Goal: Information Seeking & Learning: Learn about a topic

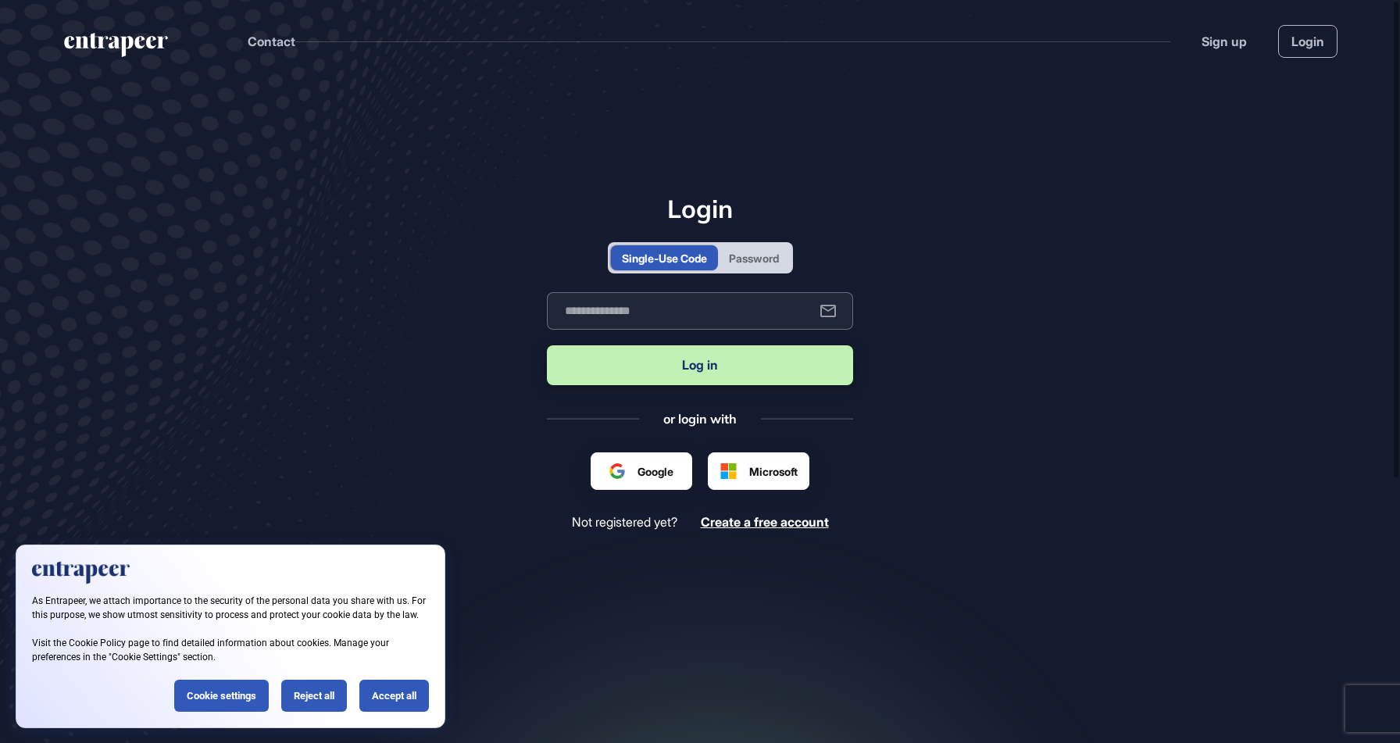
click at [726, 314] on input "text" at bounding box center [700, 311] width 306 height 38
click at [750, 252] on div "Password" at bounding box center [754, 258] width 50 height 16
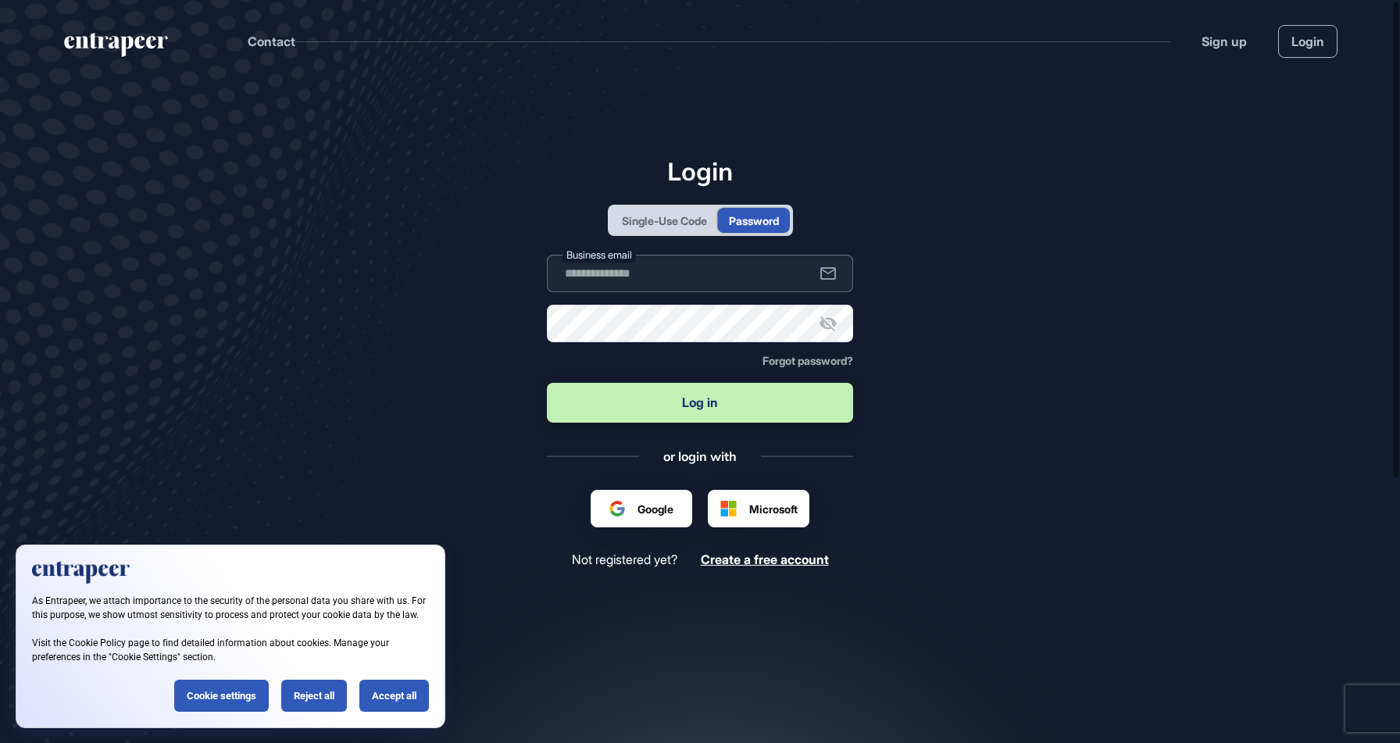
click at [675, 284] on input "text" at bounding box center [700, 274] width 306 height 38
type input "**********"
click at [547, 383] on button "Log in" at bounding box center [700, 403] width 306 height 40
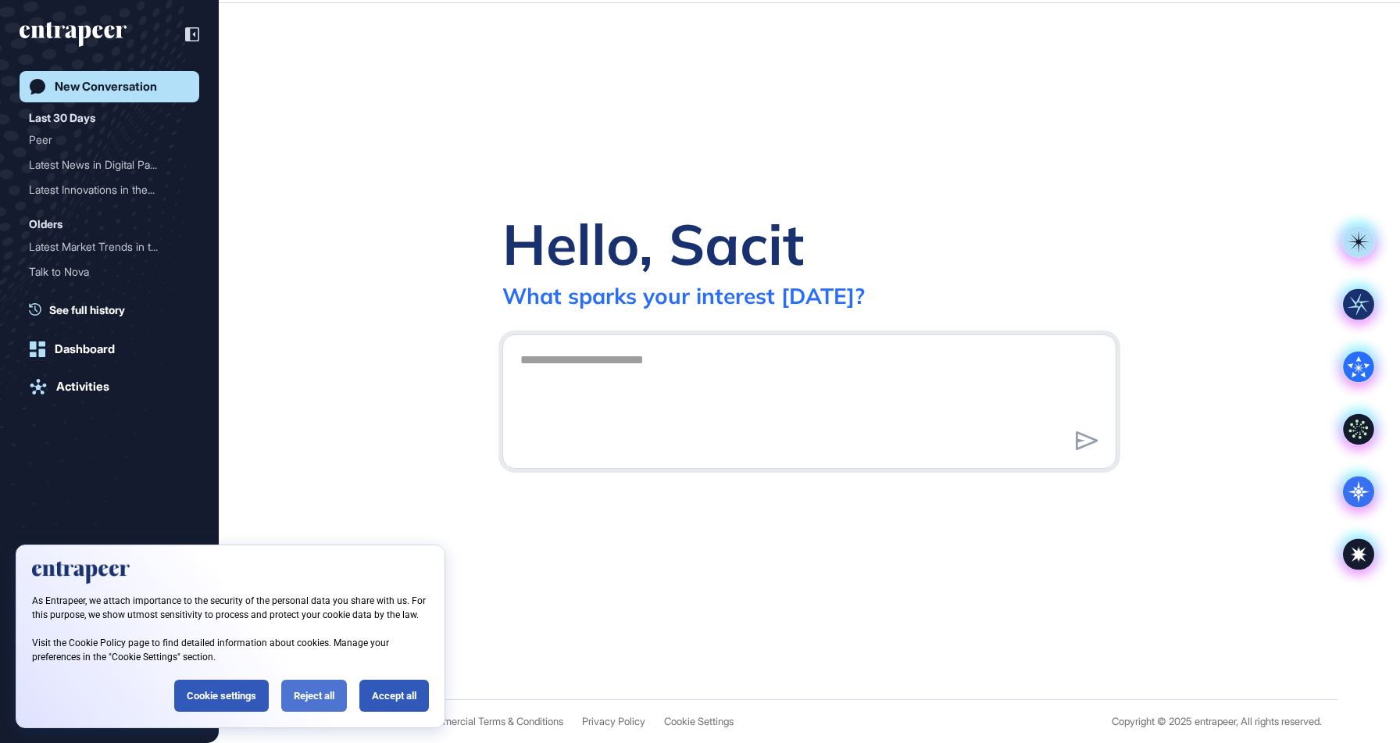
click at [298, 695] on div "Reject all" at bounding box center [314, 696] width 66 height 32
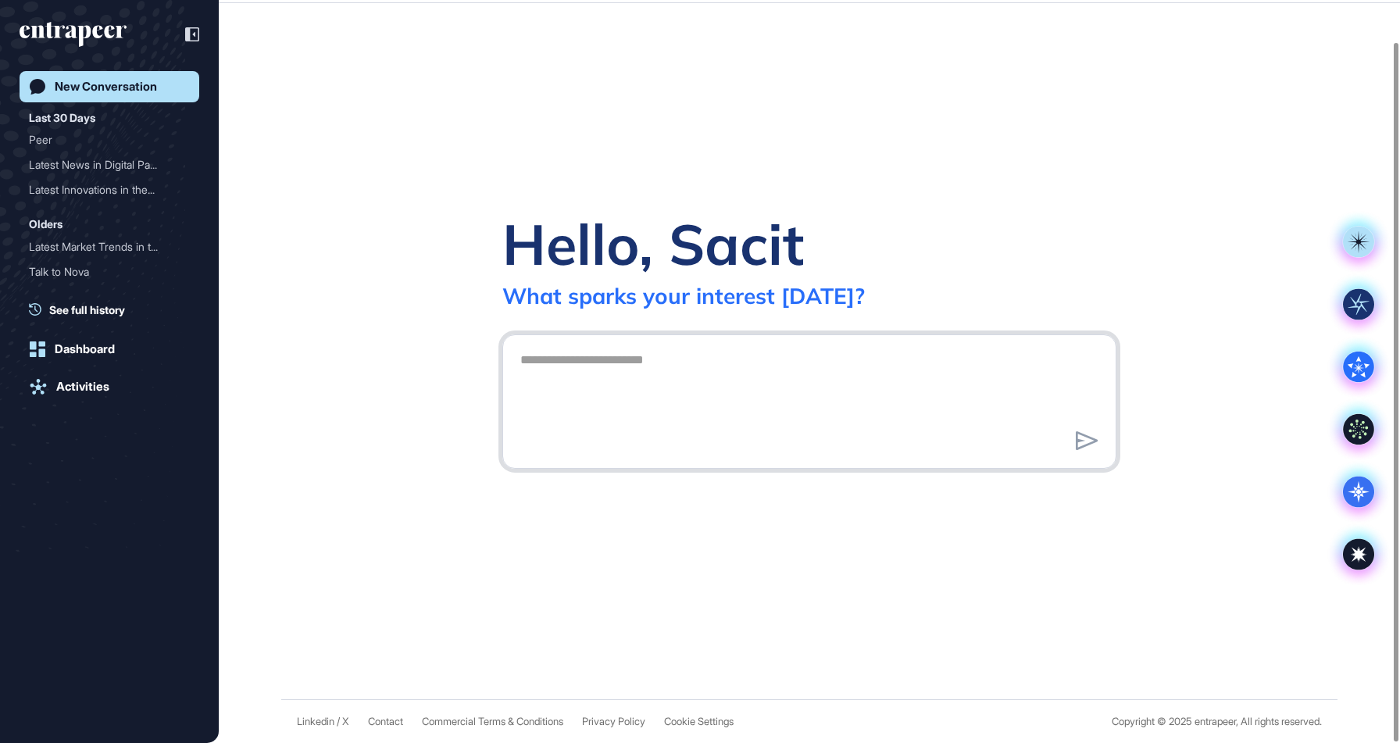
click at [655, 400] on textarea at bounding box center [809, 399] width 597 height 109
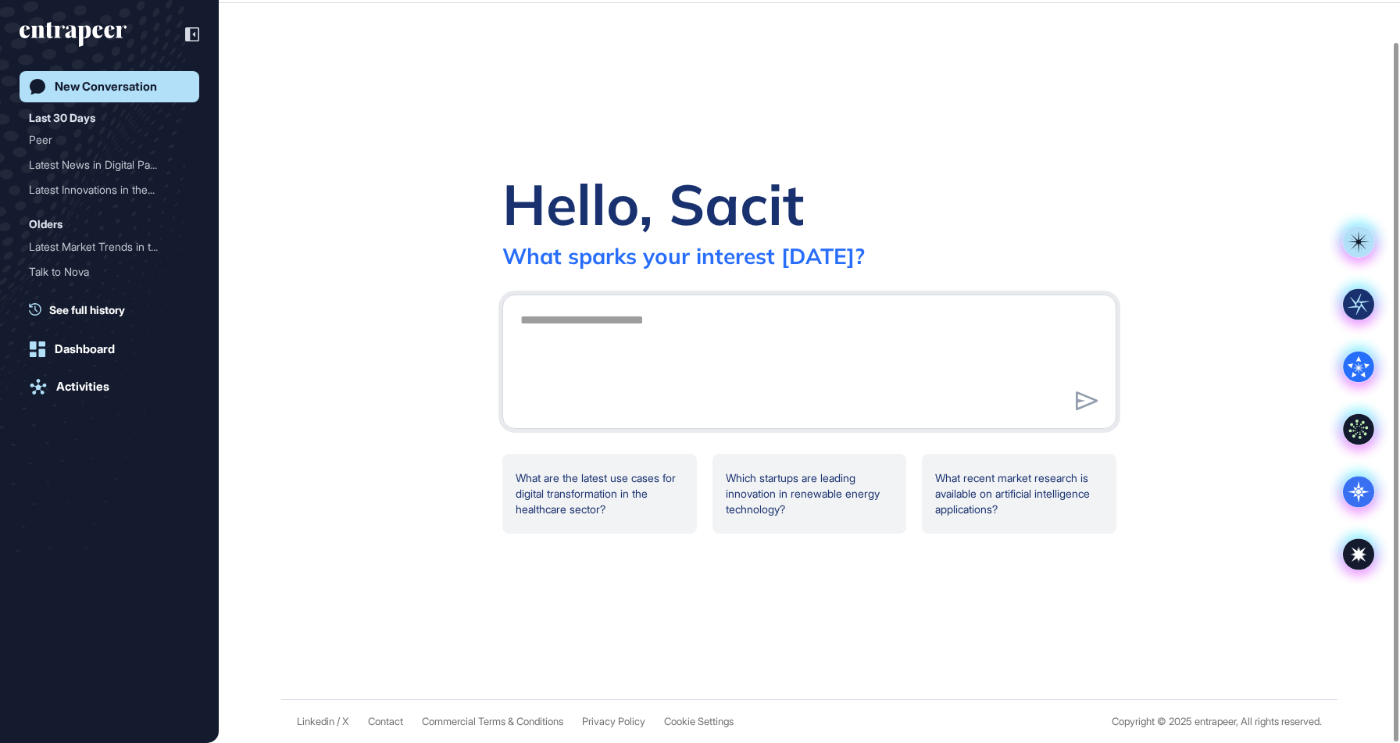
click at [1144, 513] on div "Hello, Sacit What sparks your interest today? What are the latest use cases for…" at bounding box center [809, 351] width 1181 height 696
click at [130, 338] on link "Dashboard" at bounding box center [110, 349] width 180 height 31
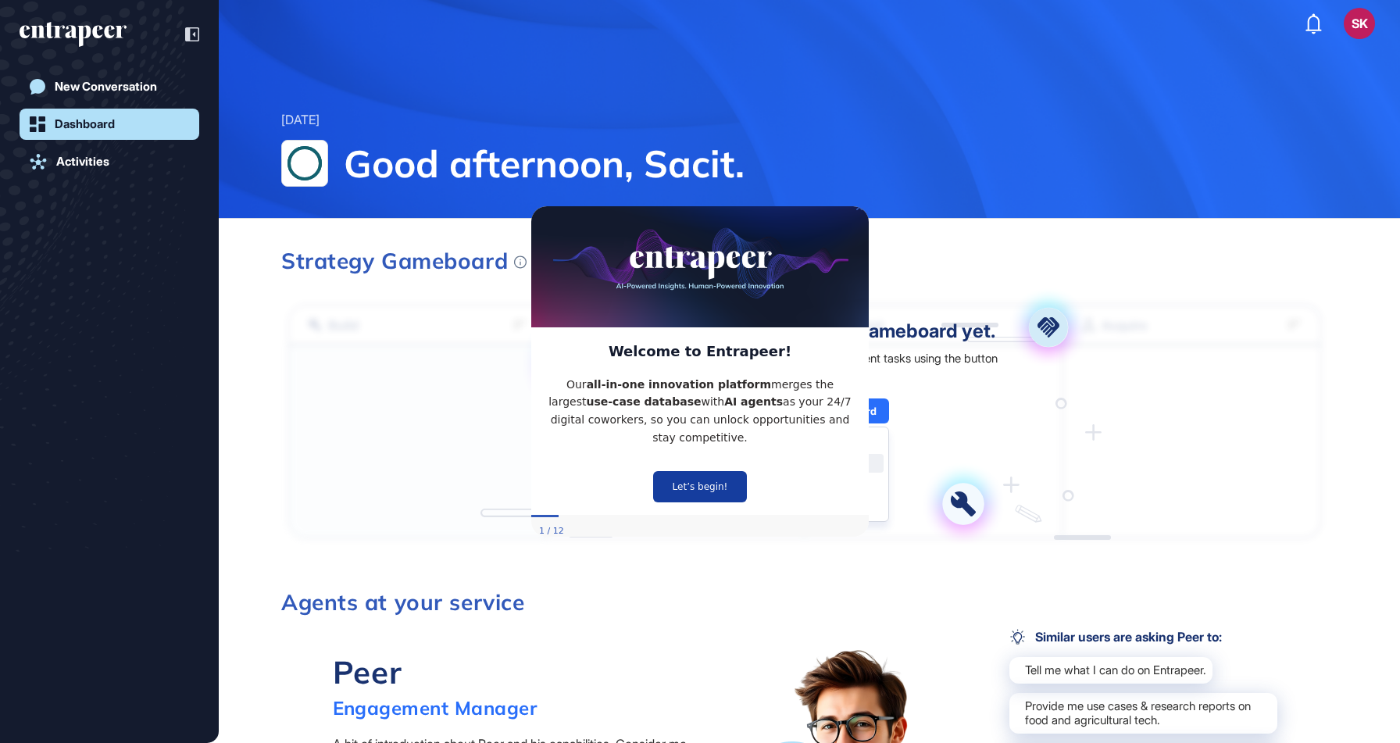
click at [694, 473] on button "Let’s begin!" at bounding box center [700, 486] width 94 height 31
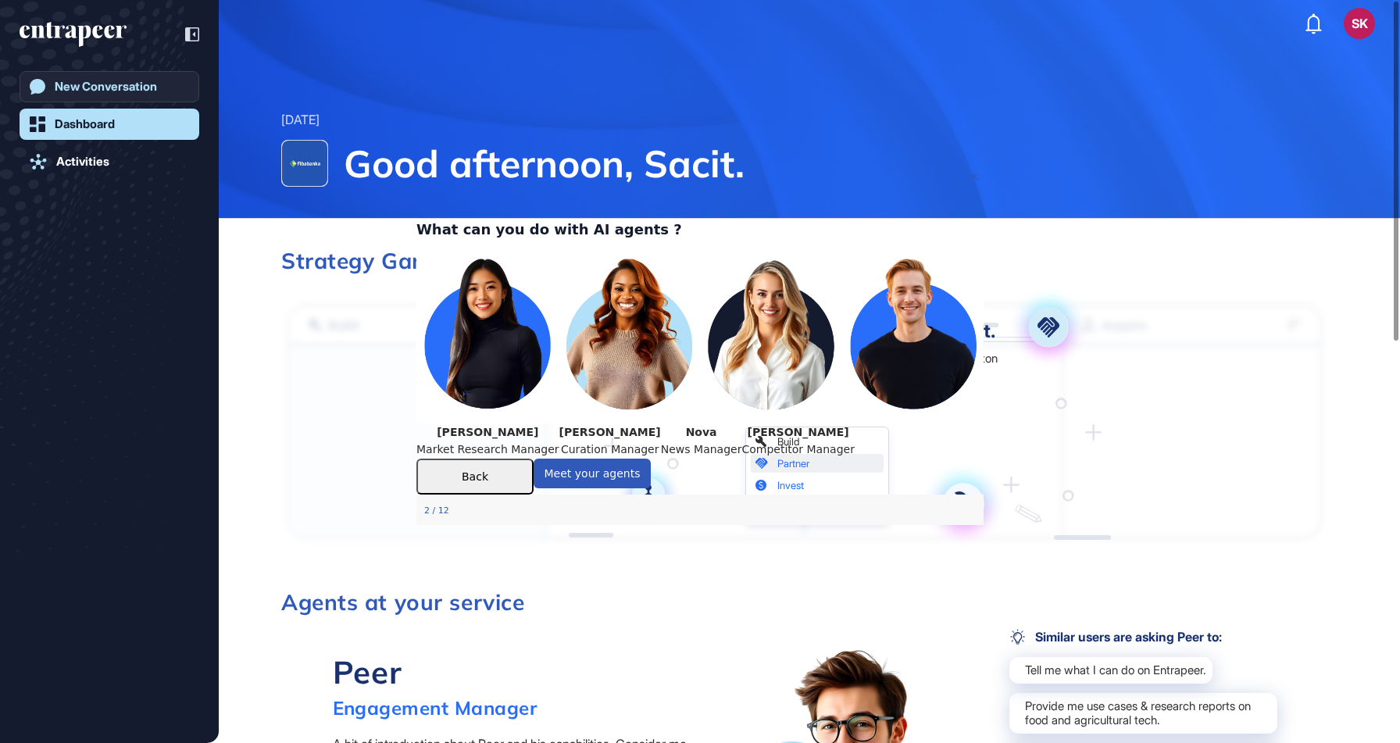
click at [102, 89] on div "New Conversation" at bounding box center [106, 87] width 102 height 14
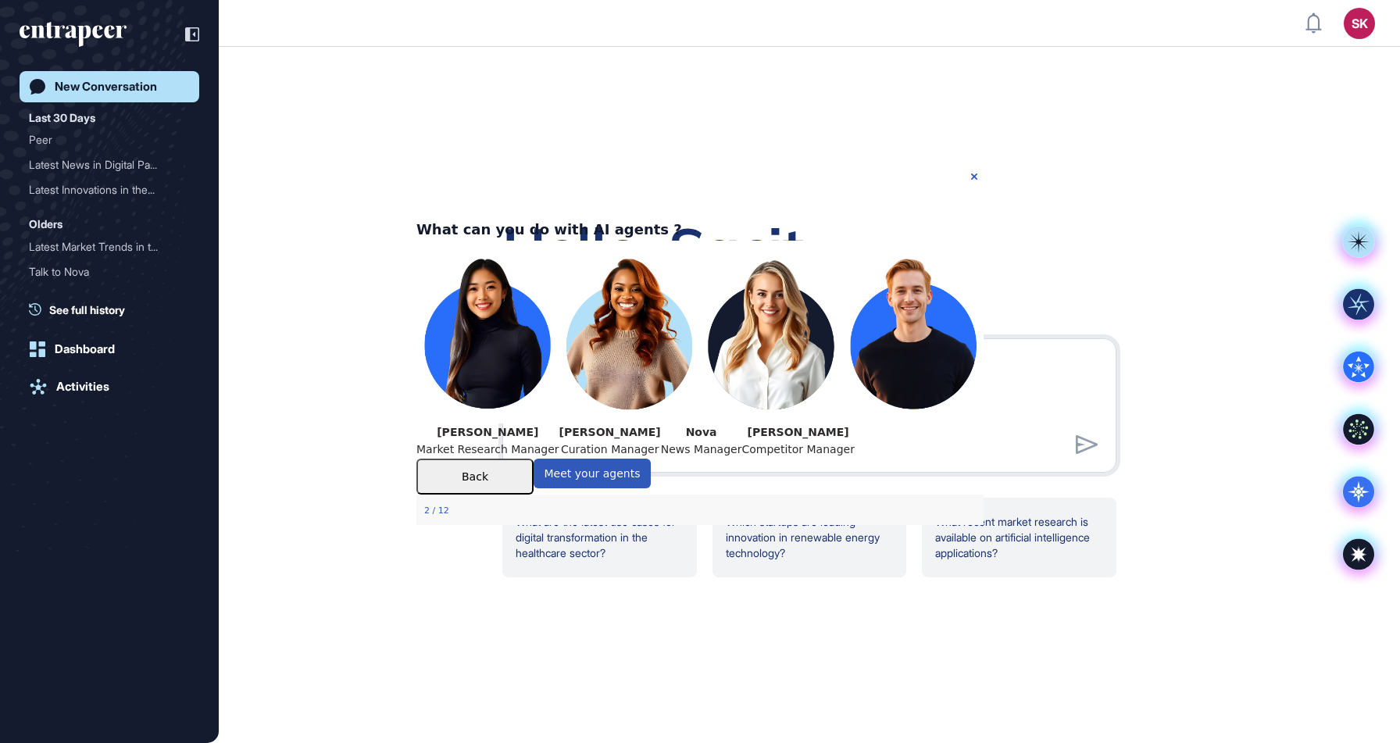
click at [682, 217] on div "What can you do with AI agents ?" at bounding box center [549, 228] width 266 height 23
click at [971, 175] on icon "Close Preview" at bounding box center [974, 176] width 6 height 6
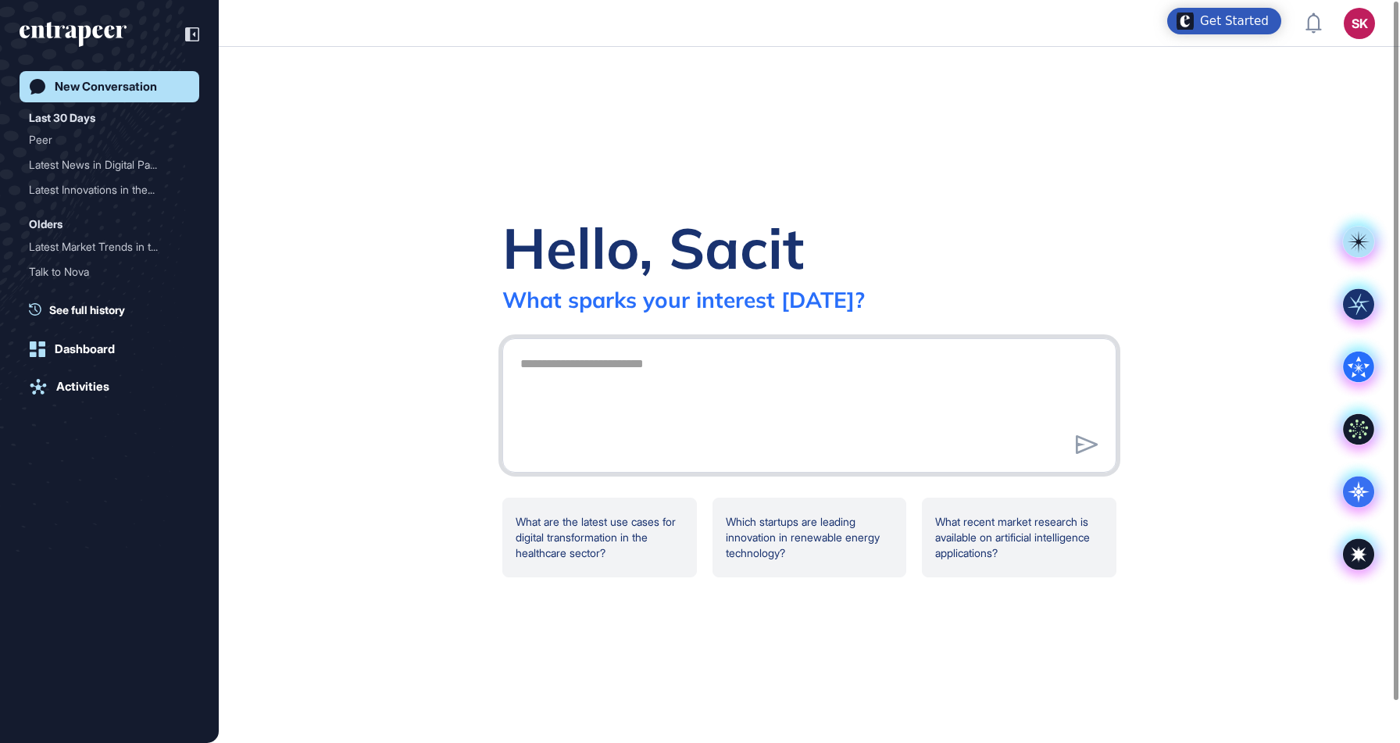
click at [704, 406] on textarea at bounding box center [809, 402] width 597 height 109
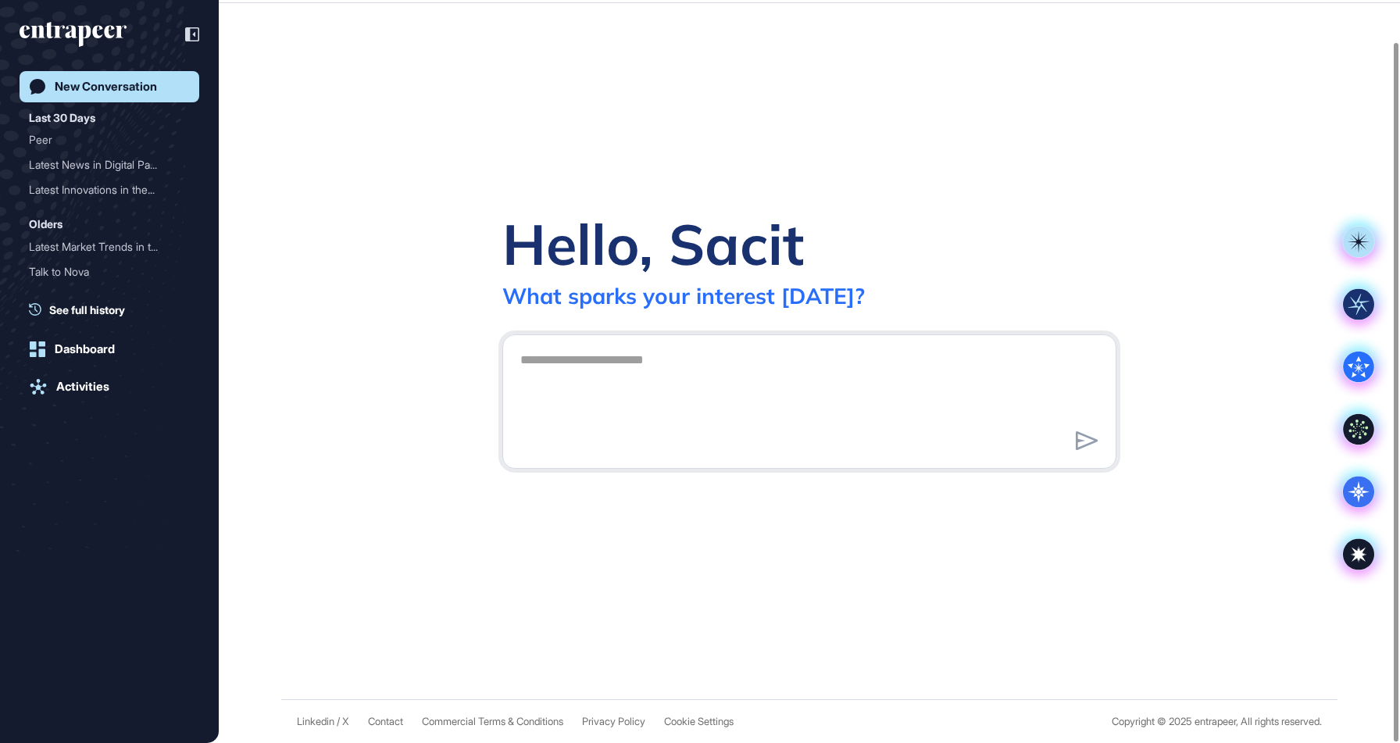
click at [1231, 96] on div "Hello, Sacit What sparks your interest today?" at bounding box center [809, 351] width 1181 height 696
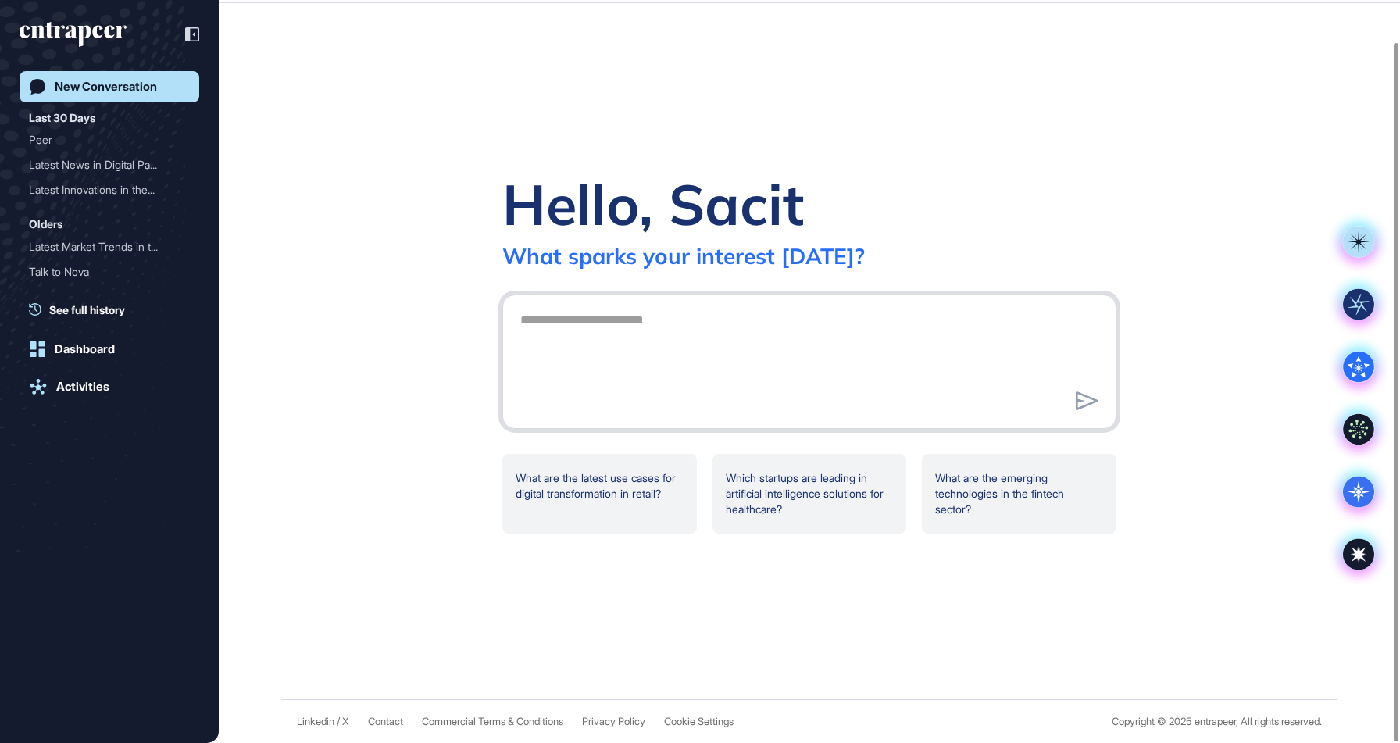
click at [720, 333] on textarea at bounding box center [809, 359] width 597 height 109
click at [1107, 395] on textarea "**********" at bounding box center [809, 359] width 597 height 109
type textarea "**********"
click at [1097, 397] on icon at bounding box center [1087, 400] width 23 height 19
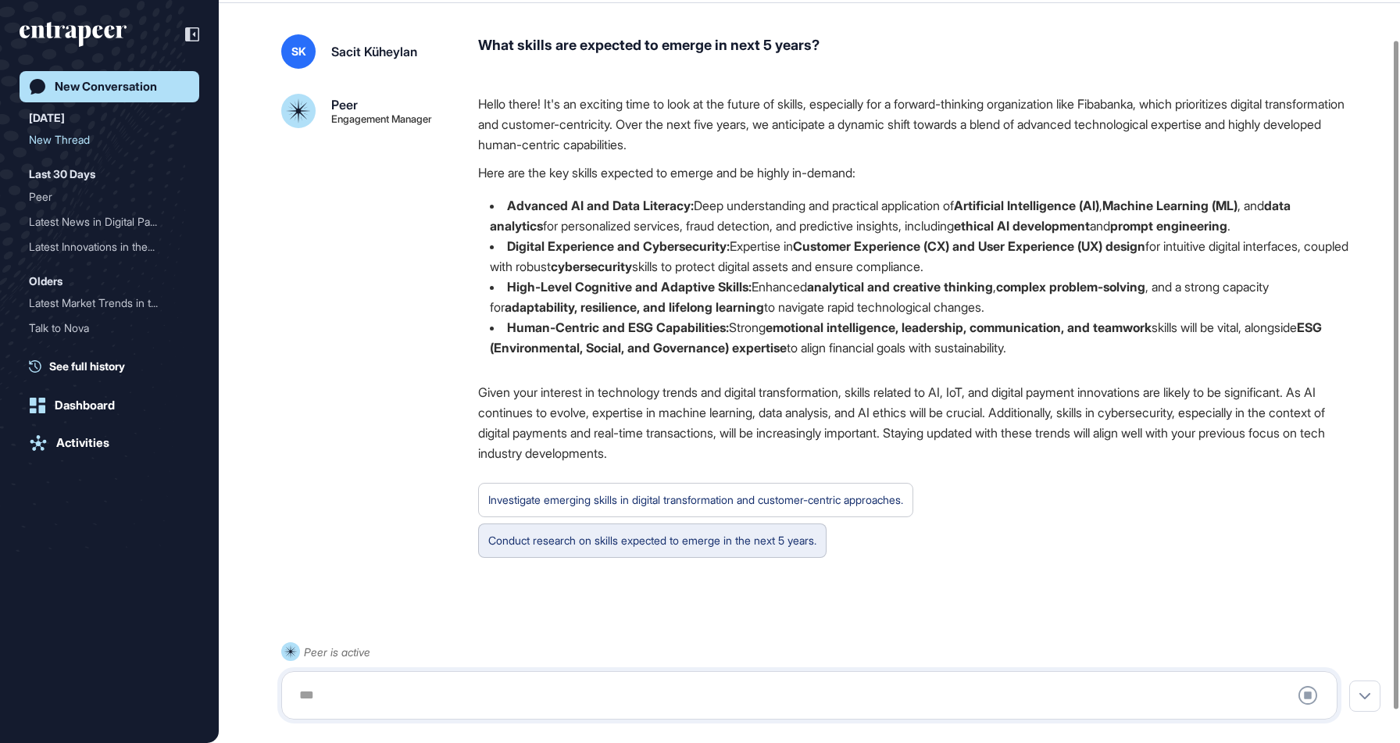
click at [678, 541] on div "Conduct research on skills expected to emerge in the next 5 years." at bounding box center [652, 541] width 328 height 20
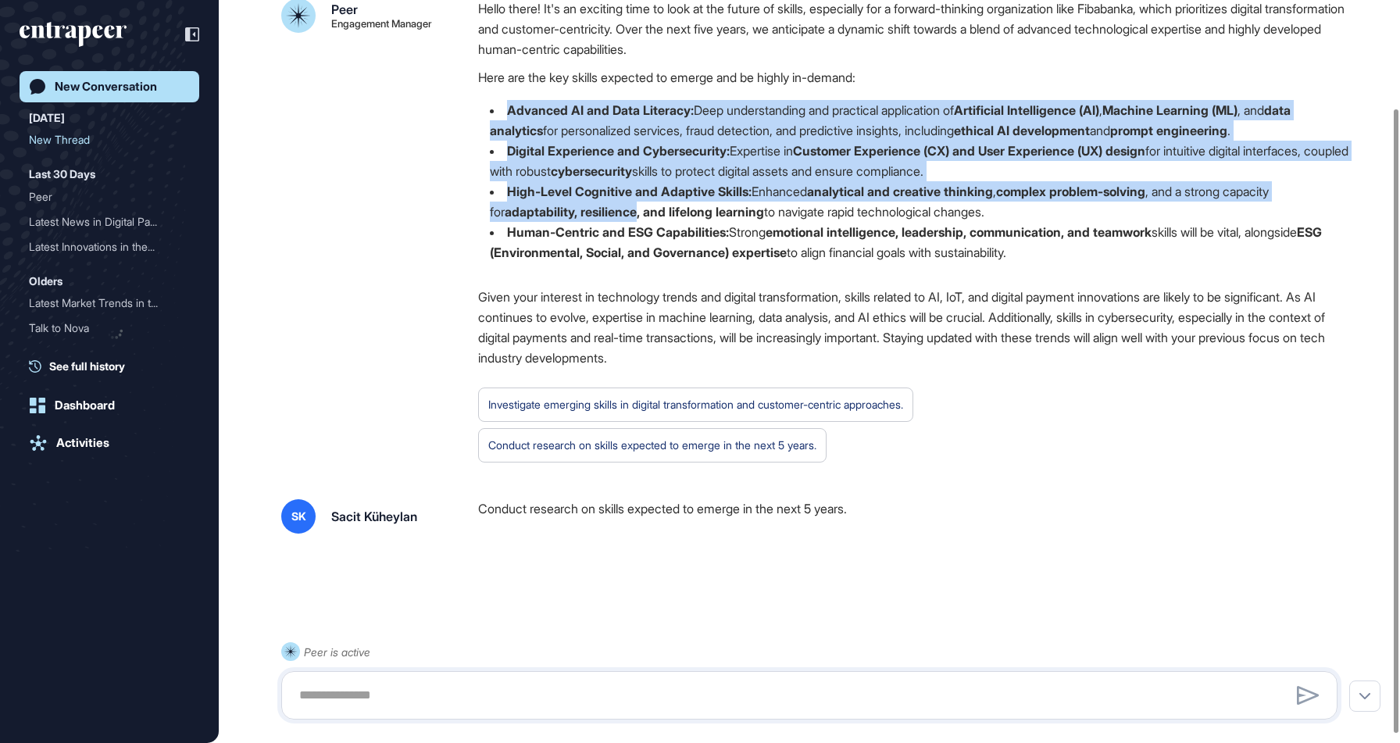
scroll to position [139, 0]
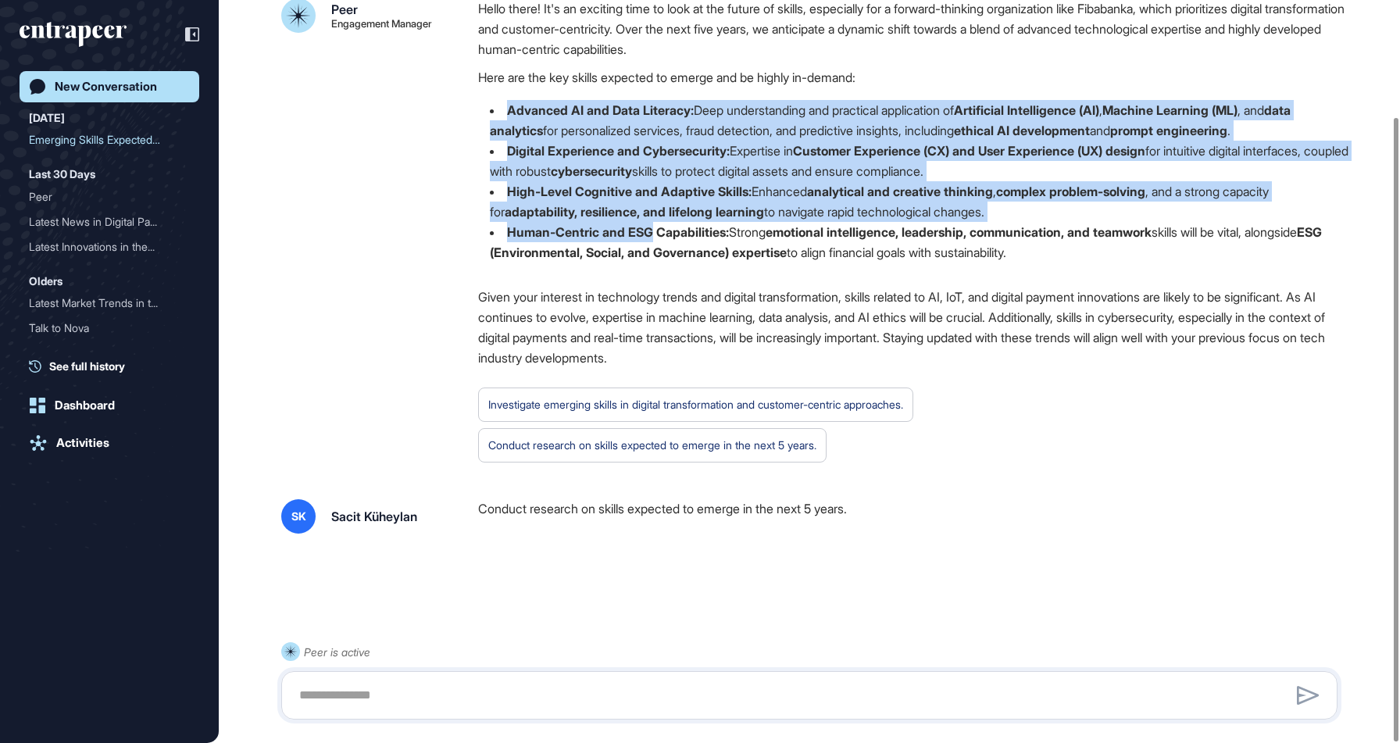
drag, startPoint x: 499, startPoint y: 198, endPoint x: 651, endPoint y: 226, distance: 154.9
click at [651, 226] on ul "Advanced AI and Data Literacy: Deep understanding and practical application of …" at bounding box center [914, 181] width 872 height 163
click at [649, 226] on strong "Human-Centric and ESG Capabilities:" at bounding box center [618, 232] width 222 height 16
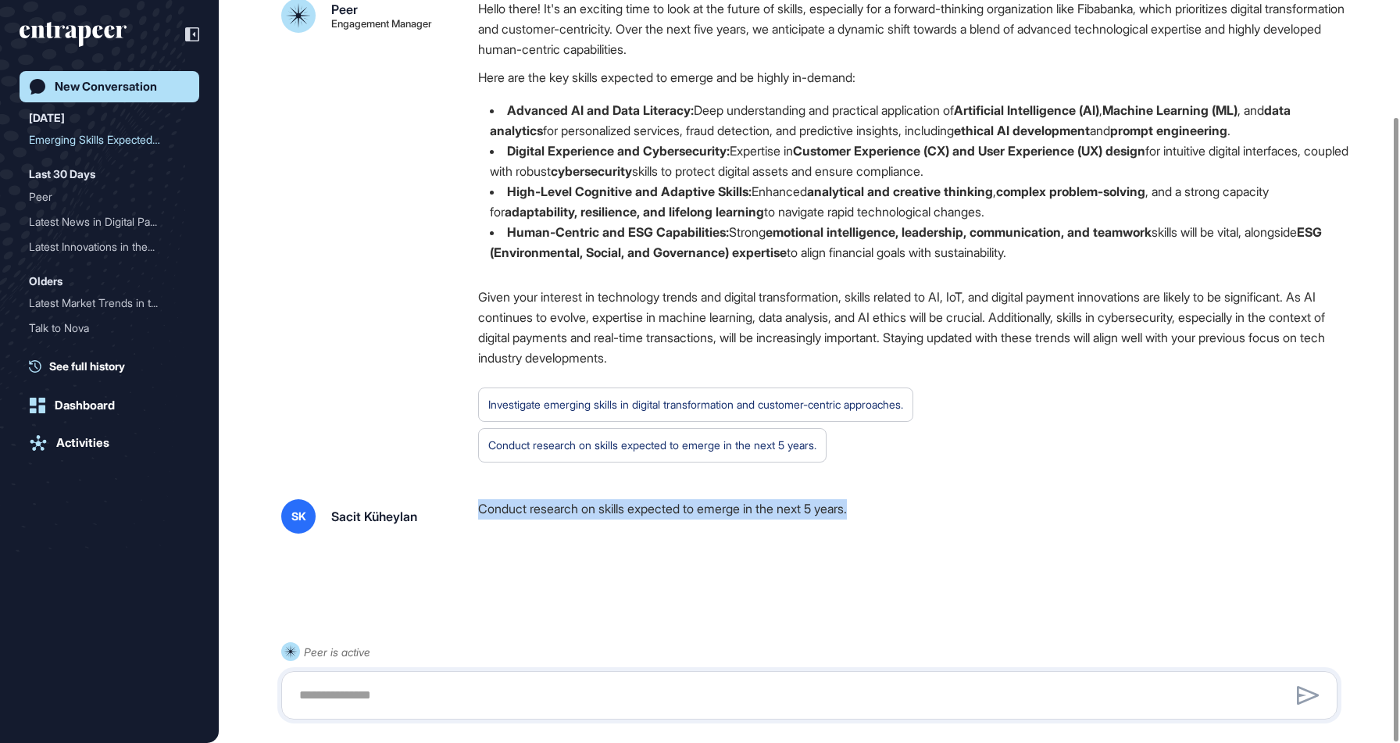
drag, startPoint x: 481, startPoint y: 510, endPoint x: 886, endPoint y: 520, distance: 405.6
click at [886, 520] on div "Conduct research on skills expected to emerge in the next 5 years." at bounding box center [914, 516] width 872 height 34
copy div "Conduct research on skills expected to emerge in the next 5 years."
click at [549, 707] on textarea at bounding box center [809, 695] width 1039 height 31
paste textarea "**********"
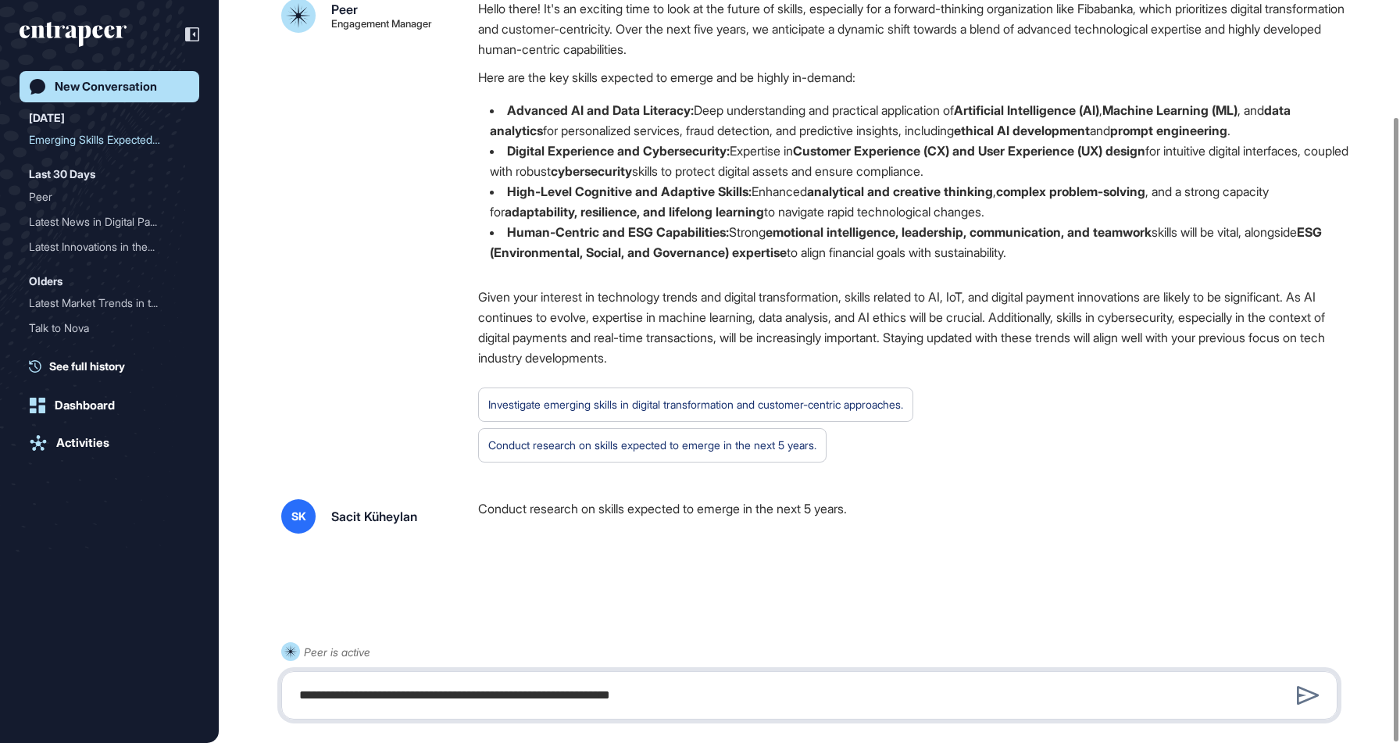
type textarea "**********"
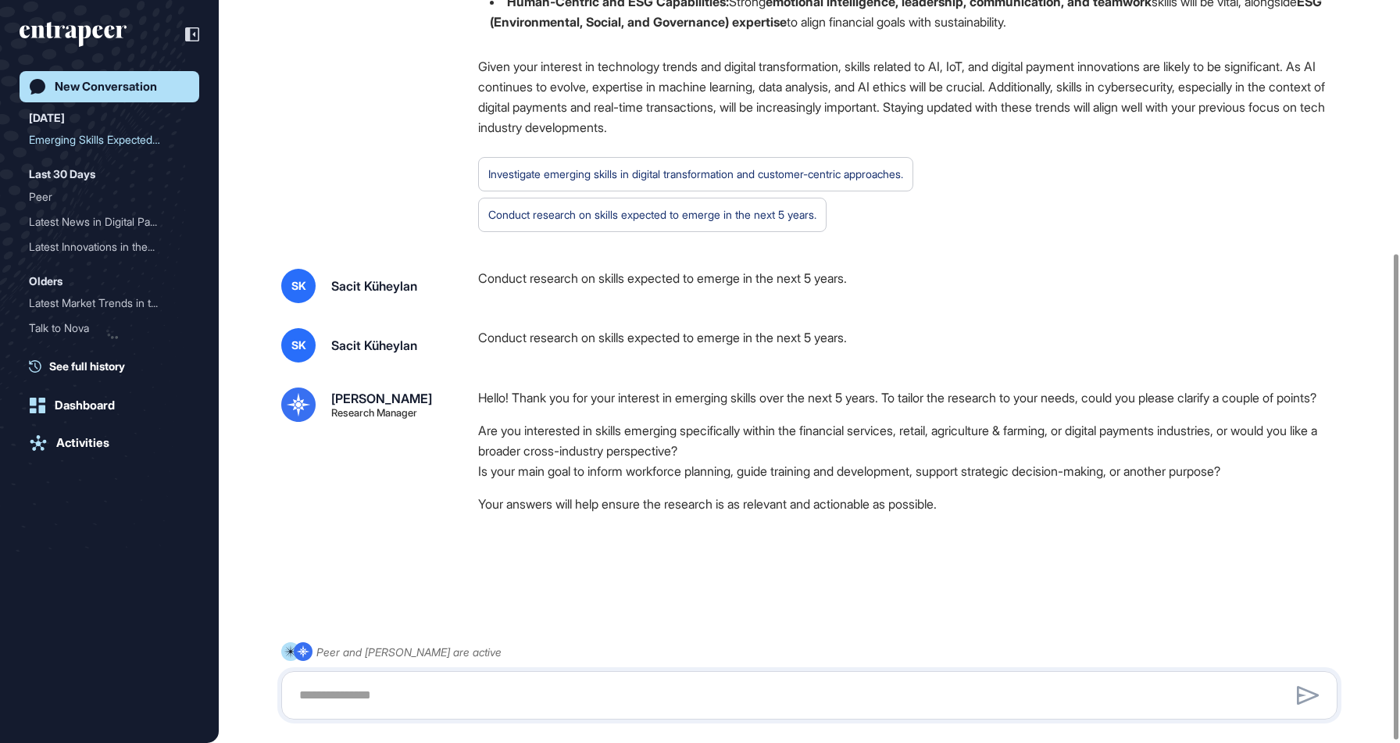
scroll to position [390, 0]
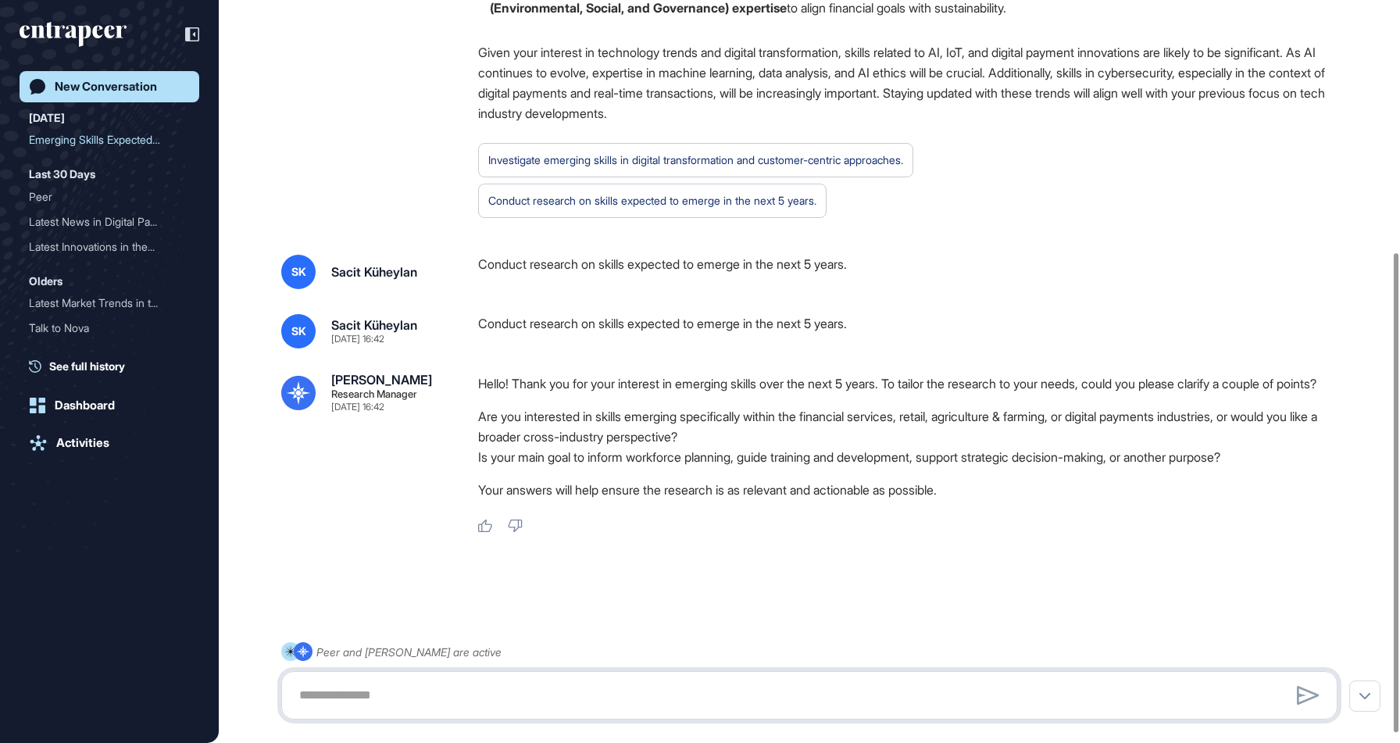
click at [549, 707] on textarea at bounding box center [809, 695] width 1039 height 31
type textarea "**********"
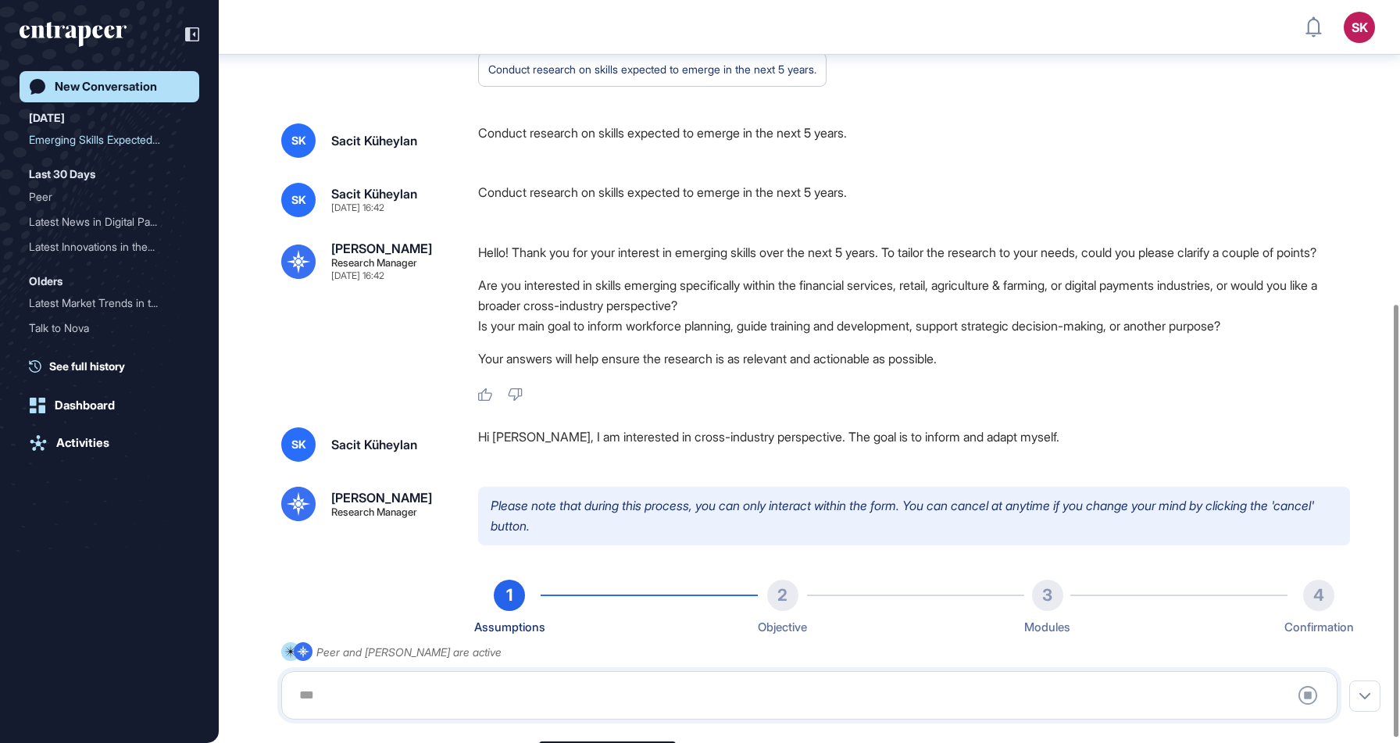
scroll to position [31, 0]
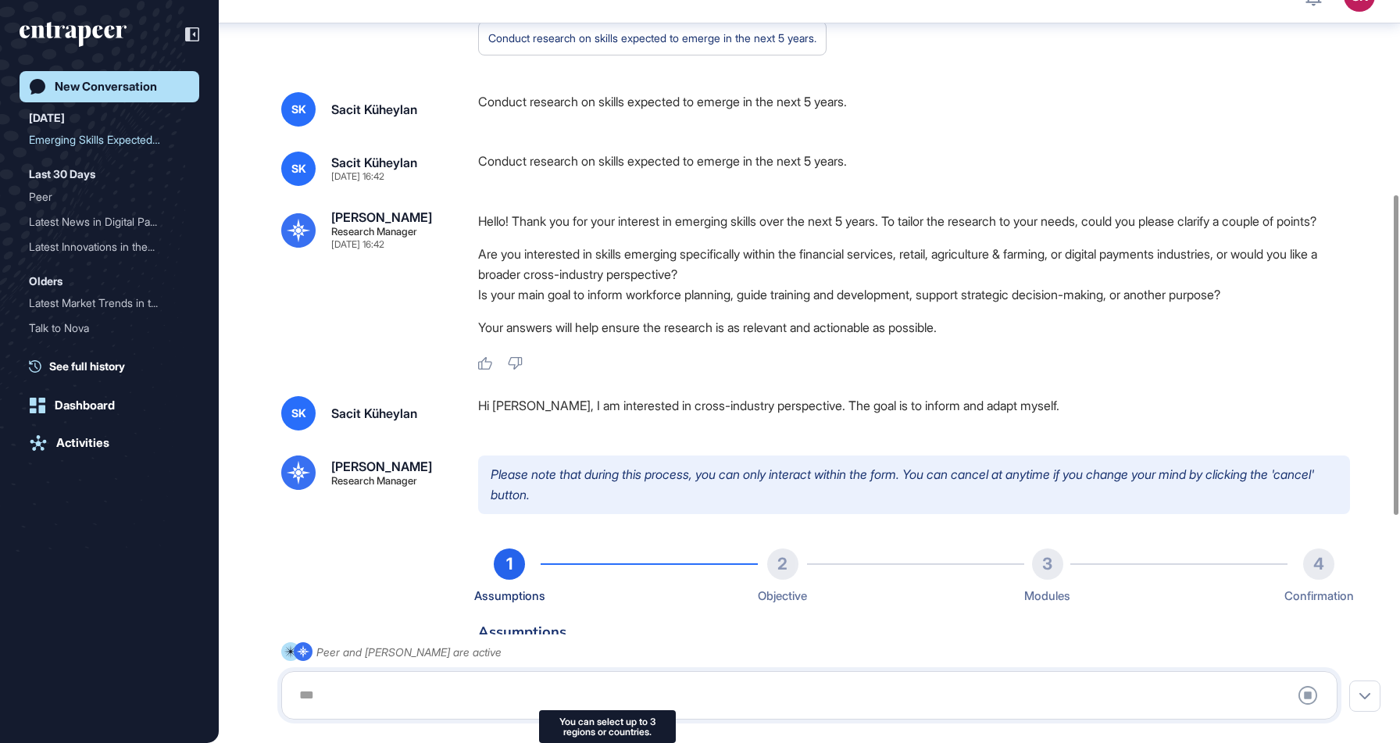
type input "**********"
type input "*"
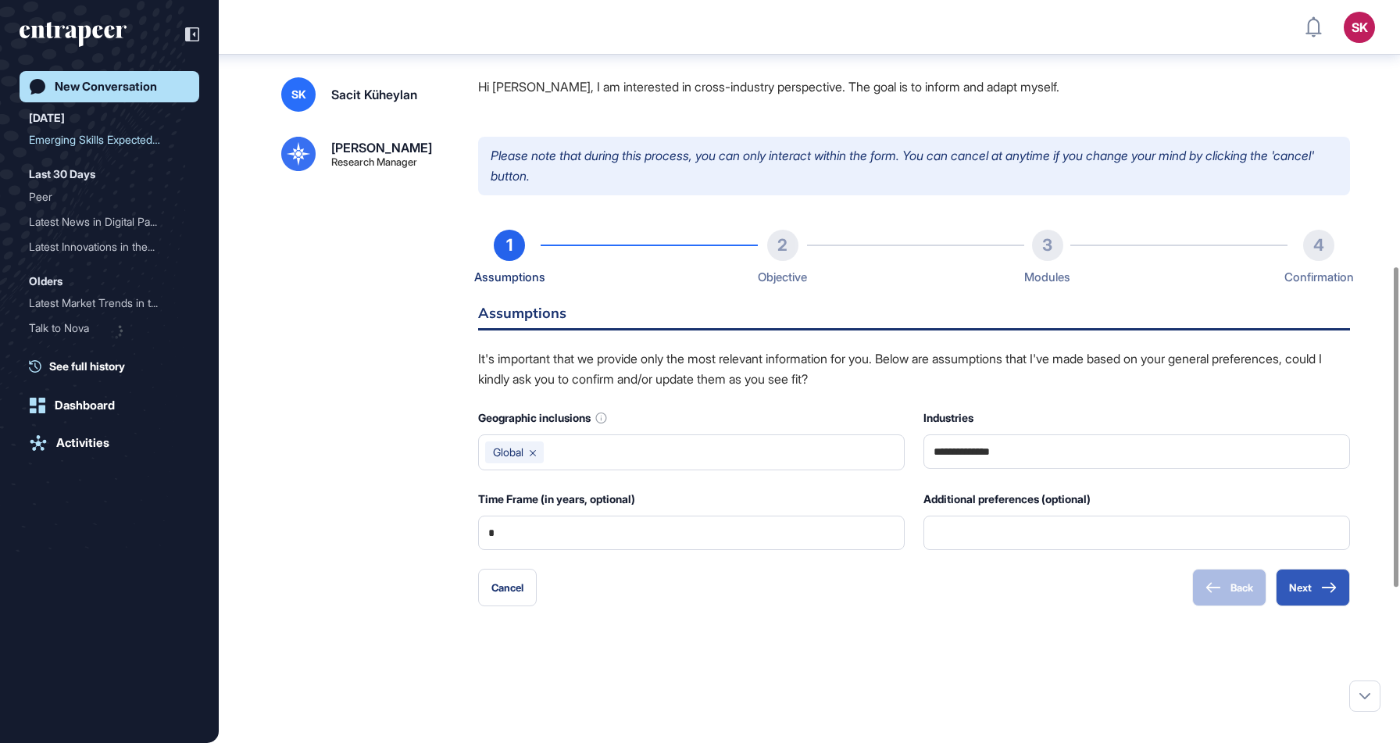
scroll to position [978, 0]
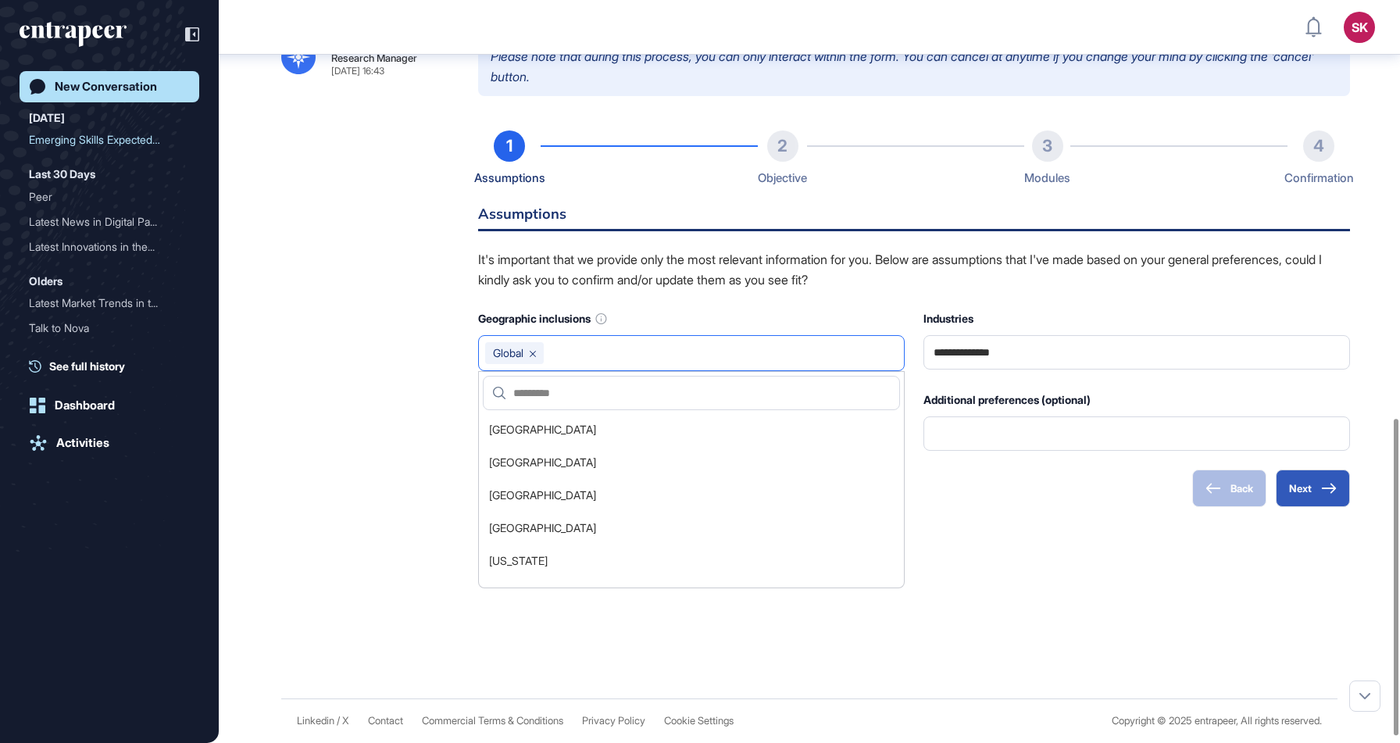
click at [613, 364] on input "text" at bounding box center [724, 353] width 348 height 22
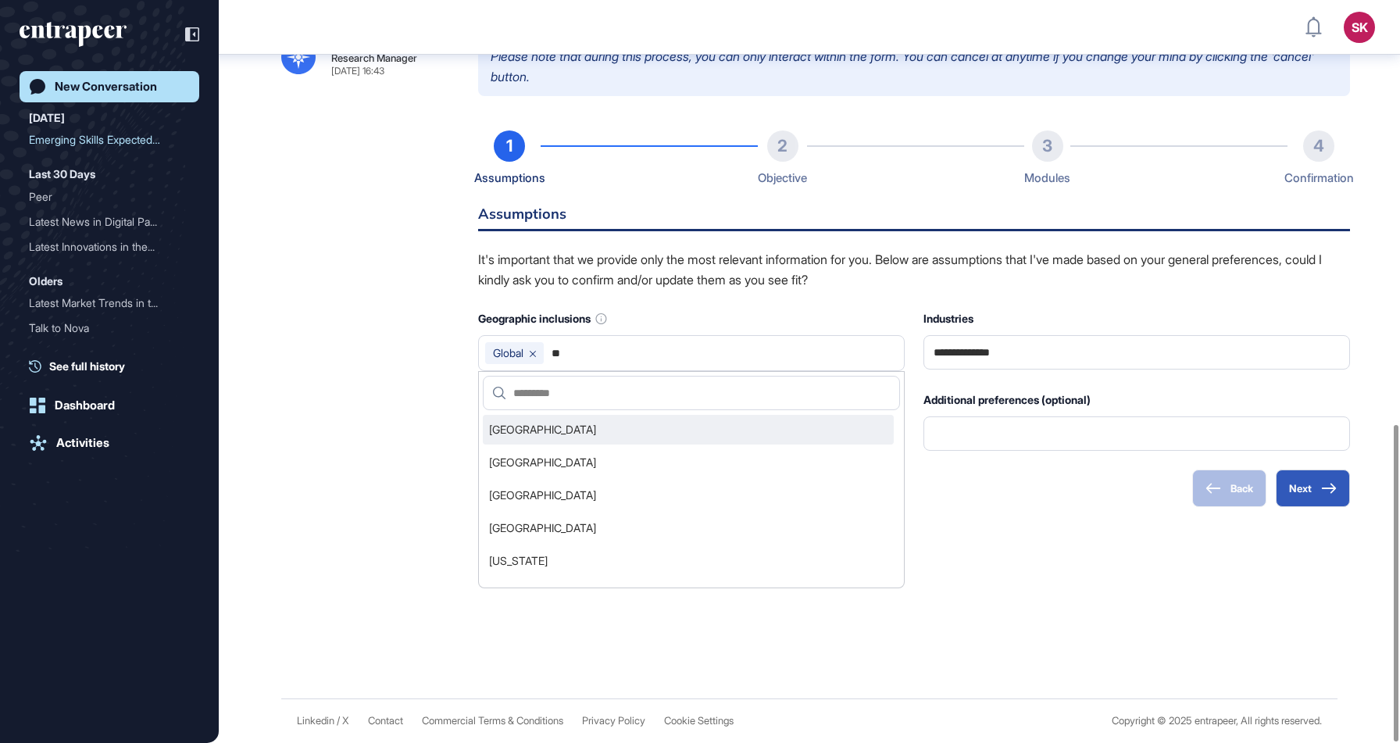
type input "*"
type input "******"
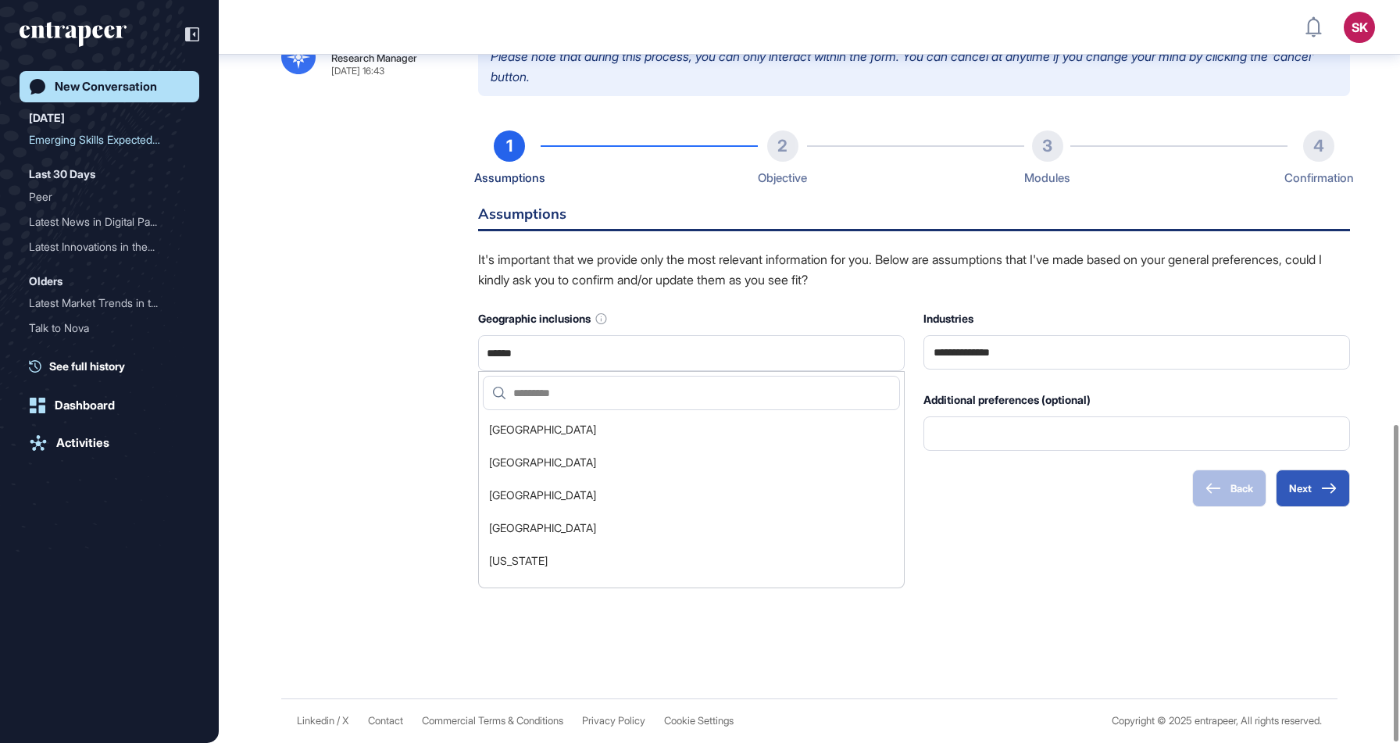
click at [421, 409] on div "Reese Research Manager Sep 10, 2025 16:43 Please note that during this process,…" at bounding box center [809, 285] width 1056 height 495
click at [550, 350] on input "******" at bounding box center [691, 353] width 413 height 22
click at [552, 378] on input "text" at bounding box center [698, 393] width 384 height 33
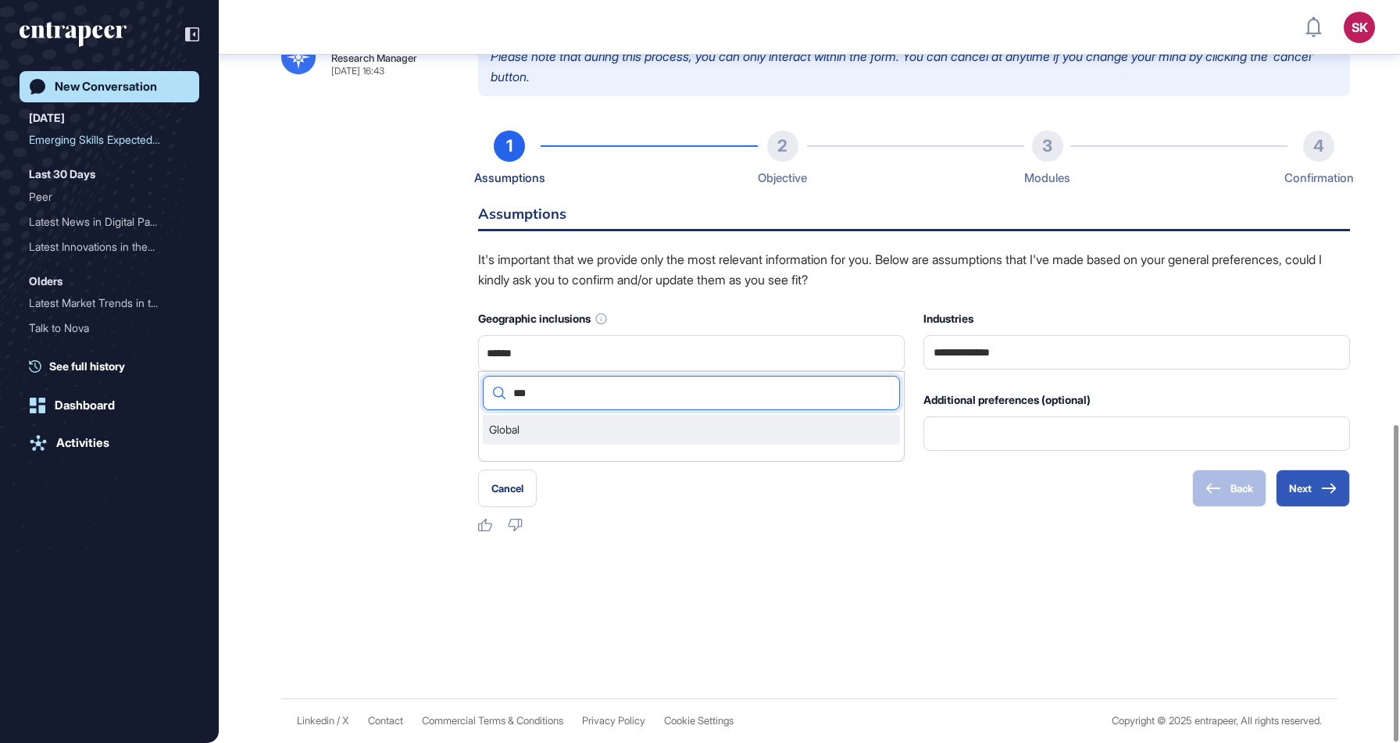
type input "***"
click at [524, 424] on li "Global" at bounding box center [691, 430] width 417 height 30
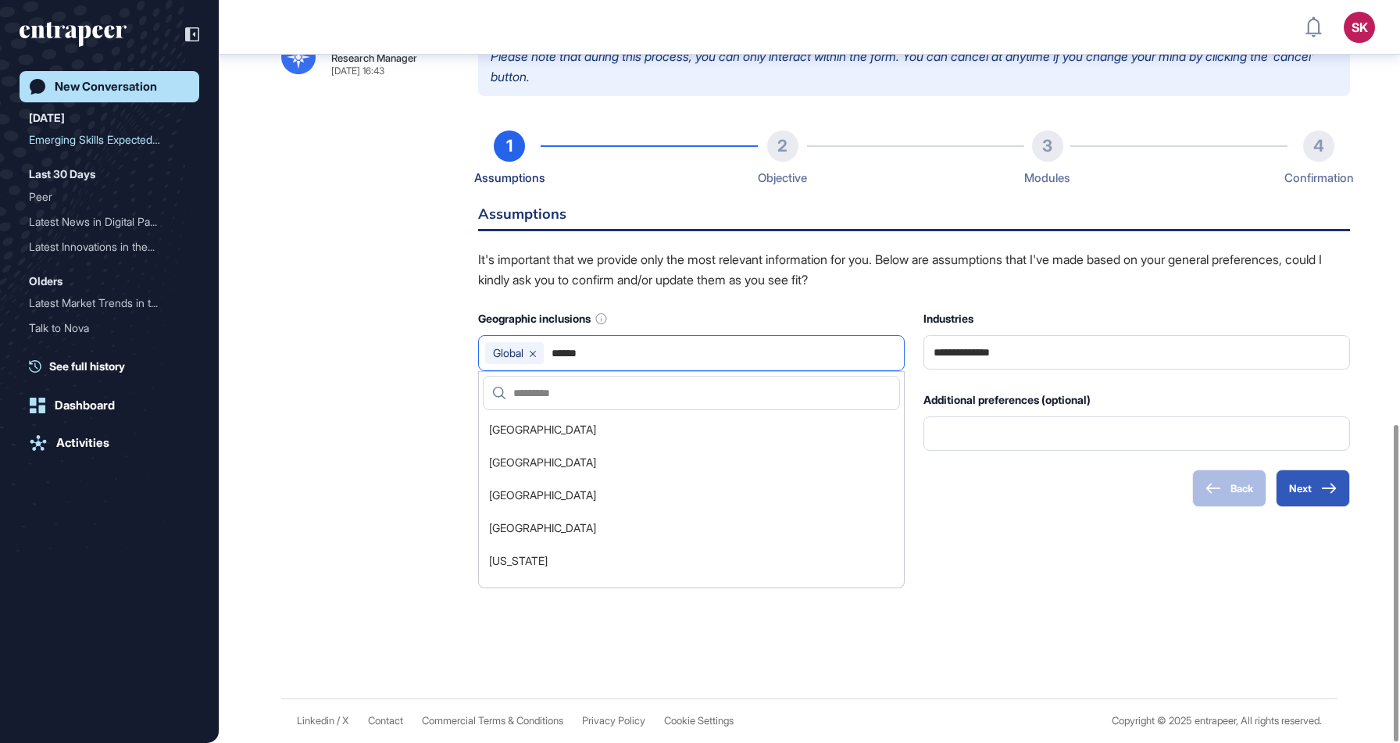
click at [601, 350] on input "******" at bounding box center [724, 353] width 348 height 22
type input "******"
click at [581, 402] on input "text" at bounding box center [698, 393] width 384 height 33
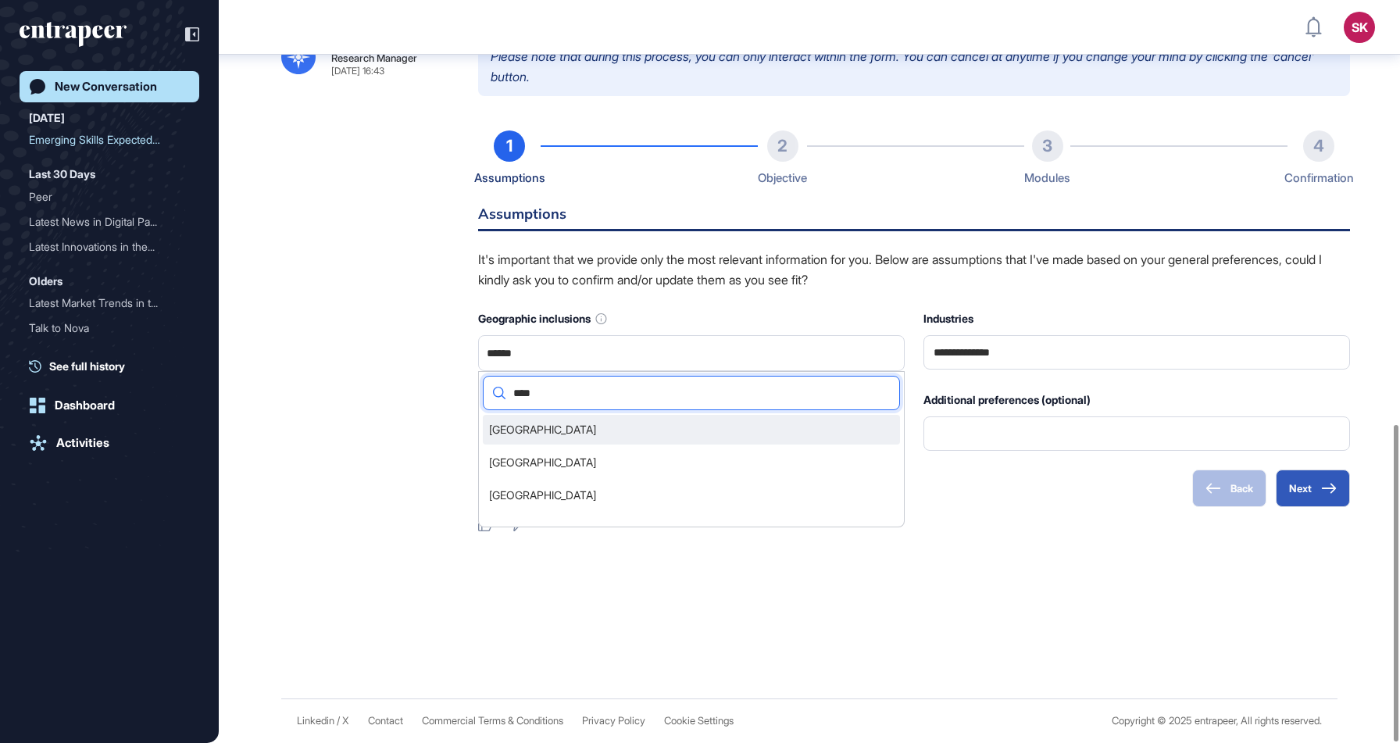
type input "****"
click at [561, 438] on li "Turkey" at bounding box center [691, 430] width 417 height 30
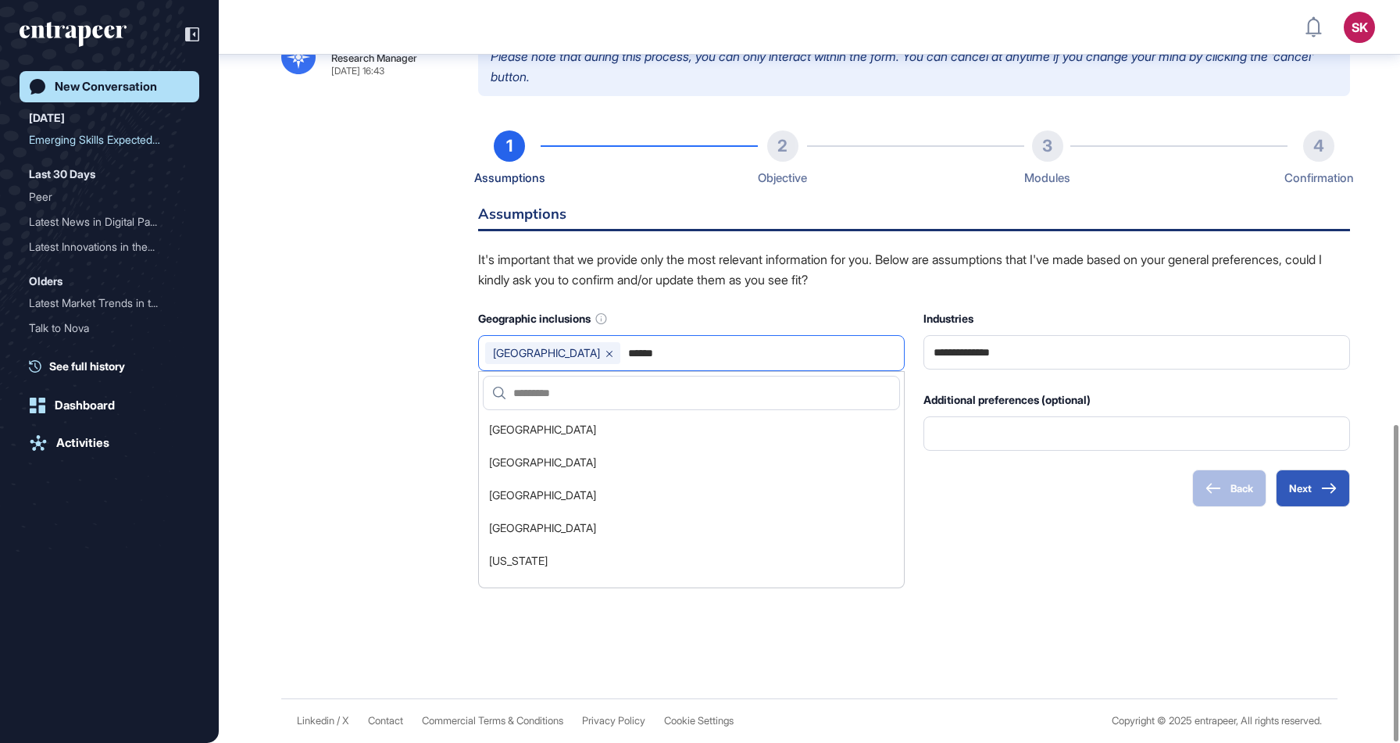
click at [538, 362] on div "Turkey" at bounding box center [552, 353] width 135 height 22
click at [606, 356] on icon at bounding box center [609, 354] width 6 height 6
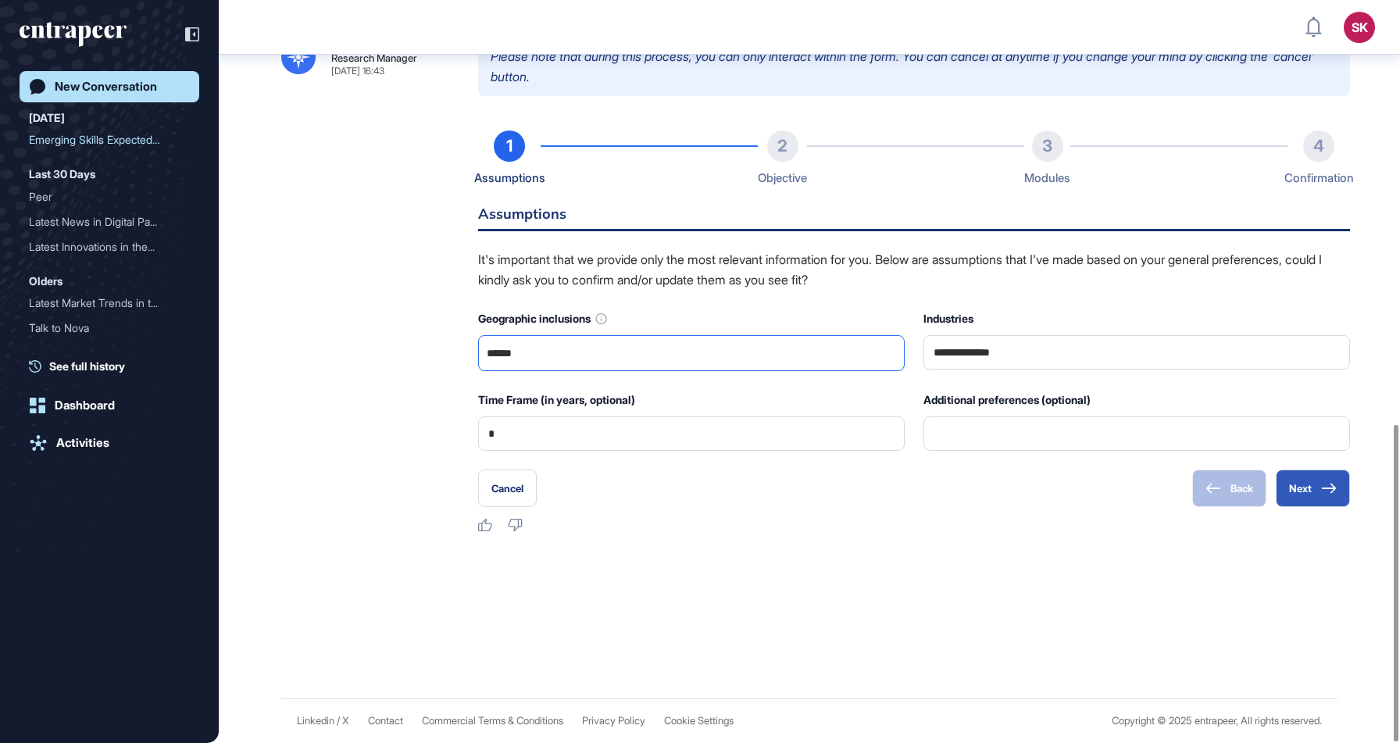
click at [519, 338] on div "******" at bounding box center [691, 353] width 427 height 36
click at [520, 347] on input "******" at bounding box center [691, 353] width 413 height 22
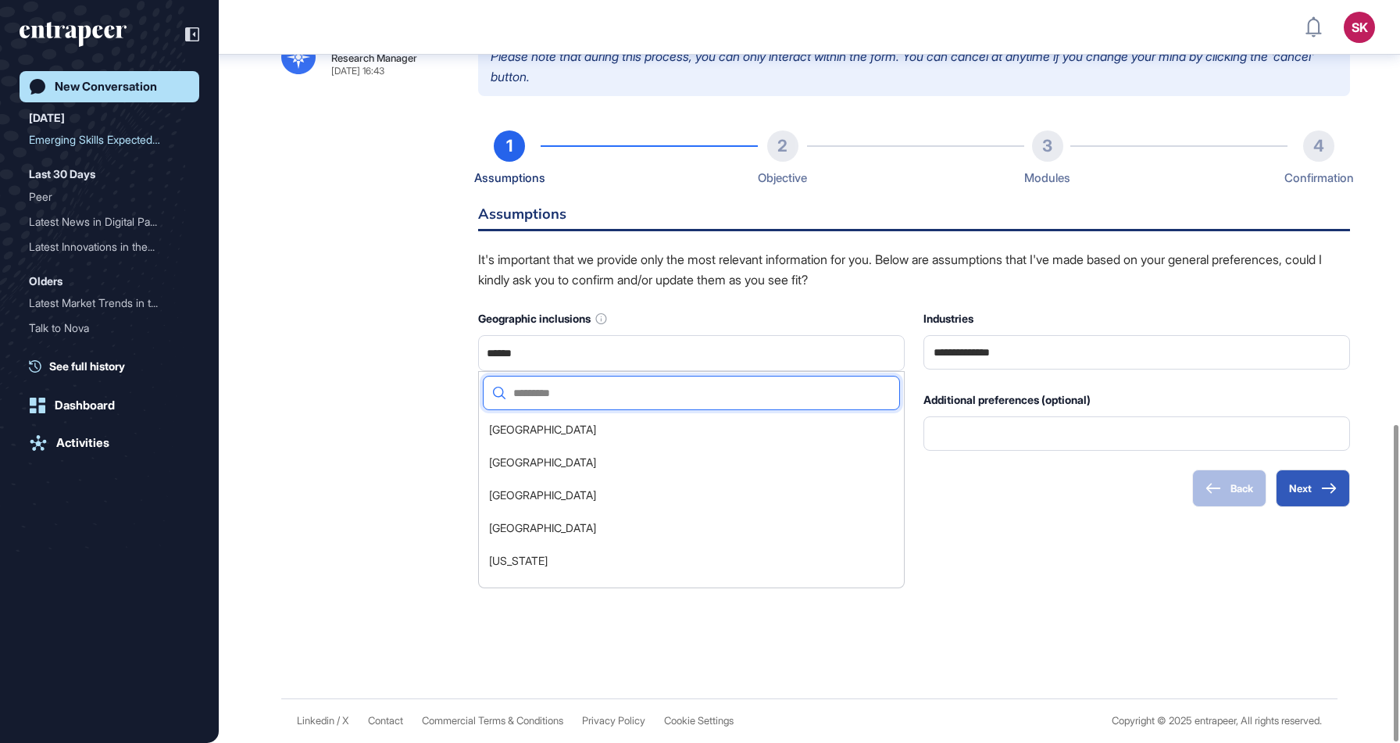
click at [539, 390] on input "text" at bounding box center [698, 393] width 384 height 33
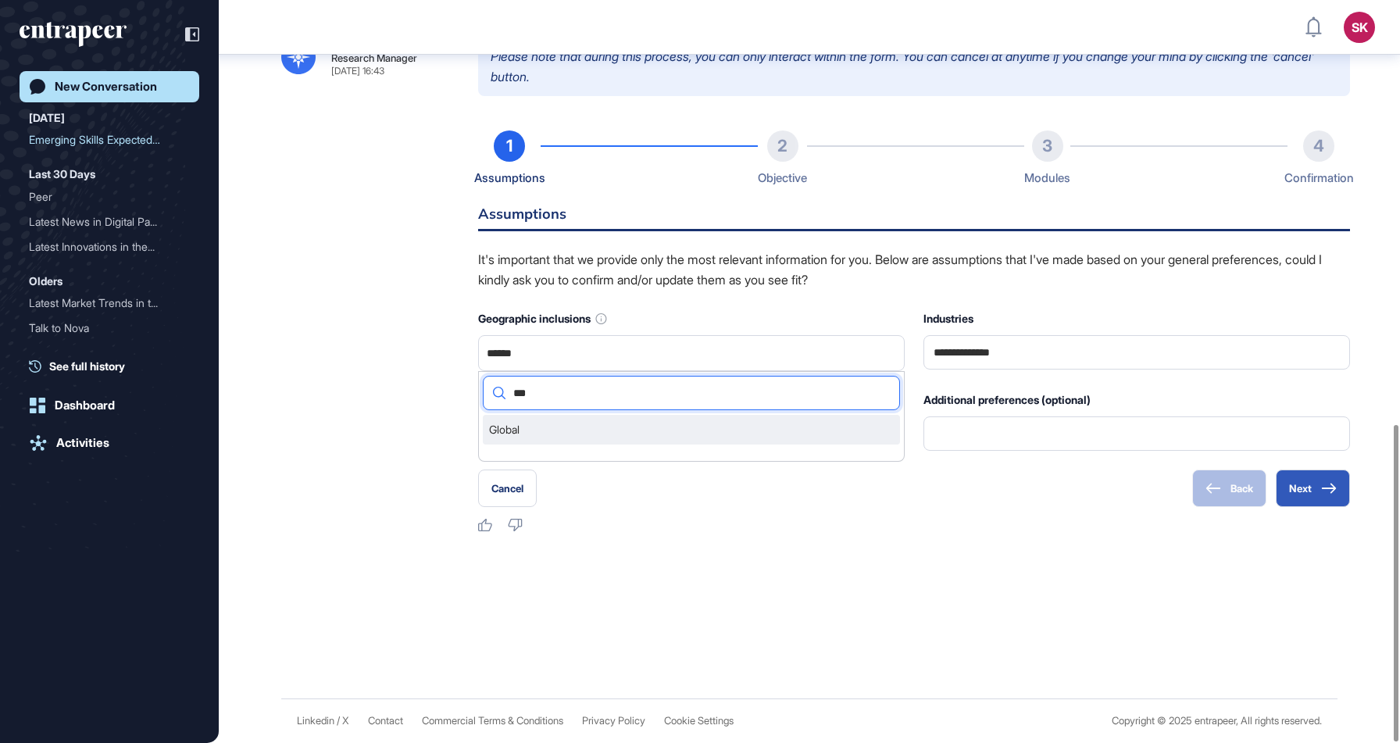
type input "***"
click at [507, 433] on li "Global" at bounding box center [691, 430] width 417 height 30
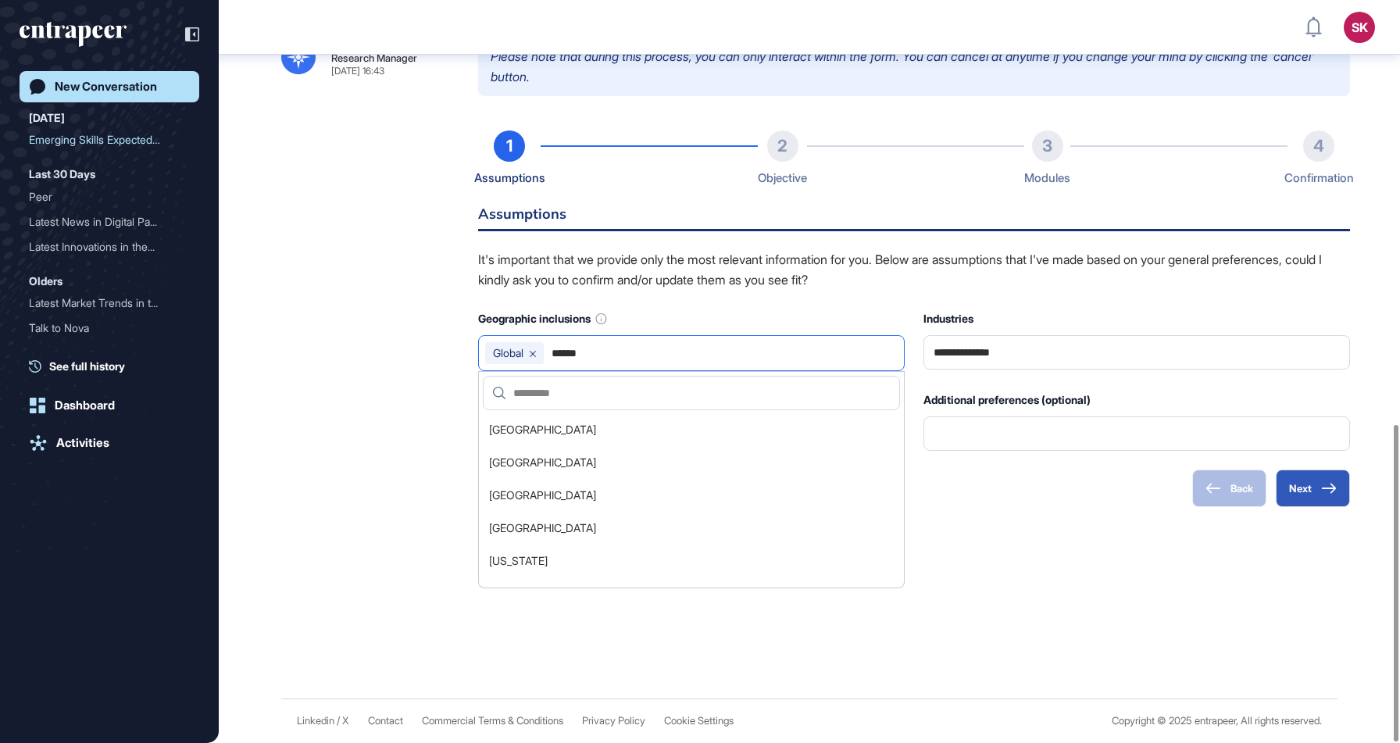
click at [603, 352] on input "******" at bounding box center [724, 353] width 348 height 22
type input "*"
type input "******"
click at [415, 449] on div "Reese Research Manager Sep 10, 2025 16:43 Please note that during this process,…" at bounding box center [809, 285] width 1056 height 495
click at [509, 352] on input "******" at bounding box center [691, 353] width 413 height 22
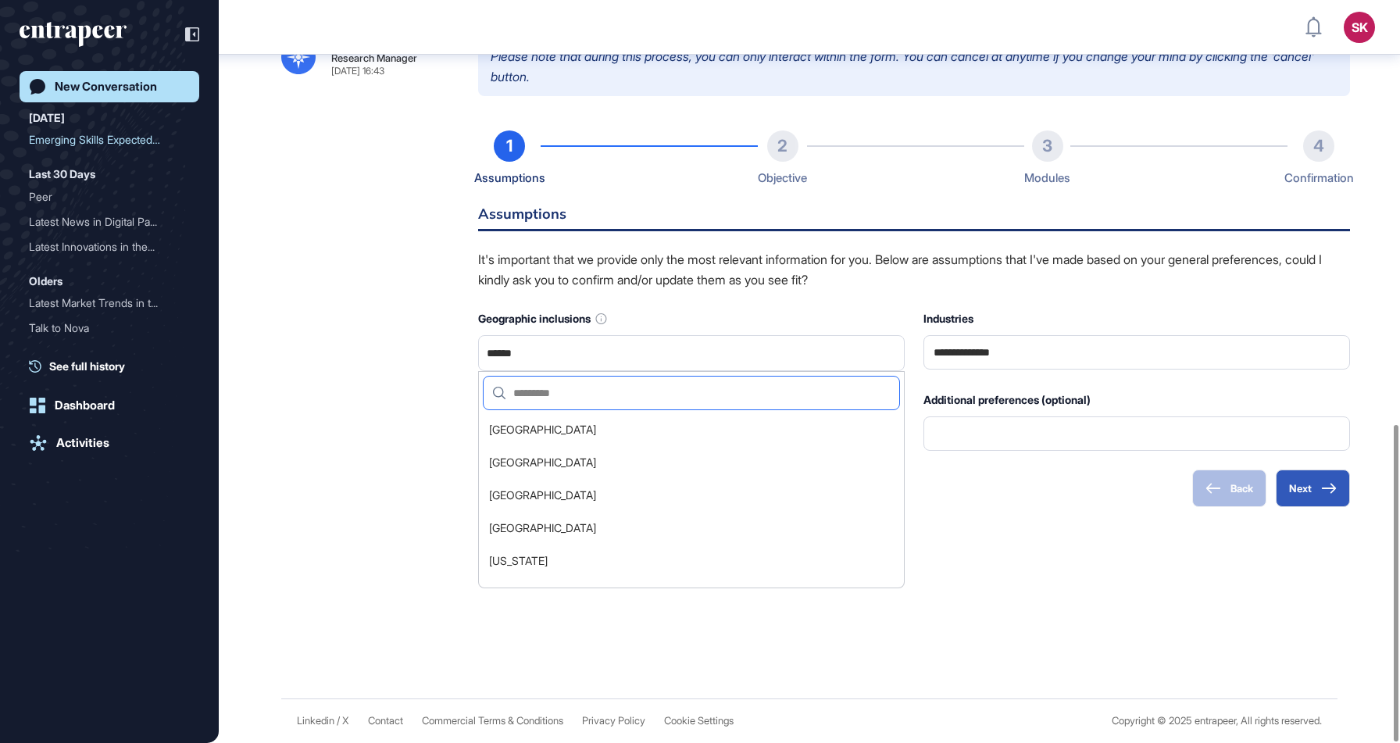
click at [557, 391] on input "text" at bounding box center [698, 393] width 384 height 33
drag, startPoint x: 541, startPoint y: 352, endPoint x: 359, endPoint y: 352, distance: 181.3
click at [359, 352] on div "Reese Research Manager Sep 10, 2025 16:43 Please note that during this process,…" at bounding box center [809, 285] width 1056 height 495
click at [584, 363] on input "text" at bounding box center [691, 353] width 413 height 22
type input "******"
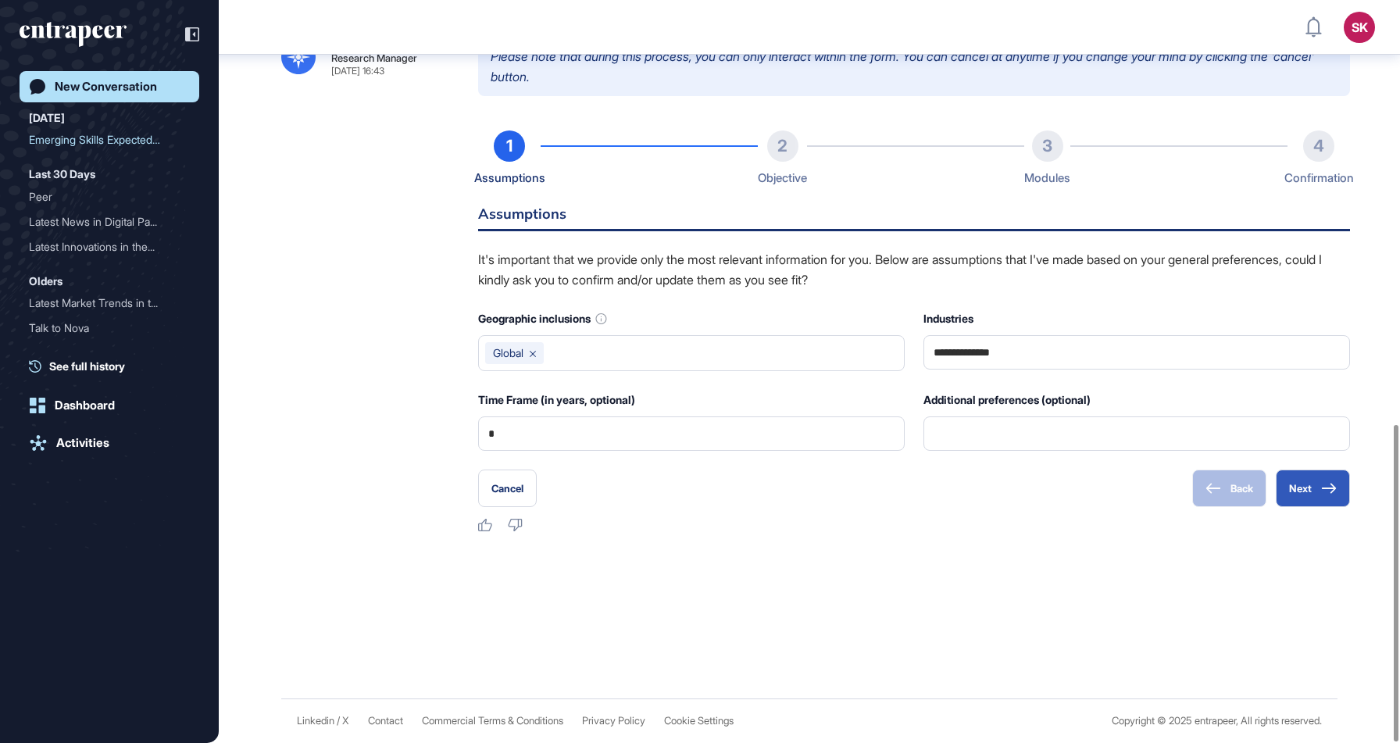
click at [1313, 468] on div "**********" at bounding box center [914, 318] width 872 height 377
click at [1310, 488] on button "Next" at bounding box center [1313, 489] width 74 height 38
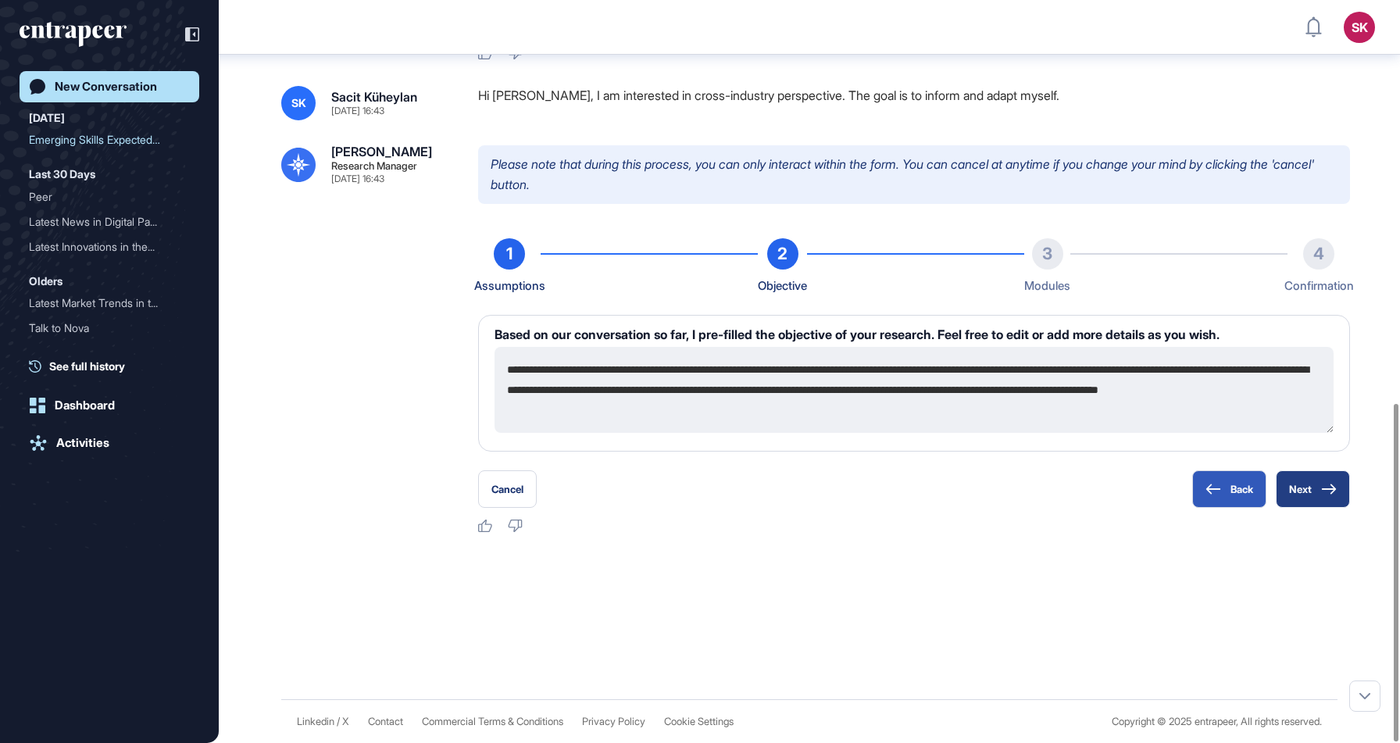
scroll to position [885, 0]
drag, startPoint x: 502, startPoint y: 363, endPoint x: 974, endPoint y: 398, distance: 473.3
click at [974, 398] on textarea "**********" at bounding box center [914, 390] width 839 height 86
click at [960, 426] on textarea "**********" at bounding box center [914, 390] width 839 height 86
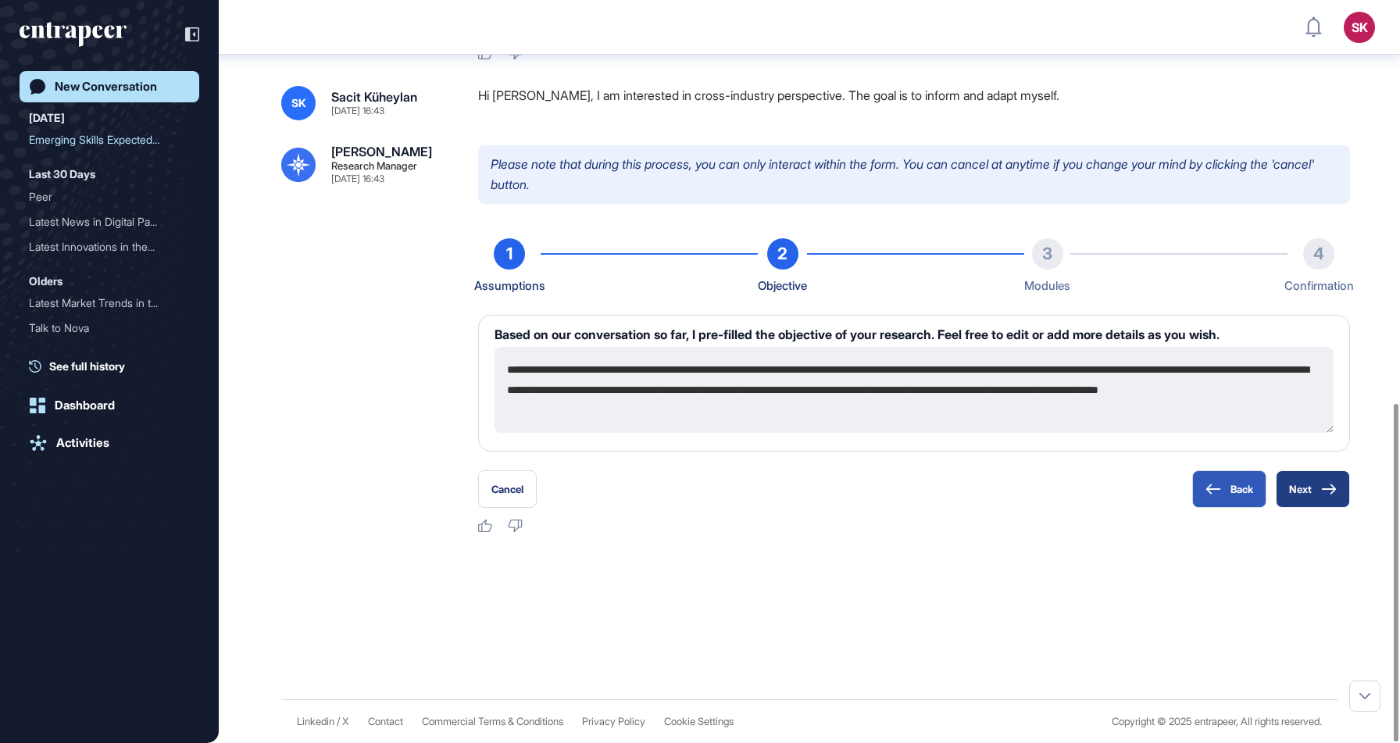
click at [1296, 472] on button "Next" at bounding box center [1313, 489] width 74 height 38
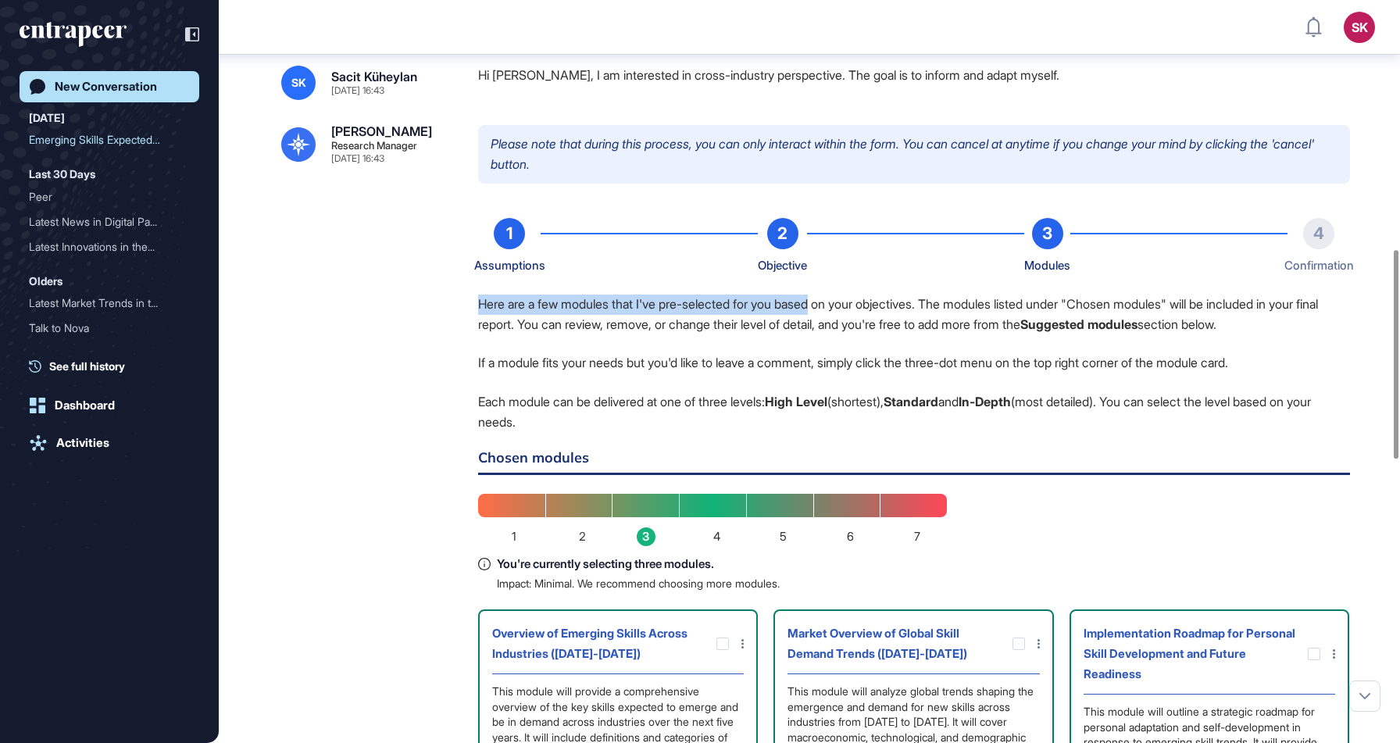
drag, startPoint x: 461, startPoint y: 311, endPoint x: 831, endPoint y: 329, distance: 370.0
click at [831, 329] on p "Here are a few modules that I've pre-selected for you based on your objectives.…" at bounding box center [914, 315] width 872 height 40
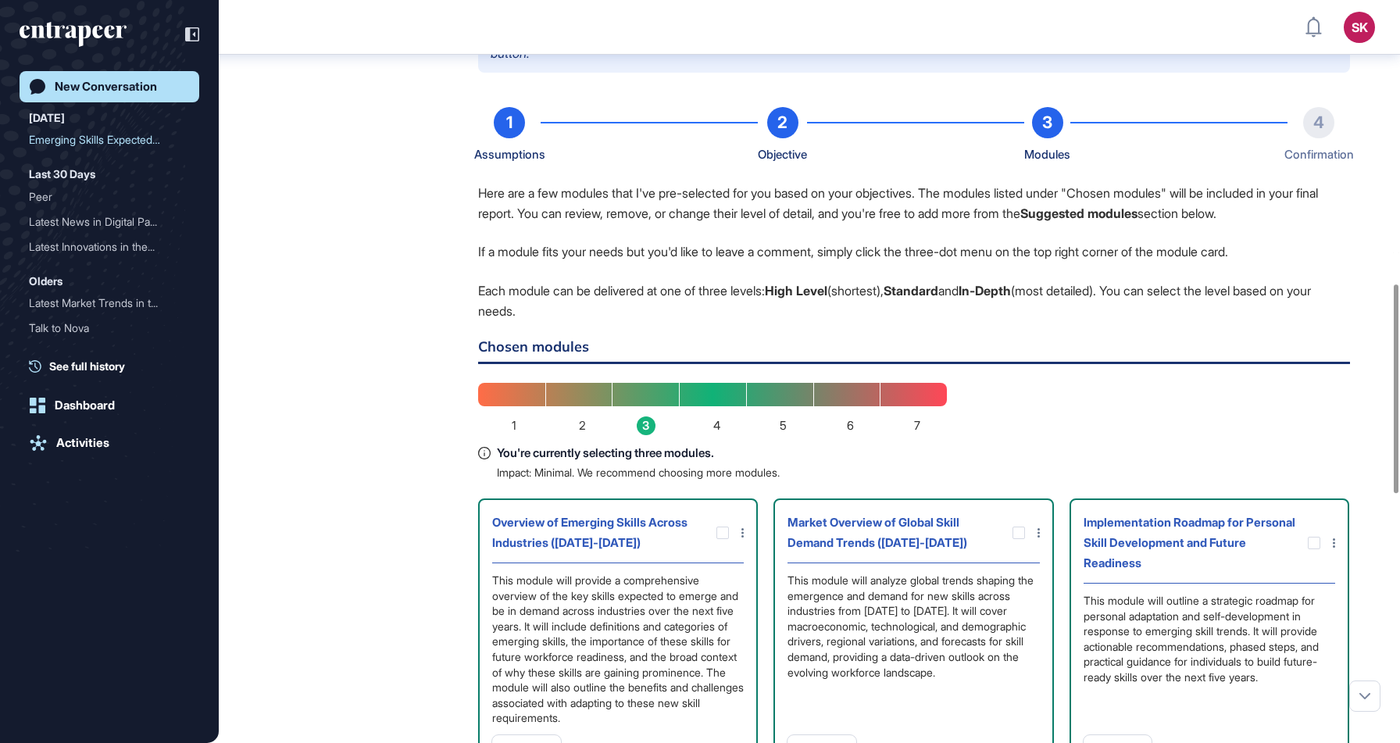
scroll to position [1007, 0]
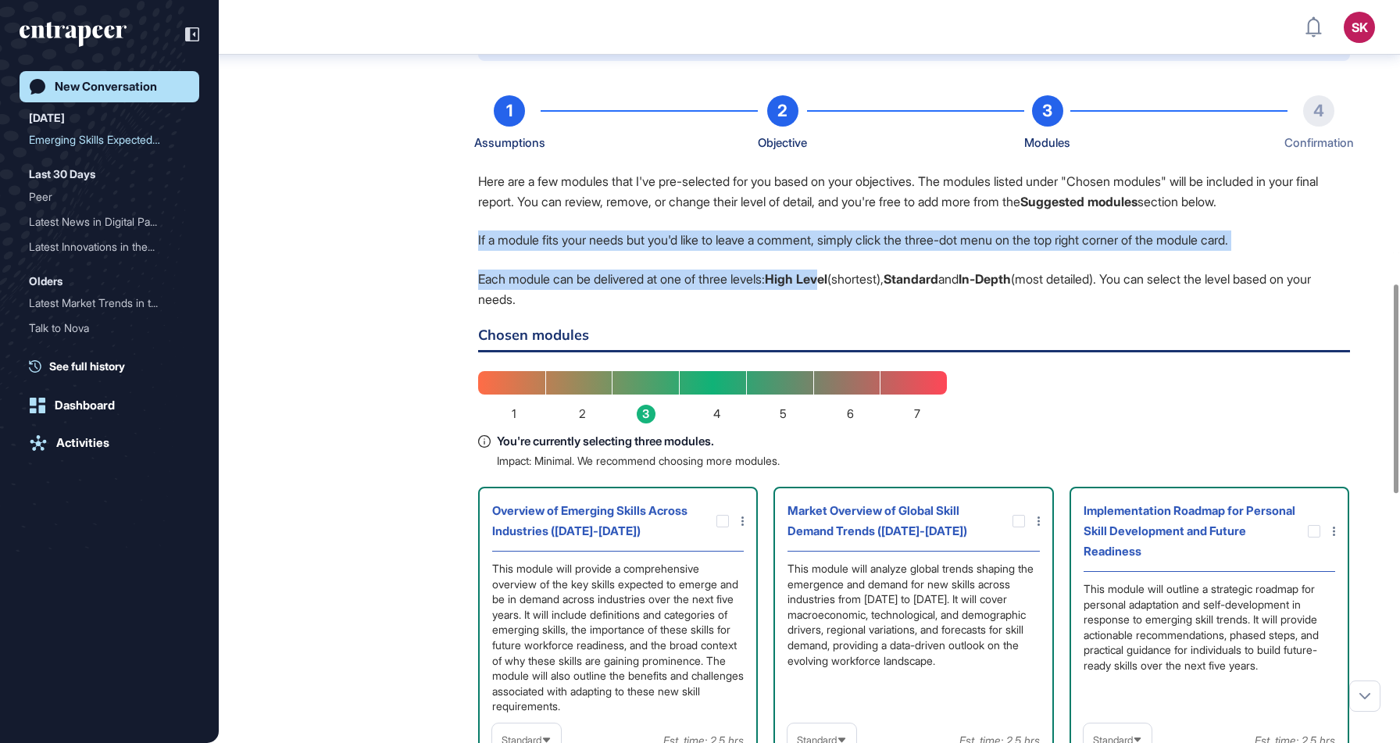
drag, startPoint x: 454, startPoint y: 249, endPoint x: 838, endPoint y: 284, distance: 385.2
click at [838, 284] on div "Reese Research Manager Sep 10, 2025 16:43 Please note that during this process,…" at bounding box center [809, 691] width 1056 height 1378
click at [838, 284] on div "Here are a few modules that I've pre-selected for you based on your objectives.…" at bounding box center [914, 735] width 872 height 1127
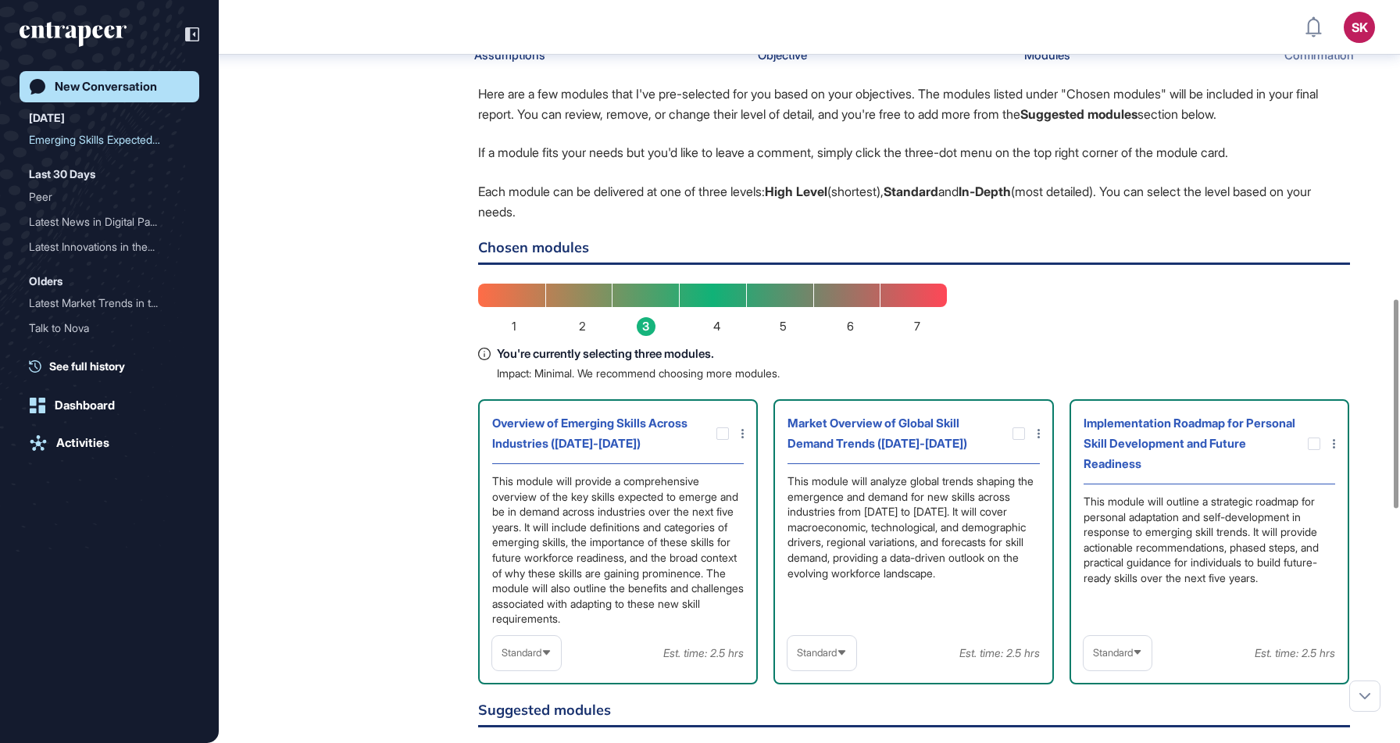
scroll to position [1060, 0]
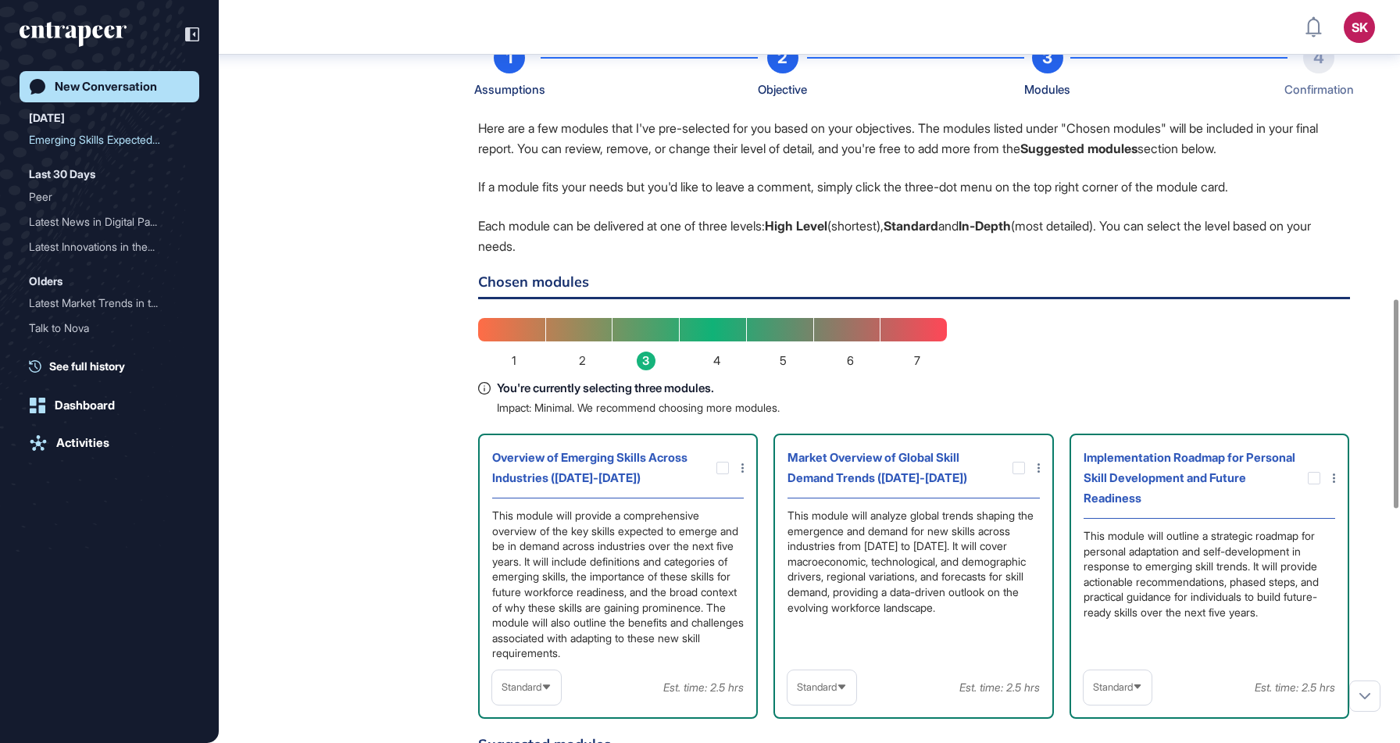
drag, startPoint x: 468, startPoint y: 251, endPoint x: 673, endPoint y: 268, distance: 205.4
click at [673, 268] on div "Reese Research Manager Sep 10, 2025 16:43 Please note that during this process,…" at bounding box center [809, 638] width 1056 height 1378
click at [673, 256] on p "Each module can be delivered at one of three levels: High Level (shortest), Sta…" at bounding box center [914, 236] width 872 height 40
drag, startPoint x: 469, startPoint y: 248, endPoint x: 613, endPoint y: 267, distance: 145.8
click at [613, 267] on div "Reese Research Manager Sep 10, 2025 16:43 Please note that during this process,…" at bounding box center [809, 638] width 1056 height 1378
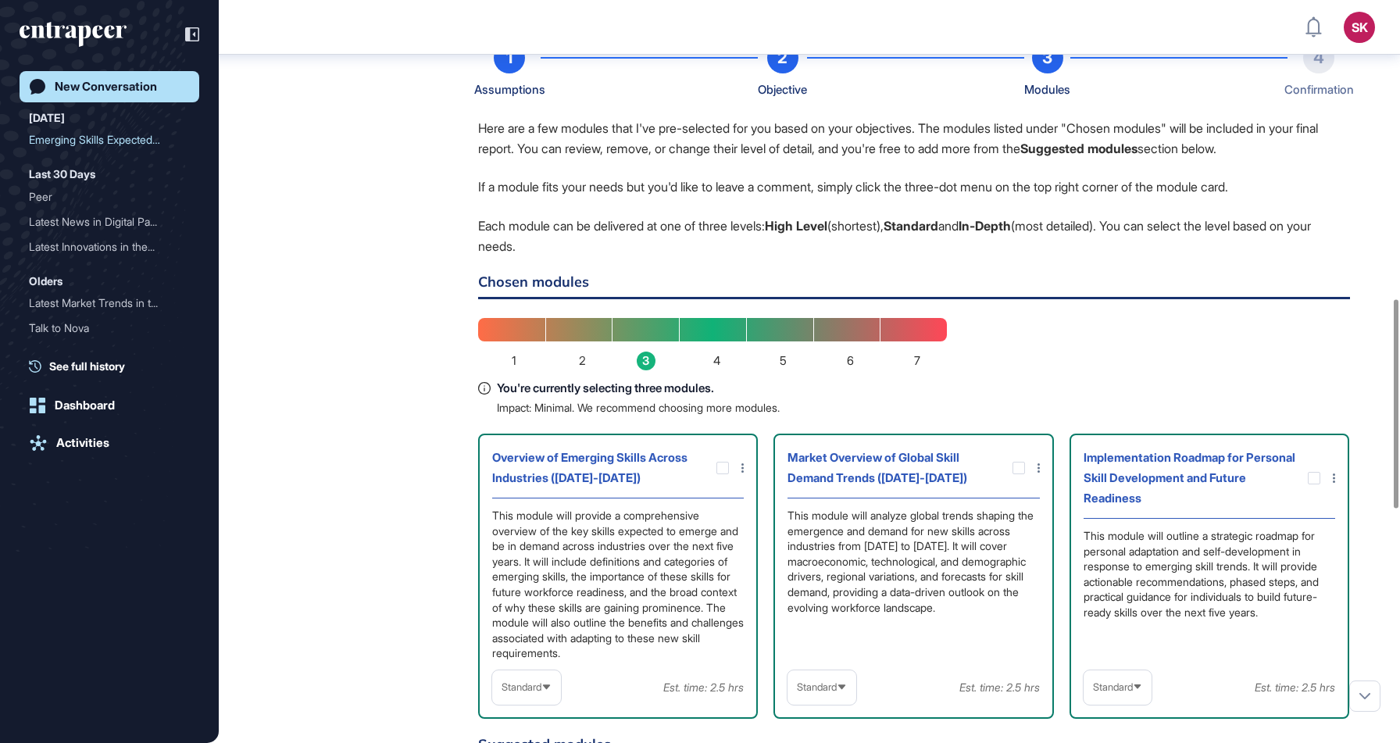
click at [613, 256] on p "Each module can be delivered at one of three levels: High Level (shortest), Sta…" at bounding box center [914, 236] width 872 height 40
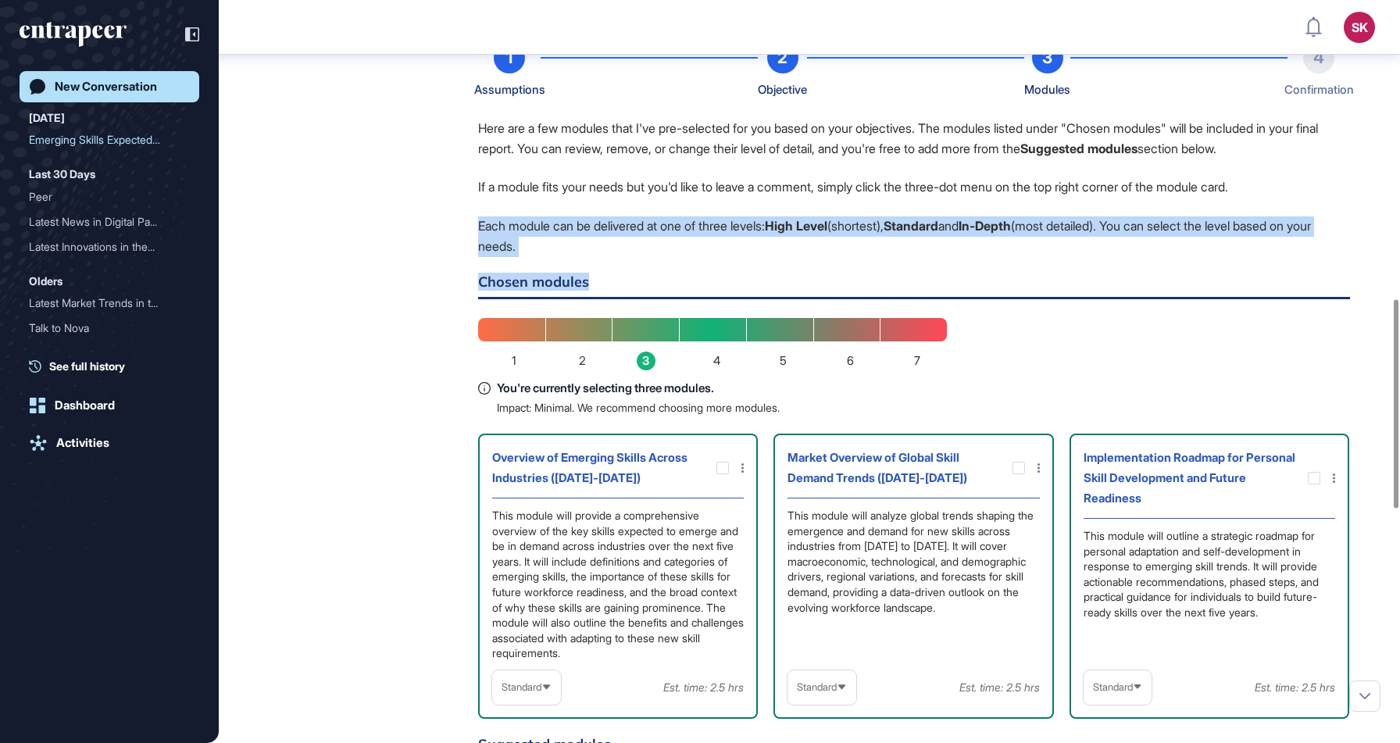
drag, startPoint x: 477, startPoint y: 241, endPoint x: 685, endPoint y: 288, distance: 213.1
click at [685, 288] on div "Reese Research Manager Sep 10, 2025 16:43 Please note that during this process,…" at bounding box center [809, 638] width 1056 height 1378
click at [685, 288] on div "Here are a few modules that I've pre-selected for you based on your objectives.…" at bounding box center [914, 682] width 872 height 1127
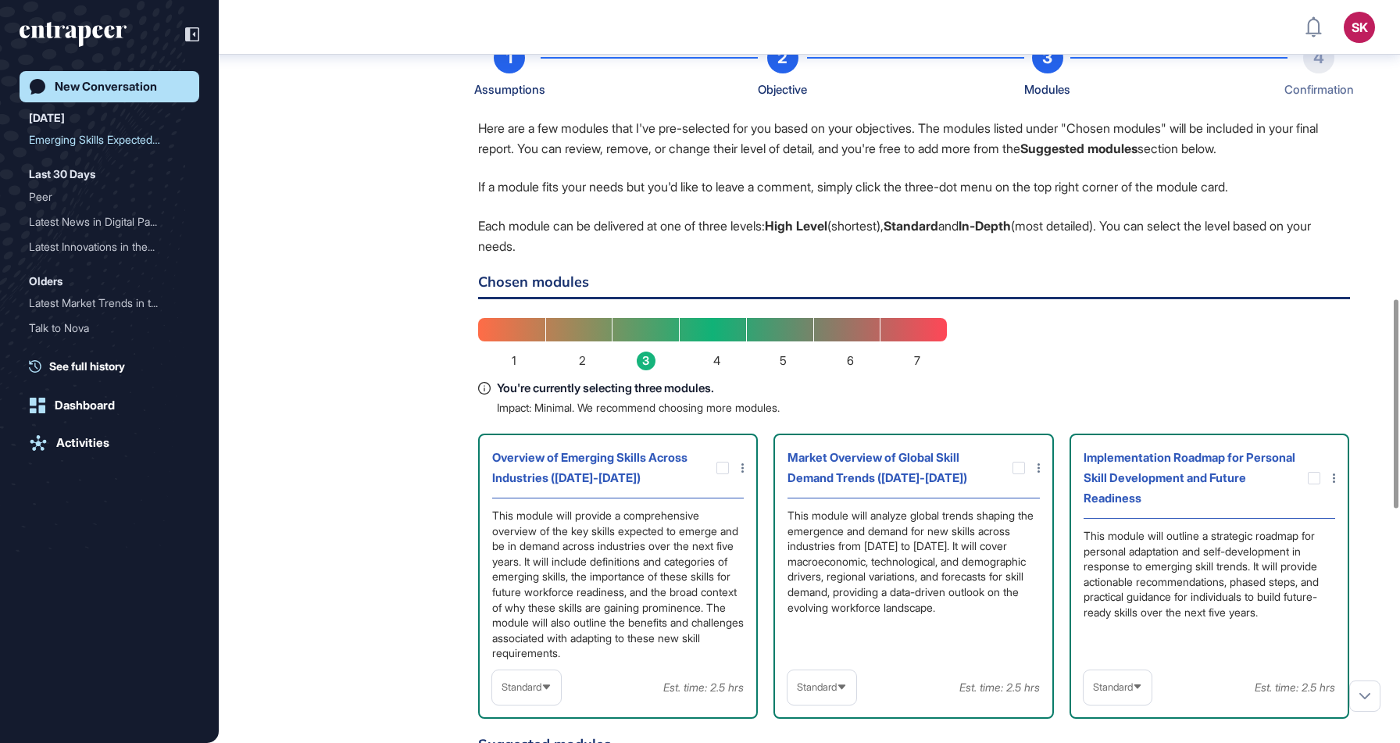
click at [714, 370] on span "4" at bounding box center [716, 361] width 7 height 19
drag, startPoint x: 474, startPoint y: 434, endPoint x: 772, endPoint y: 424, distance: 297.8
click at [771, 424] on div "Reese Research Manager Sep 10, 2025 16:43 Please note that during this process,…" at bounding box center [809, 638] width 1056 height 1378
click at [772, 415] on p "Impact: Minimal. We recommend choosing more modules." at bounding box center [638, 408] width 283 height 13
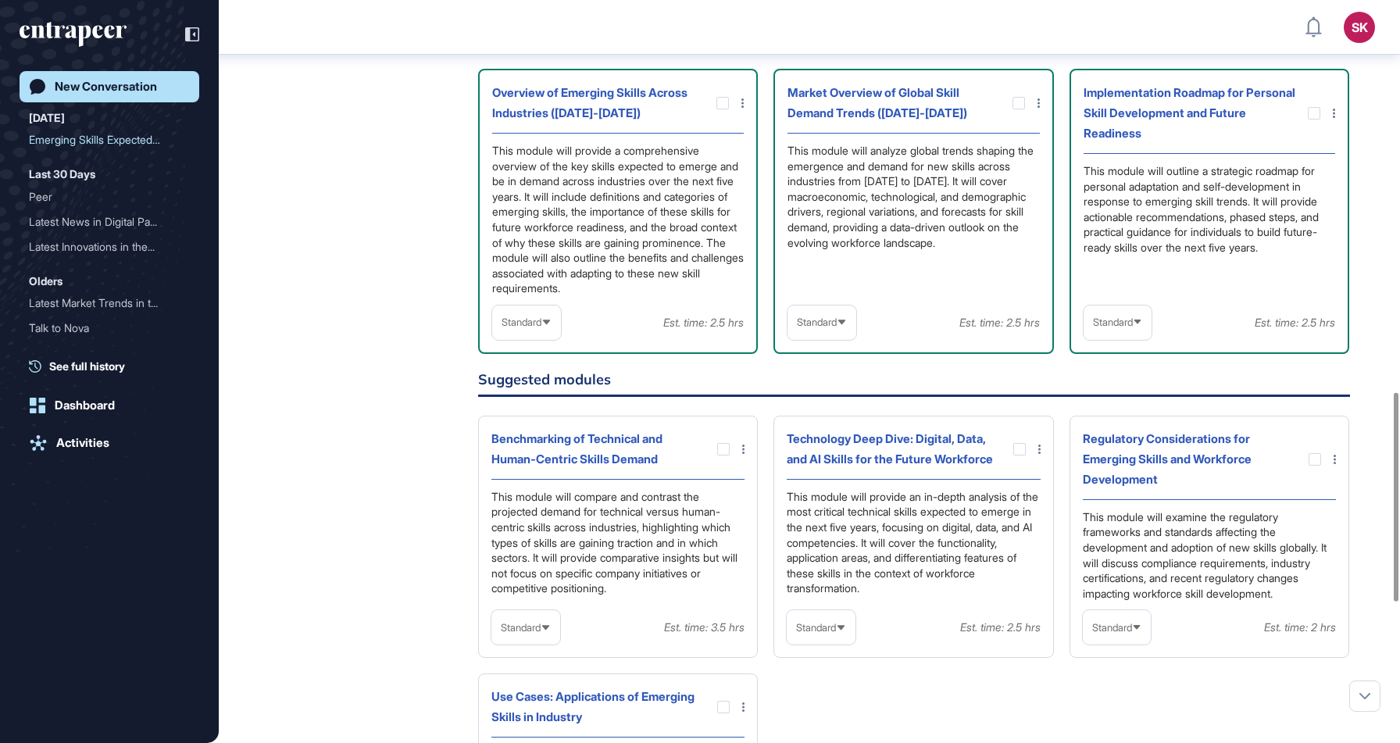
scroll to position [1450, 0]
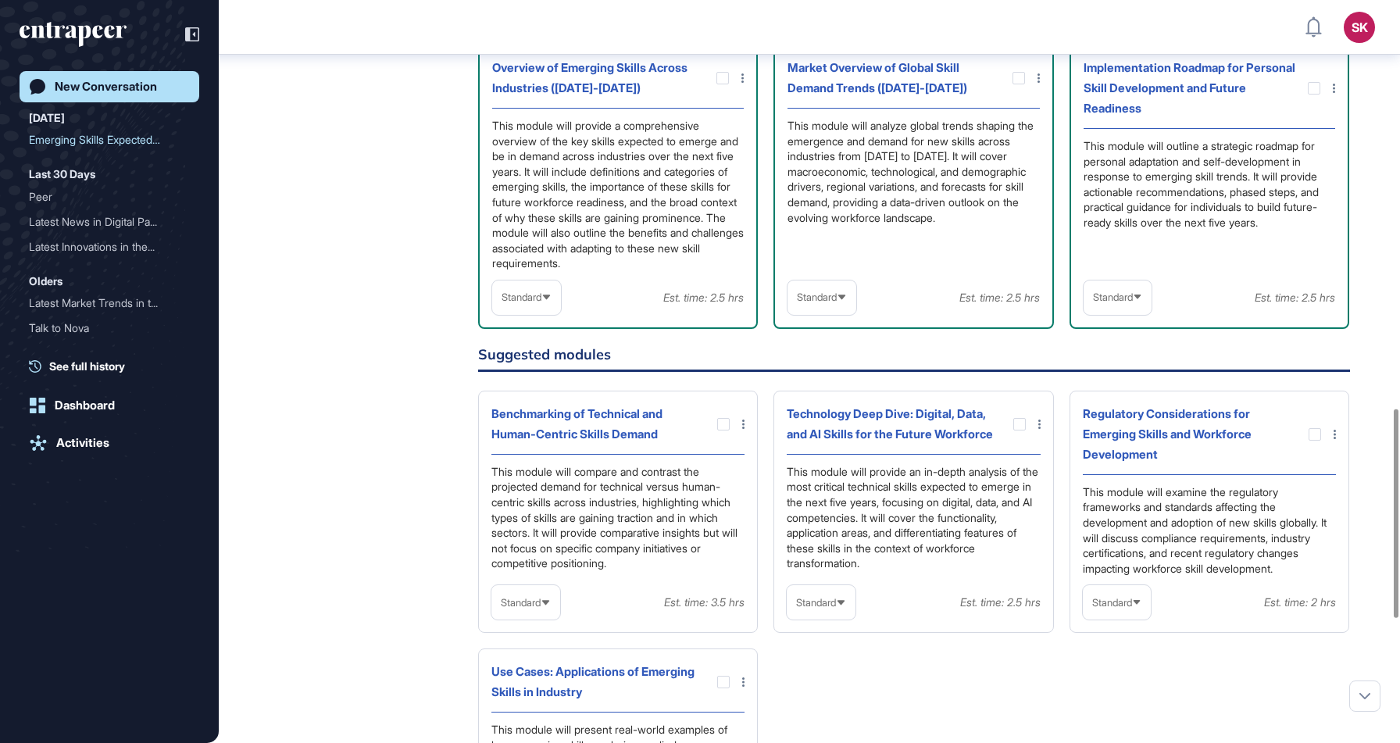
click at [530, 303] on span "Standard" at bounding box center [522, 297] width 40 height 12
click at [427, 350] on div "Reese Research Manager Sep 10, 2025 16:43 Please note that during this process,…" at bounding box center [809, 248] width 1056 height 1378
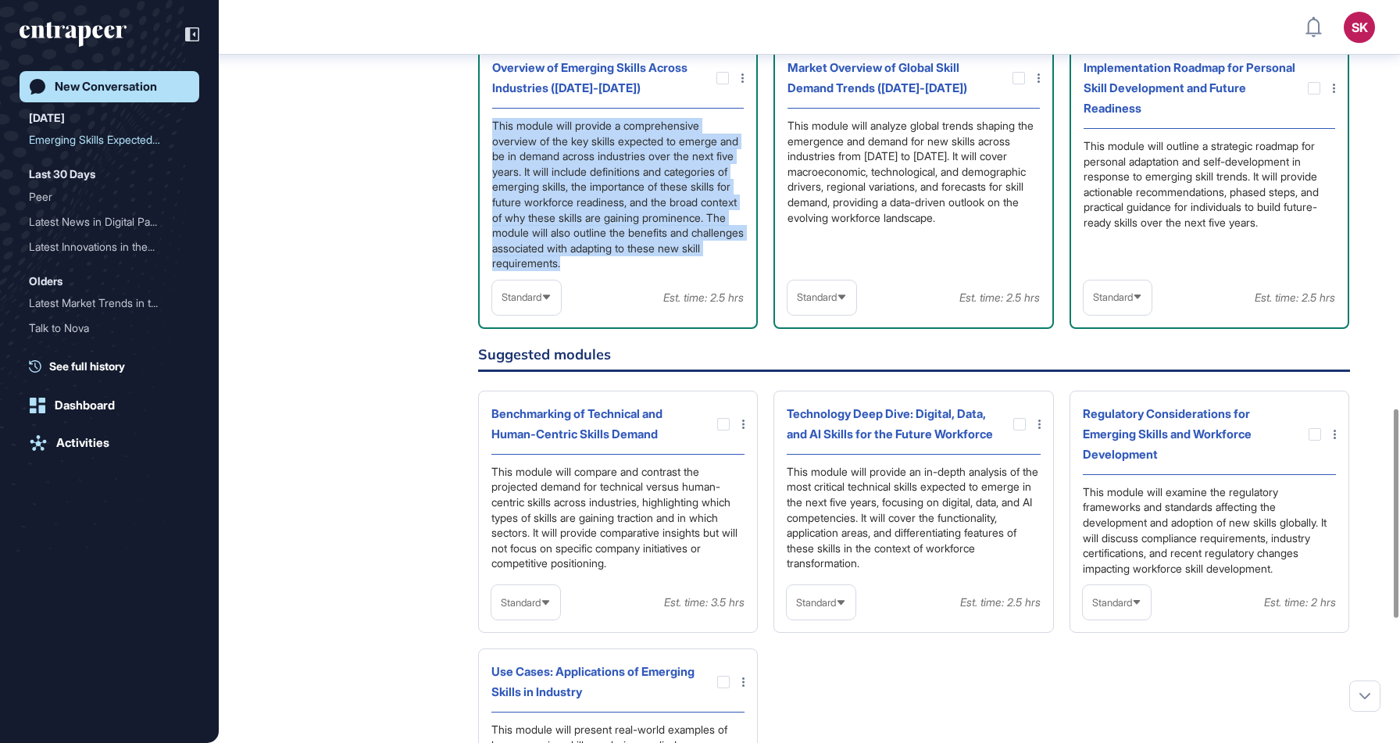
drag, startPoint x: 492, startPoint y: 143, endPoint x: 744, endPoint y: 293, distance: 292.9
click at [744, 293] on div "Overview of Emerging Skills Across Industries (2024-2029) This module will prov…" at bounding box center [618, 186] width 280 height 285
click at [743, 293] on div "Overview of Emerging Skills Across Industries (2024-2029) This module will prov…" at bounding box center [618, 186] width 280 height 285
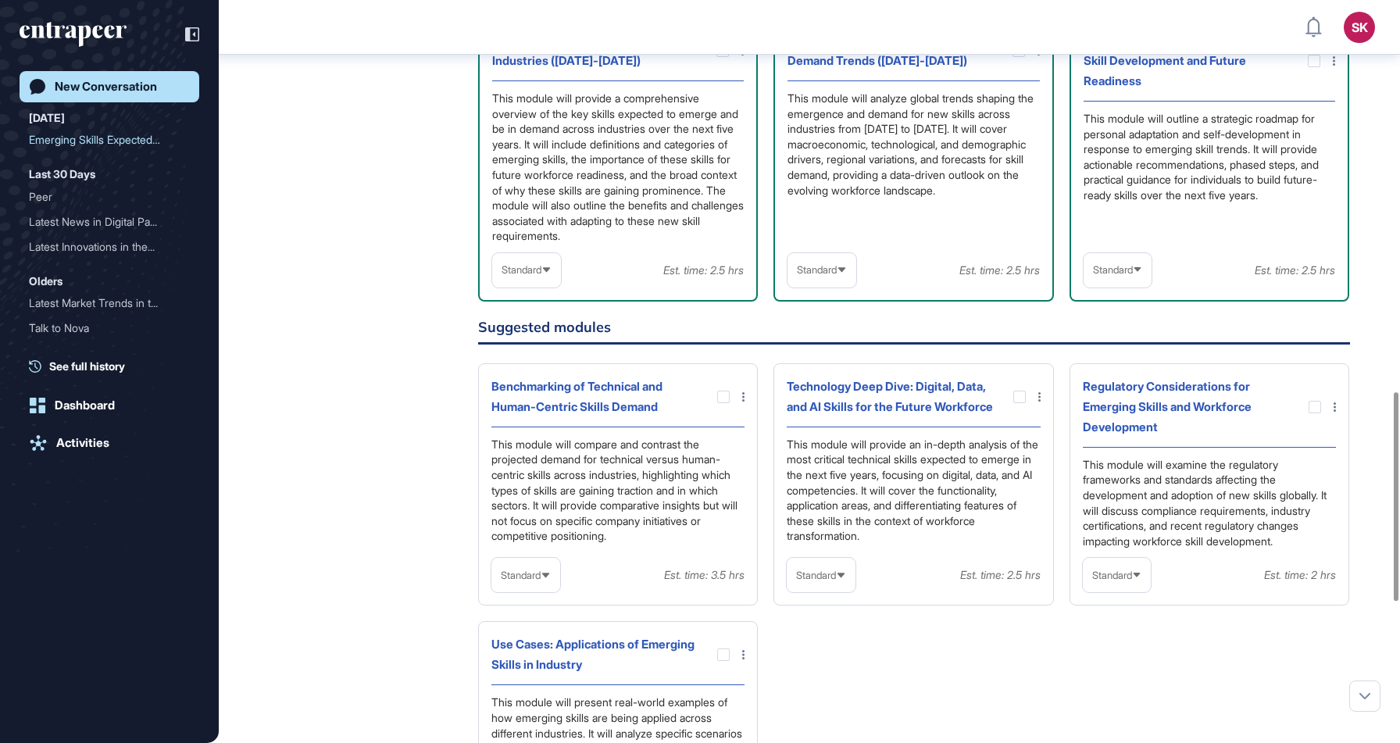
scroll to position [1551, 0]
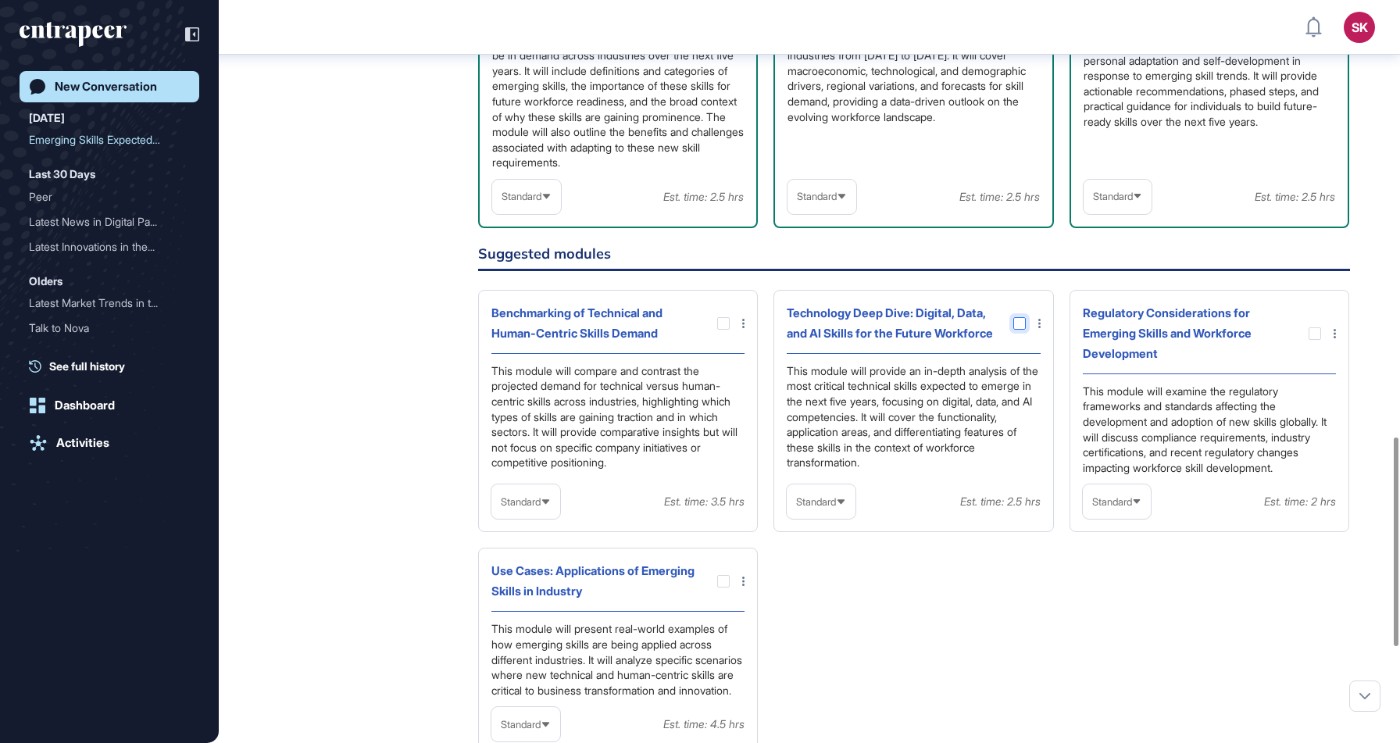
click at [1020, 330] on div at bounding box center [1019, 323] width 13 height 13
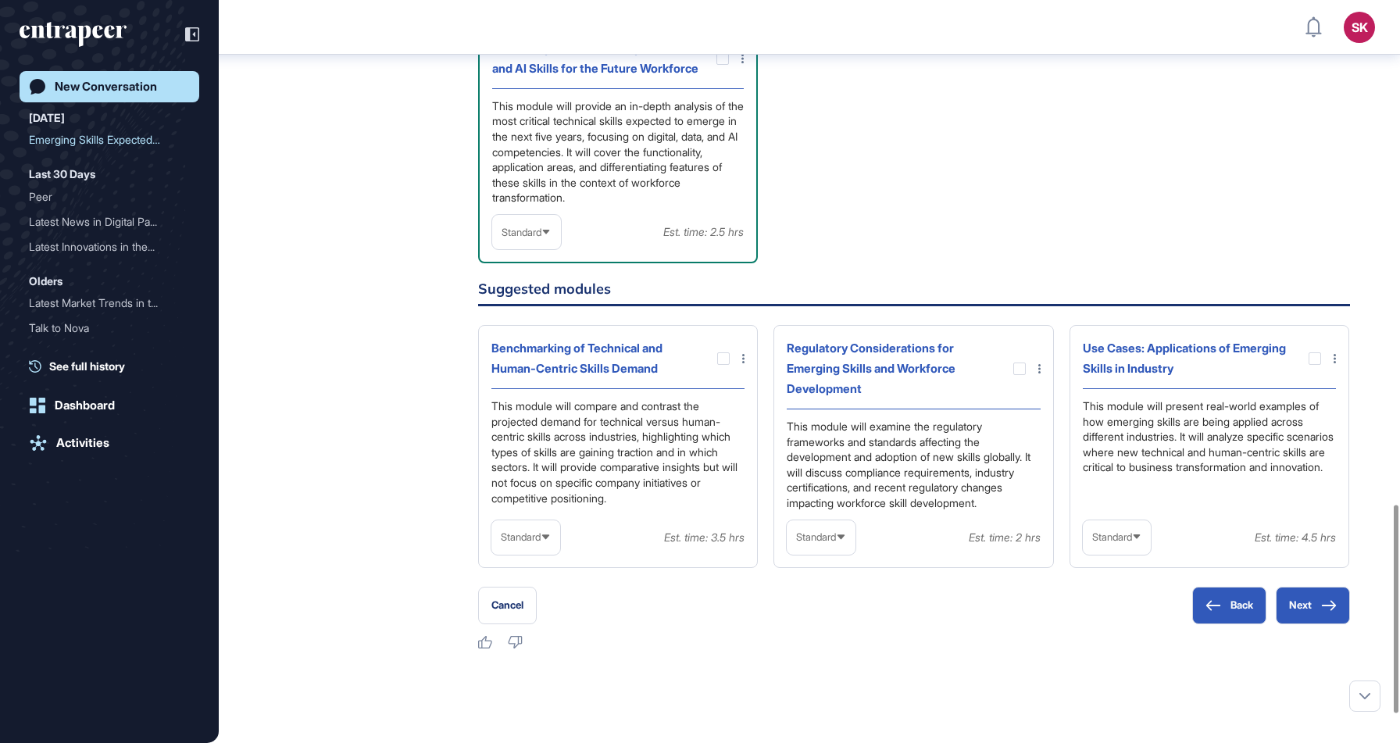
scroll to position [1827, 0]
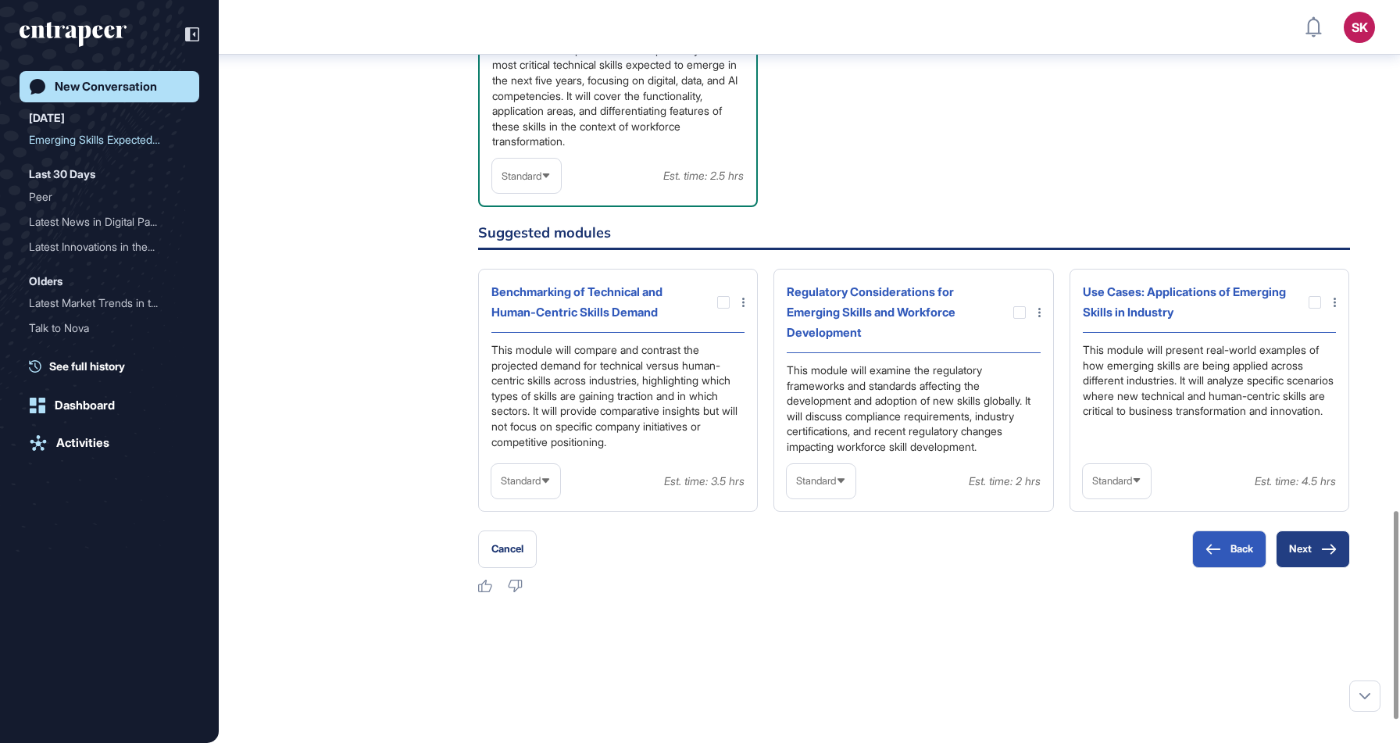
click at [1291, 564] on button "Next" at bounding box center [1313, 550] width 74 height 38
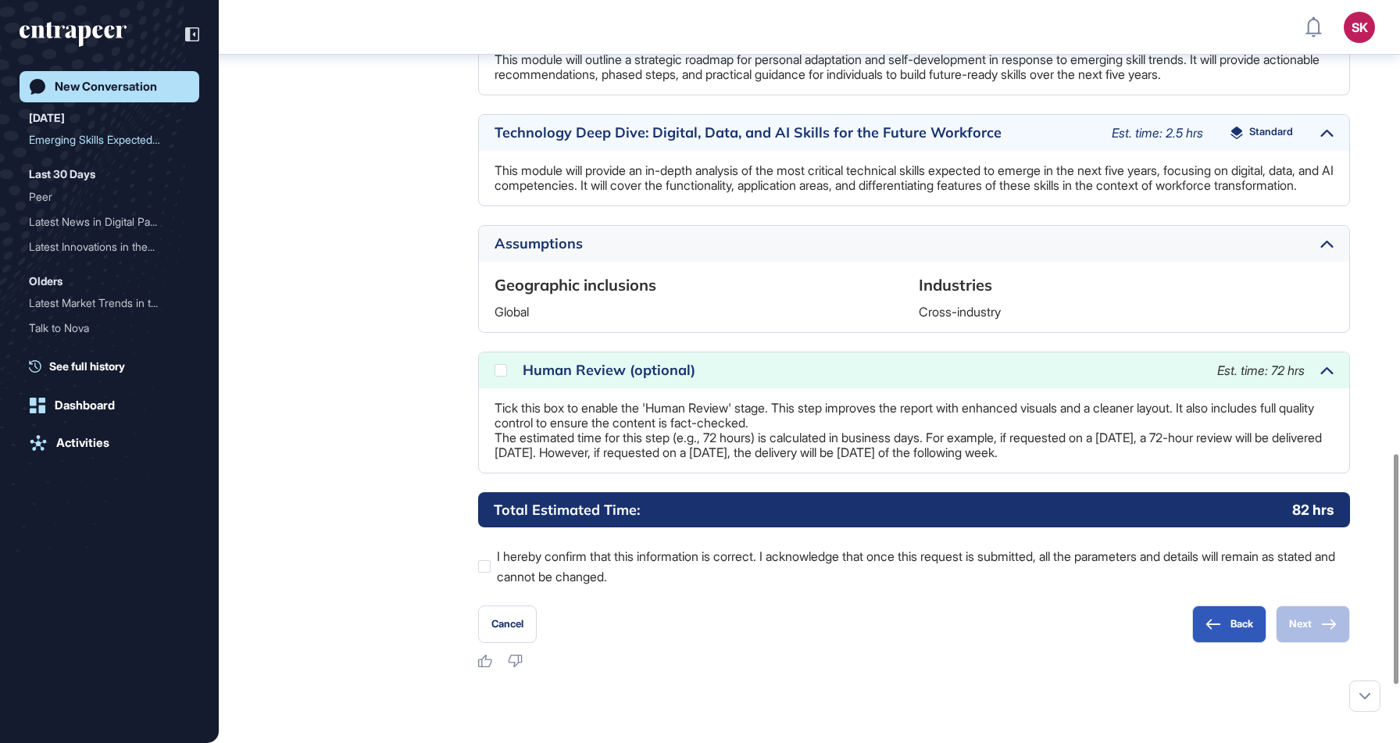
scroll to position [1463, 0]
drag, startPoint x: 488, startPoint y: 450, endPoint x: 1112, endPoint y: 516, distance: 627.0
click at [1112, 472] on div "Tick this box to enable the 'Human Review' stage. This step improves the report…" at bounding box center [914, 430] width 870 height 84
click at [495, 376] on div at bounding box center [501, 369] width 13 height 13
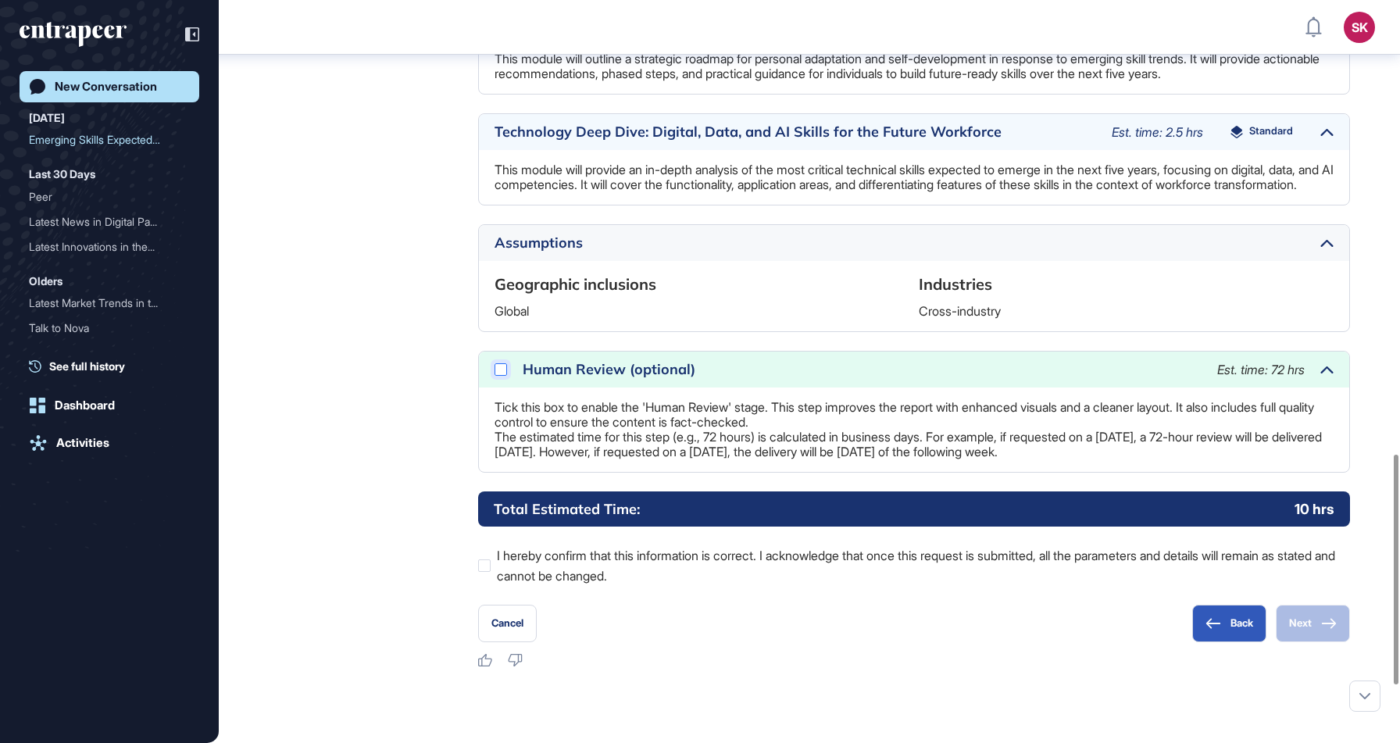
click at [502, 376] on div at bounding box center [501, 369] width 13 height 13
click at [577, 586] on label "I hereby confirm that this information is correct. I acknowledge that once this…" at bounding box center [914, 565] width 872 height 41
click at [522, 388] on div "Human Review (optional) Est. time: 72 hrs" at bounding box center [914, 370] width 870 height 36
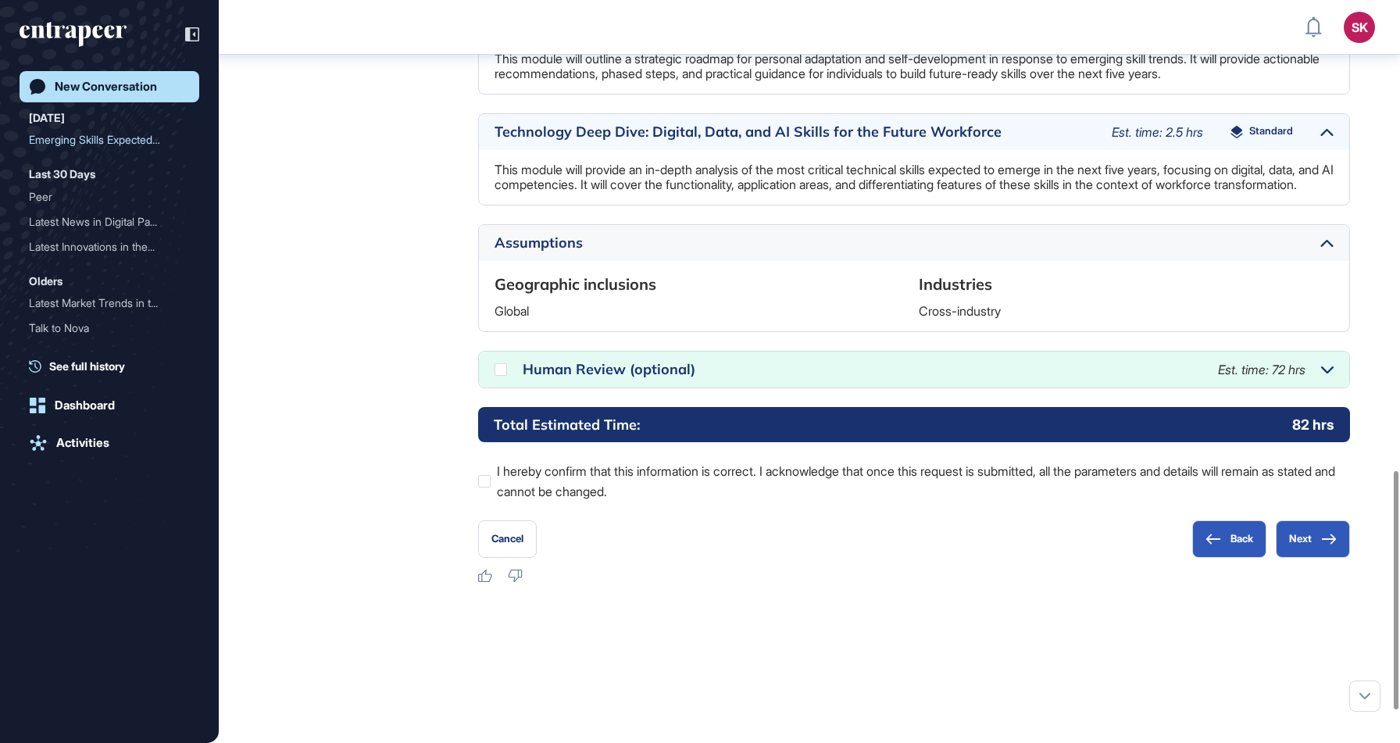
click at [558, 377] on div "Human Review (optional)" at bounding box center [863, 370] width 680 height 14
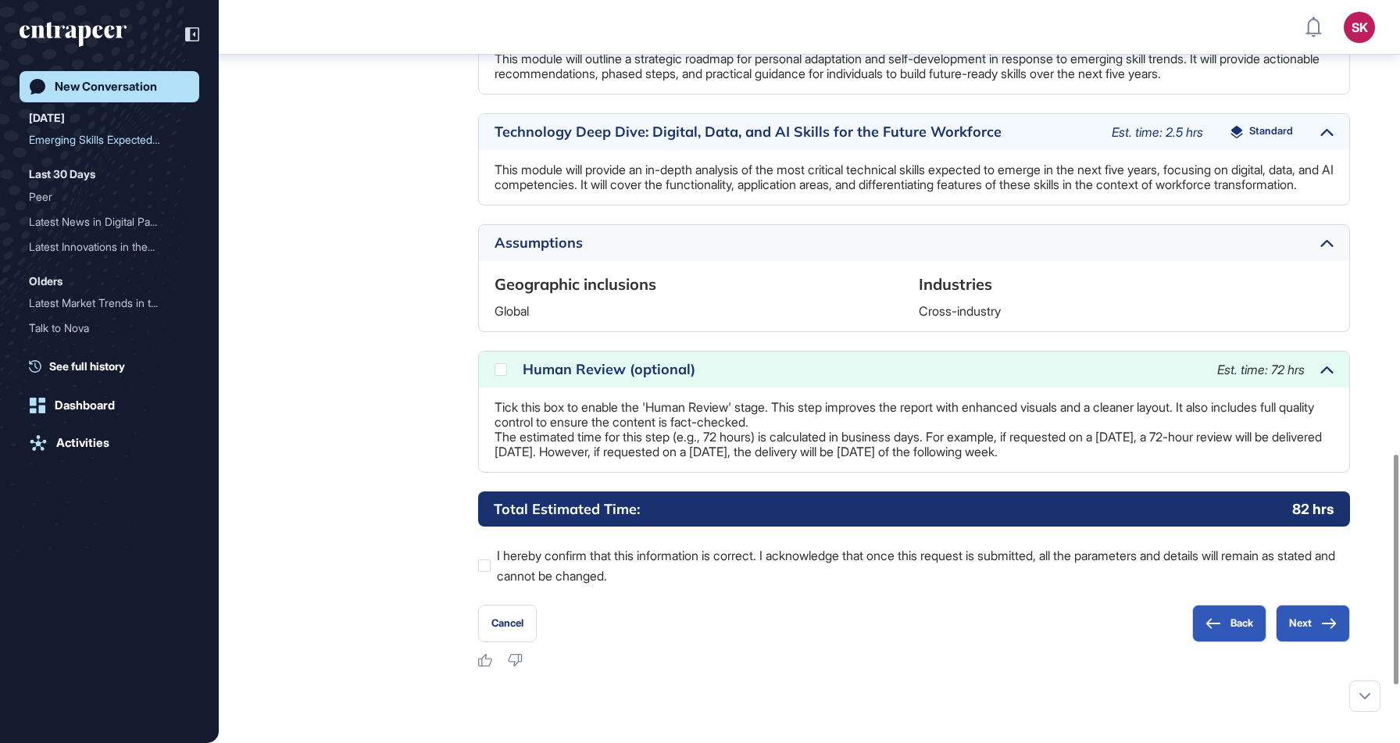
click at [504, 388] on div "Human Review (optional) Est. time: 72 hrs" at bounding box center [914, 370] width 870 height 36
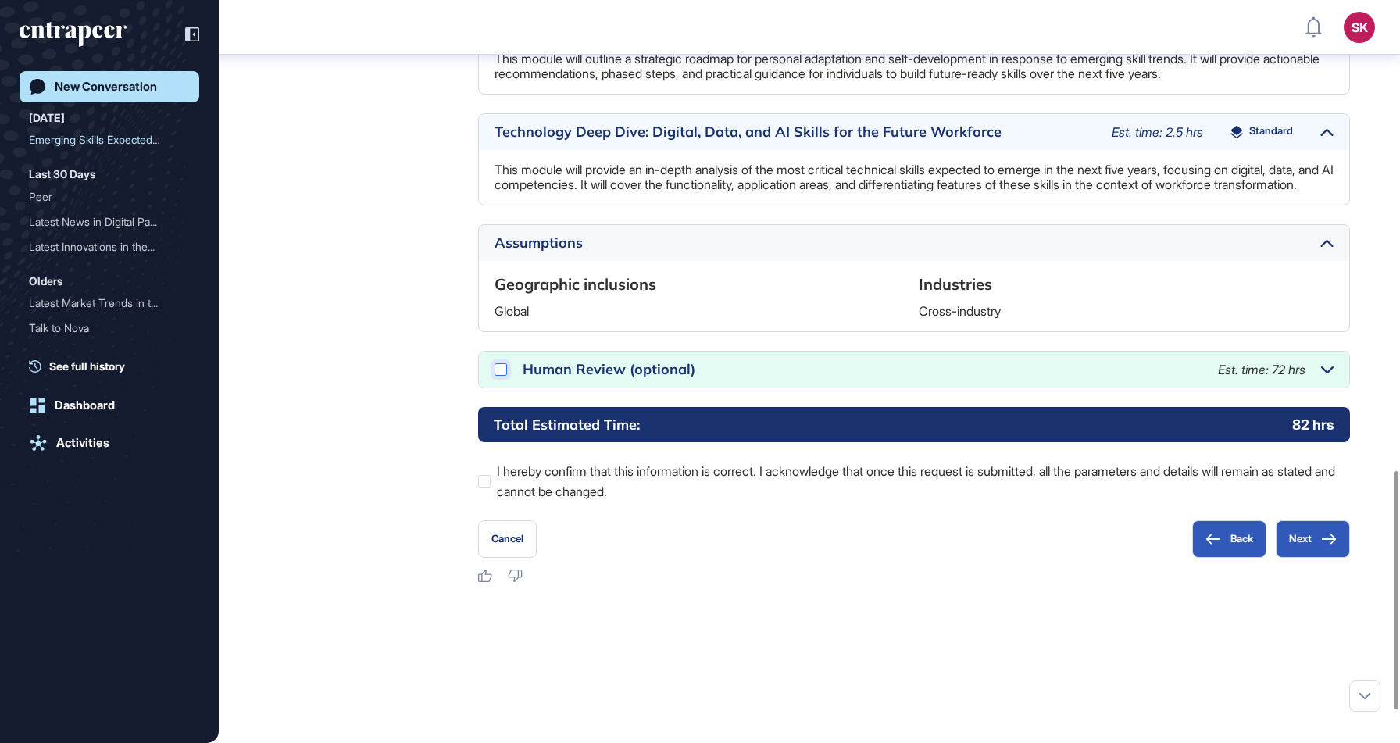
click at [496, 376] on div at bounding box center [501, 369] width 13 height 13
click at [483, 502] on label "I hereby confirm that this information is correct. I acknowledge that once this…" at bounding box center [914, 481] width 872 height 41
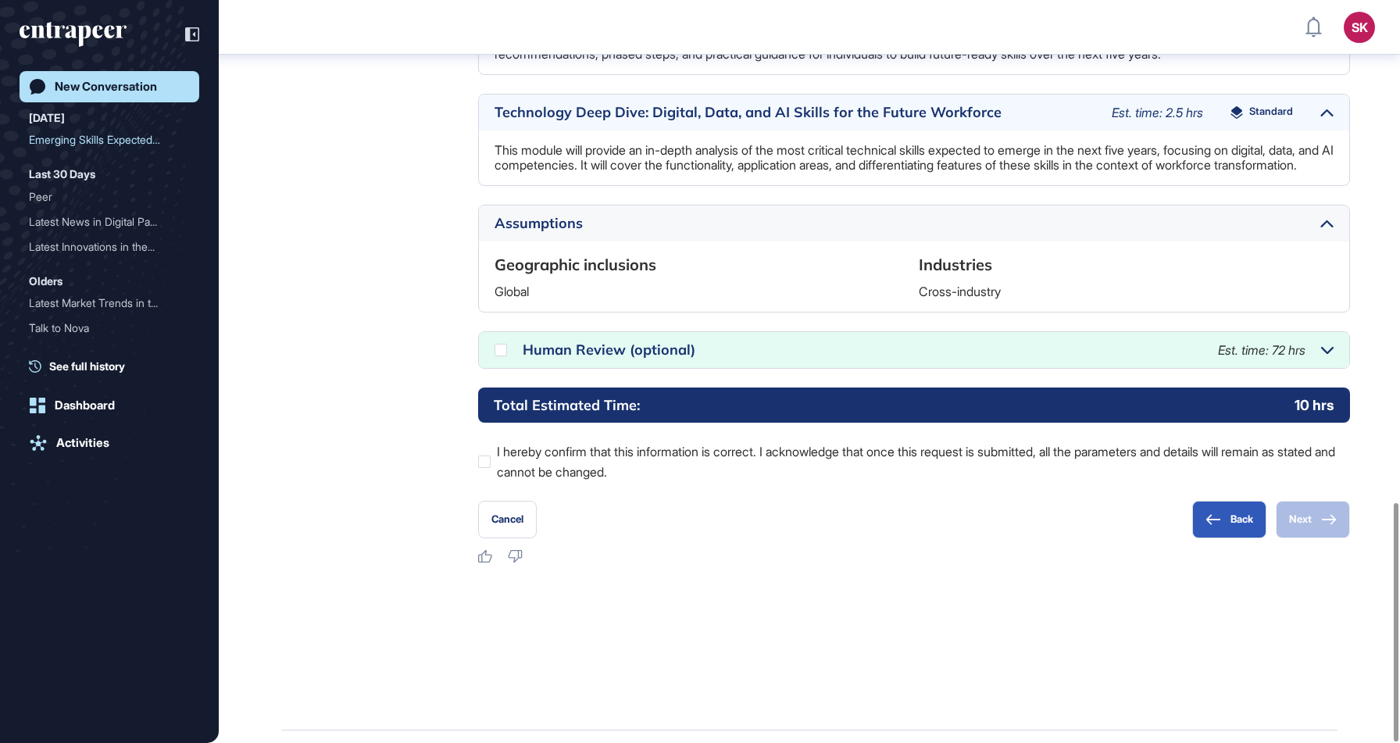
scroll to position [1563, 0]
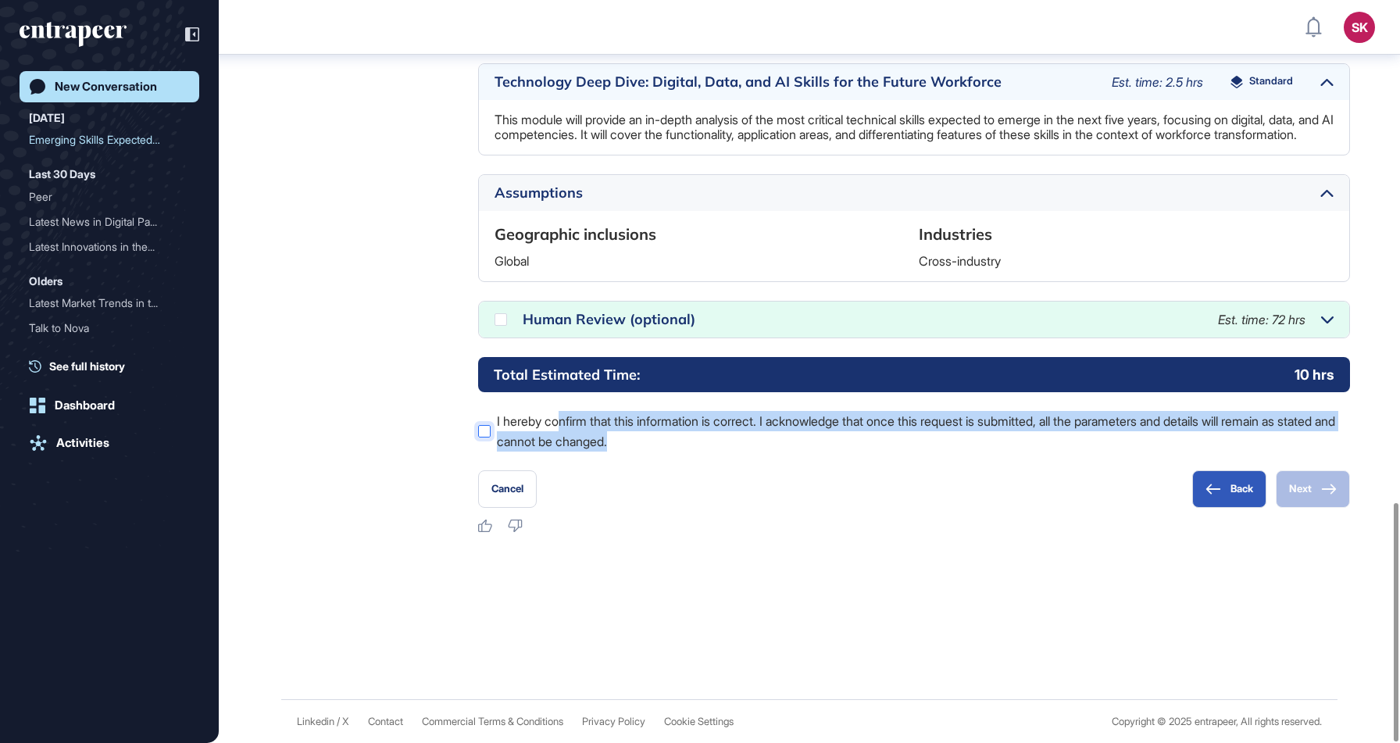
drag, startPoint x: 739, startPoint y: 436, endPoint x: 564, endPoint y: 420, distance: 175.7
click at [564, 420] on label "I hereby confirm that this information is correct. I acknowledge that once this…" at bounding box center [914, 431] width 872 height 41
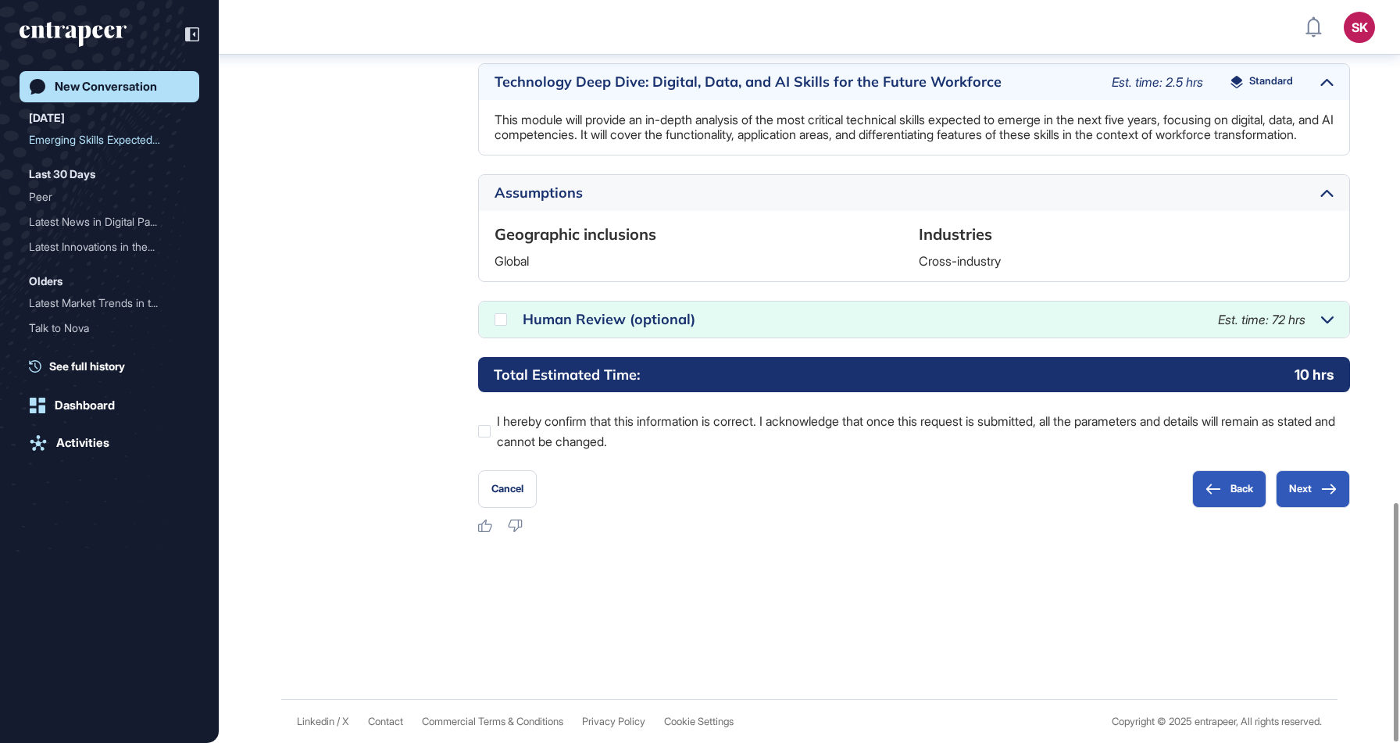
click at [409, 391] on div "Reese Research Manager Sep 10, 2025 16:43 Please note that during this process,…" at bounding box center [809, 15] width 1056 height 1037
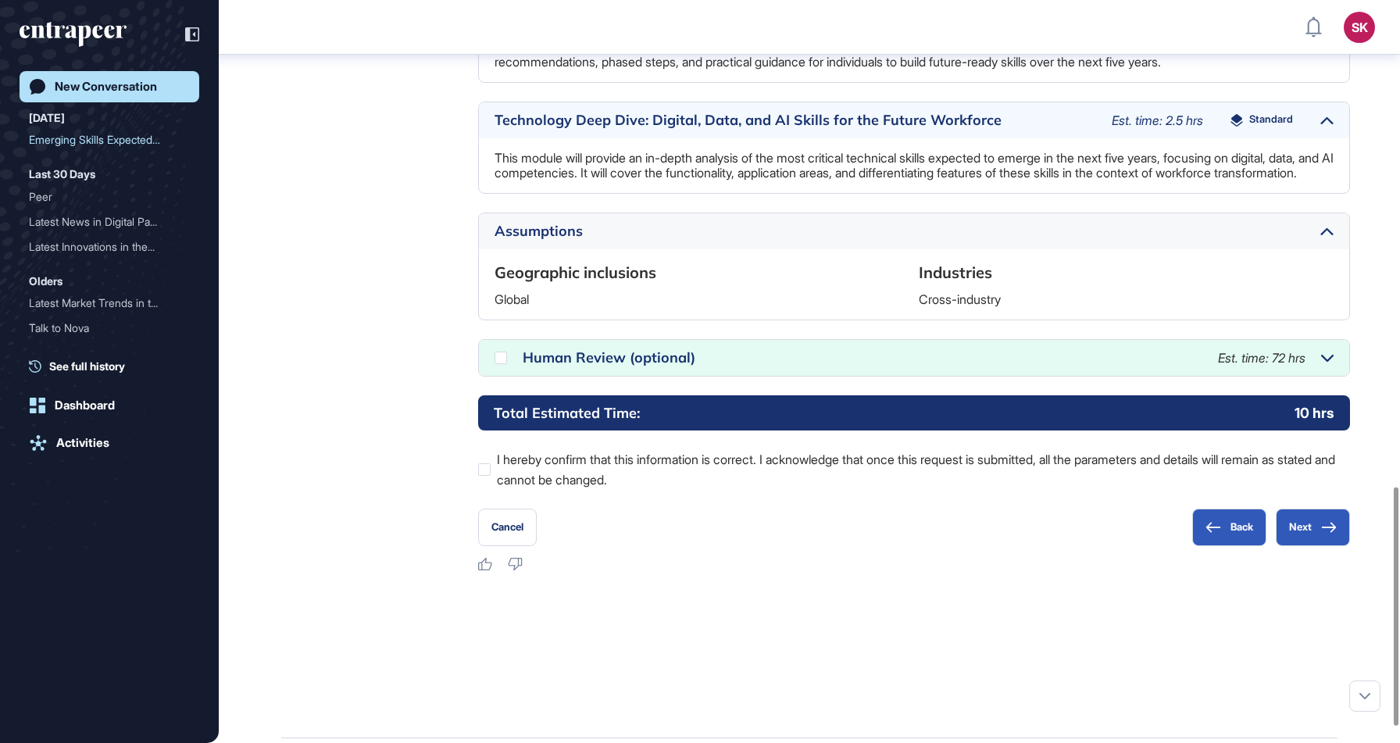
scroll to position [1416, 0]
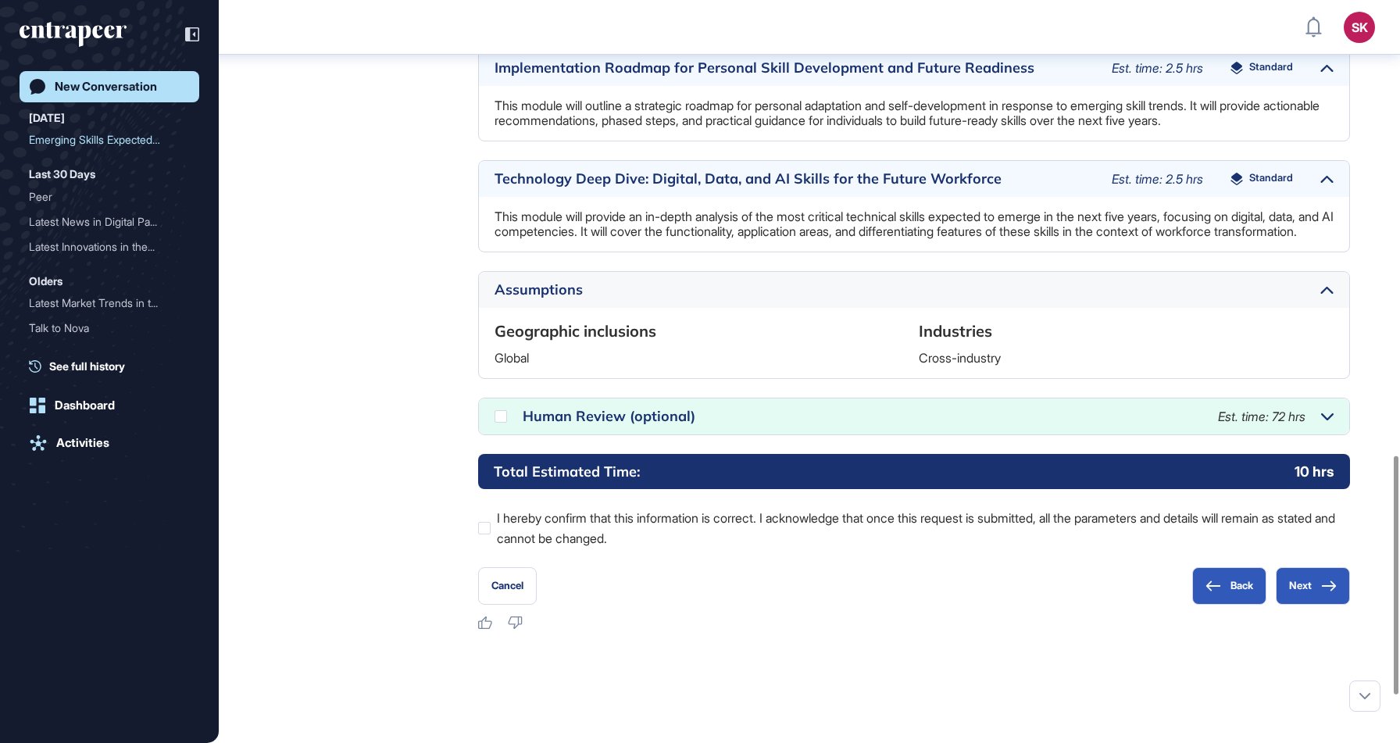
click at [1065, 424] on div "Human Review (optional)" at bounding box center [863, 416] width 680 height 14
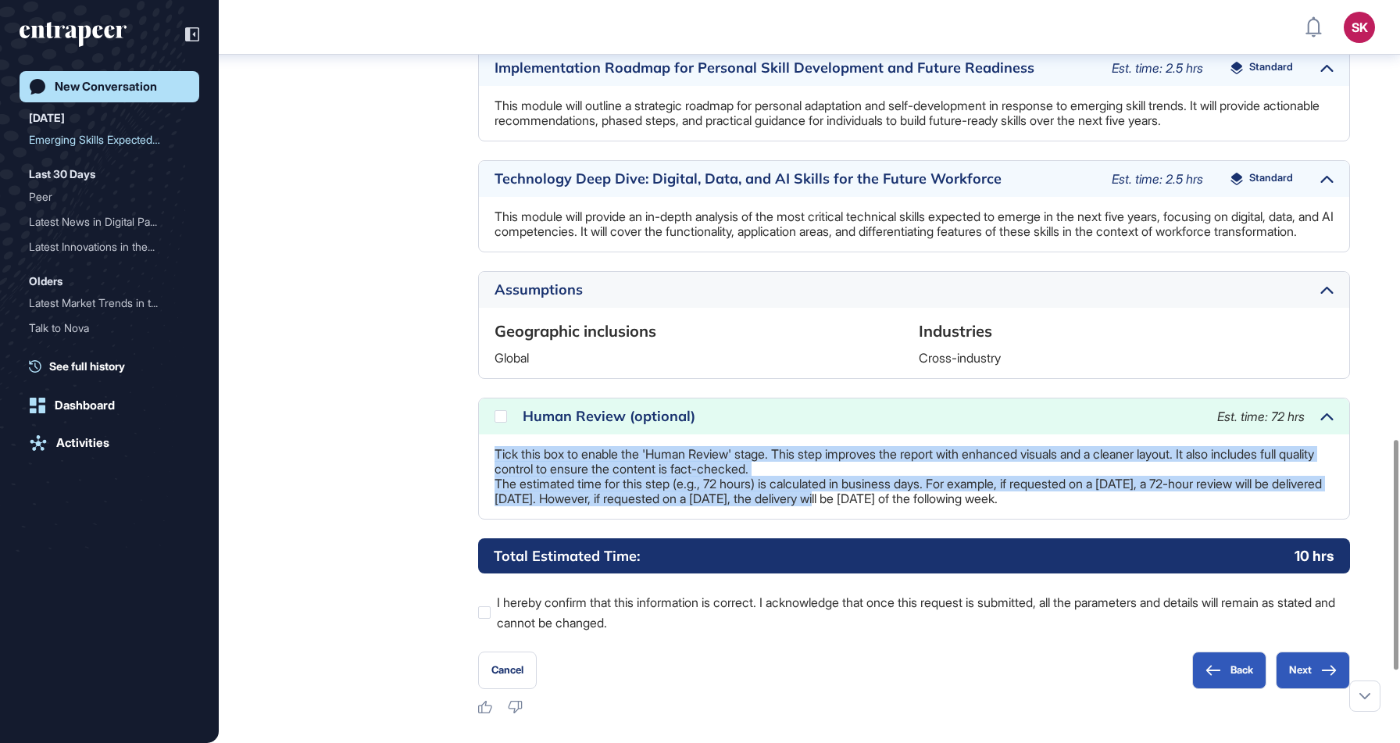
drag, startPoint x: 484, startPoint y: 502, endPoint x: 894, endPoint y: 552, distance: 413.2
click at [894, 519] on div "Tick this box to enable the 'Human Review' stage. This step improves the report…" at bounding box center [914, 476] width 870 height 84
click at [894, 506] on p "Tick this box to enable the 'Human Review' stage. This step improves the report…" at bounding box center [914, 476] width 839 height 59
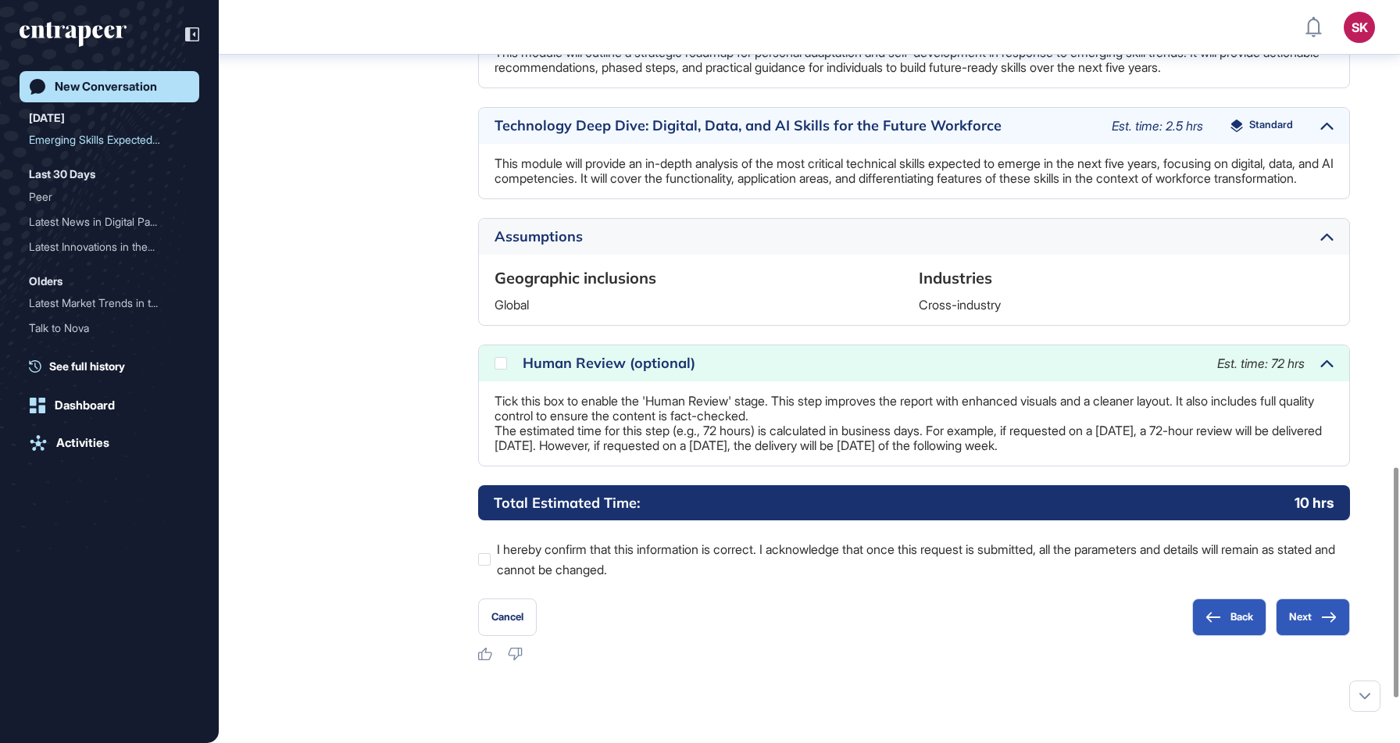
scroll to position [1505, 0]
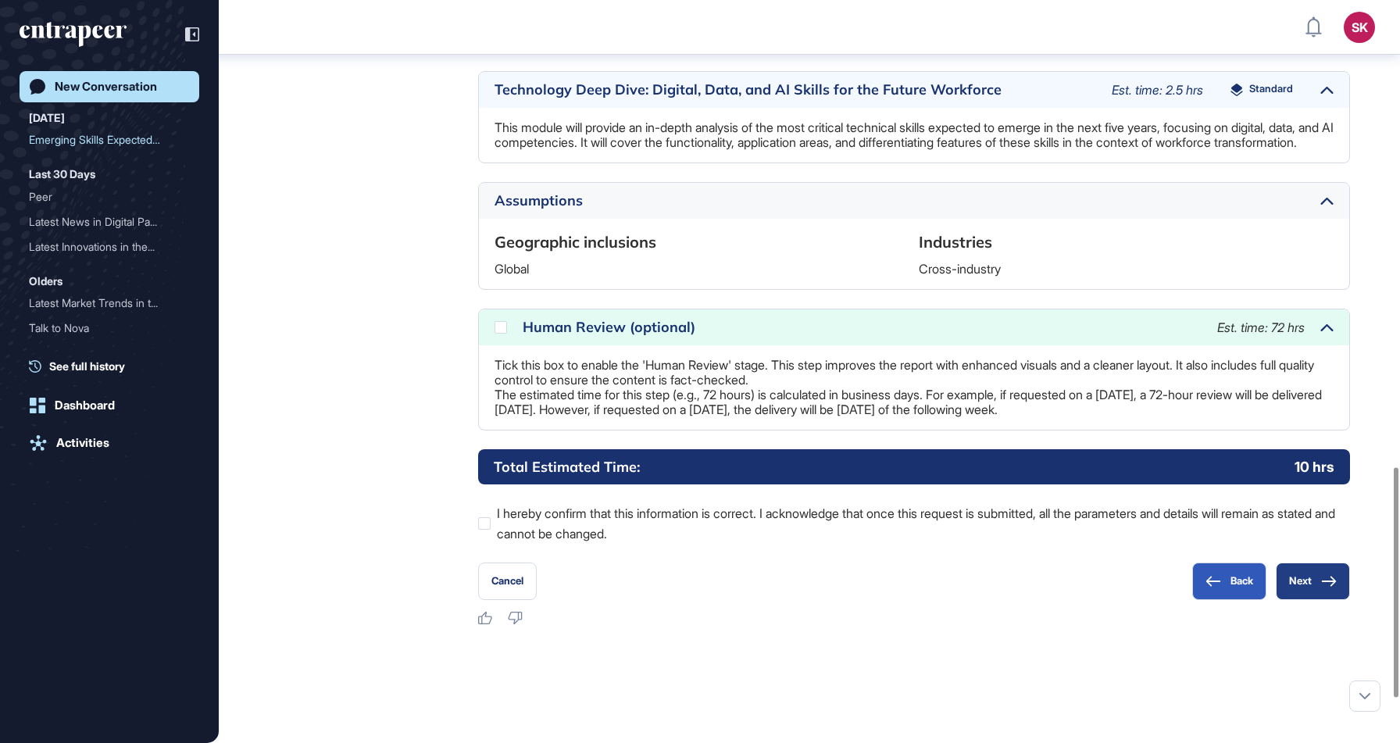
click at [1308, 600] on button "Next" at bounding box center [1313, 582] width 74 height 38
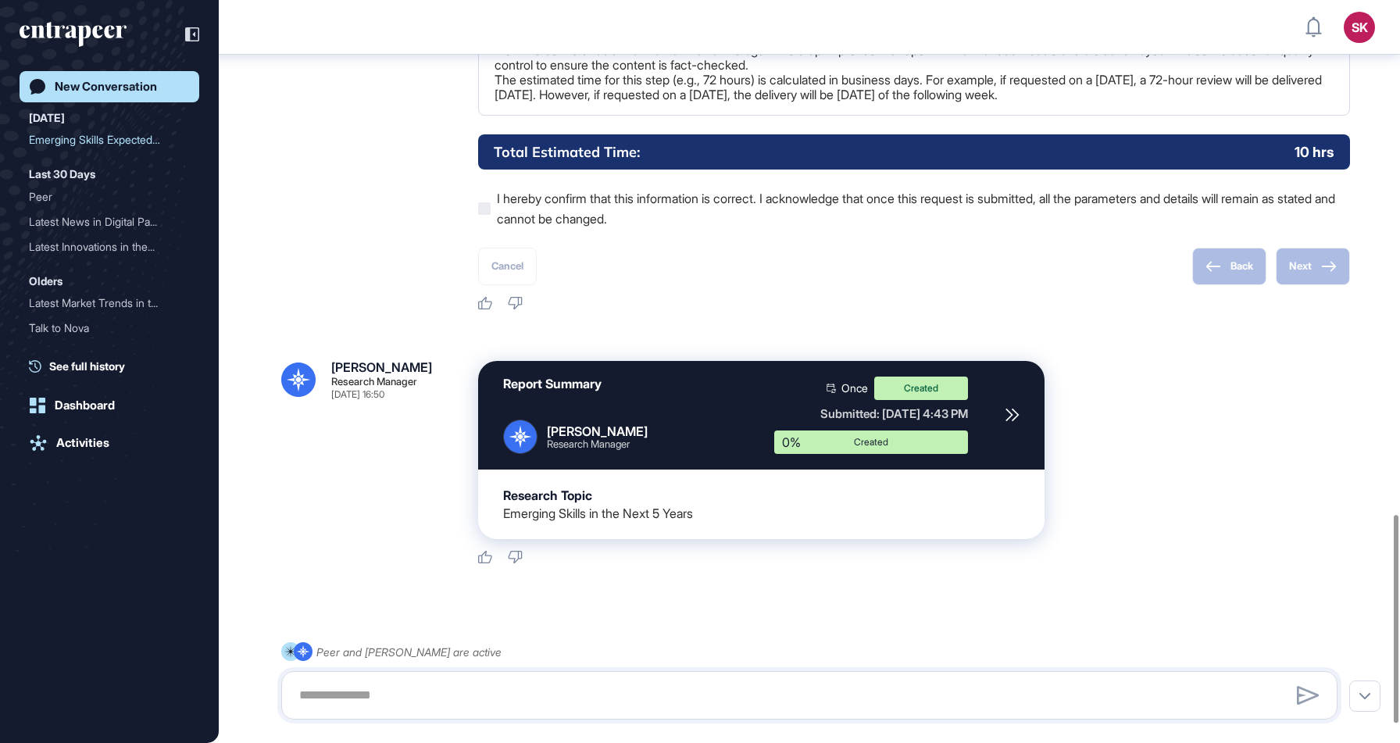
scroll to position [1902, 0]
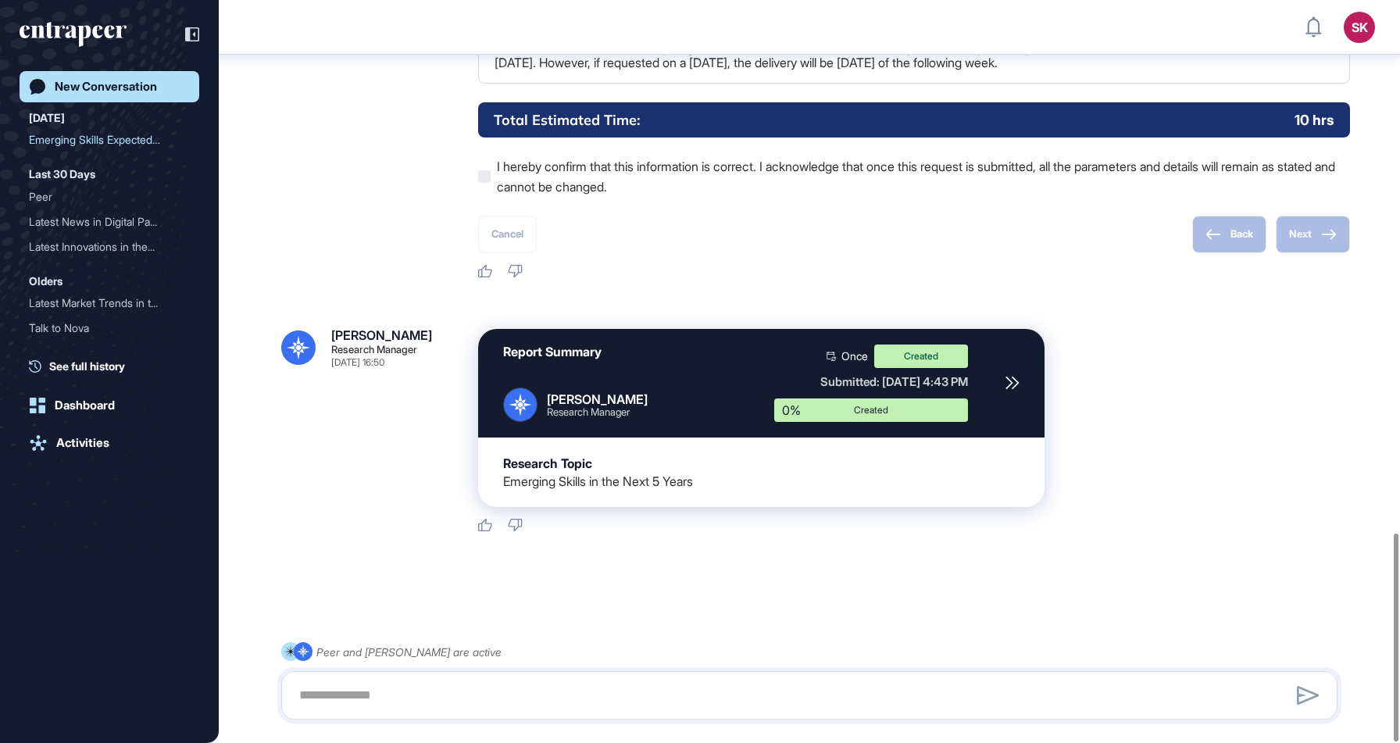
click at [1013, 383] on icon at bounding box center [1013, 383] width 14 height 14
click at [317, 584] on div at bounding box center [809, 589] width 1056 height 63
click at [1019, 383] on icon at bounding box center [1013, 383] width 14 height 14
click at [418, 701] on textarea at bounding box center [809, 695] width 1039 height 31
type textarea "**********"
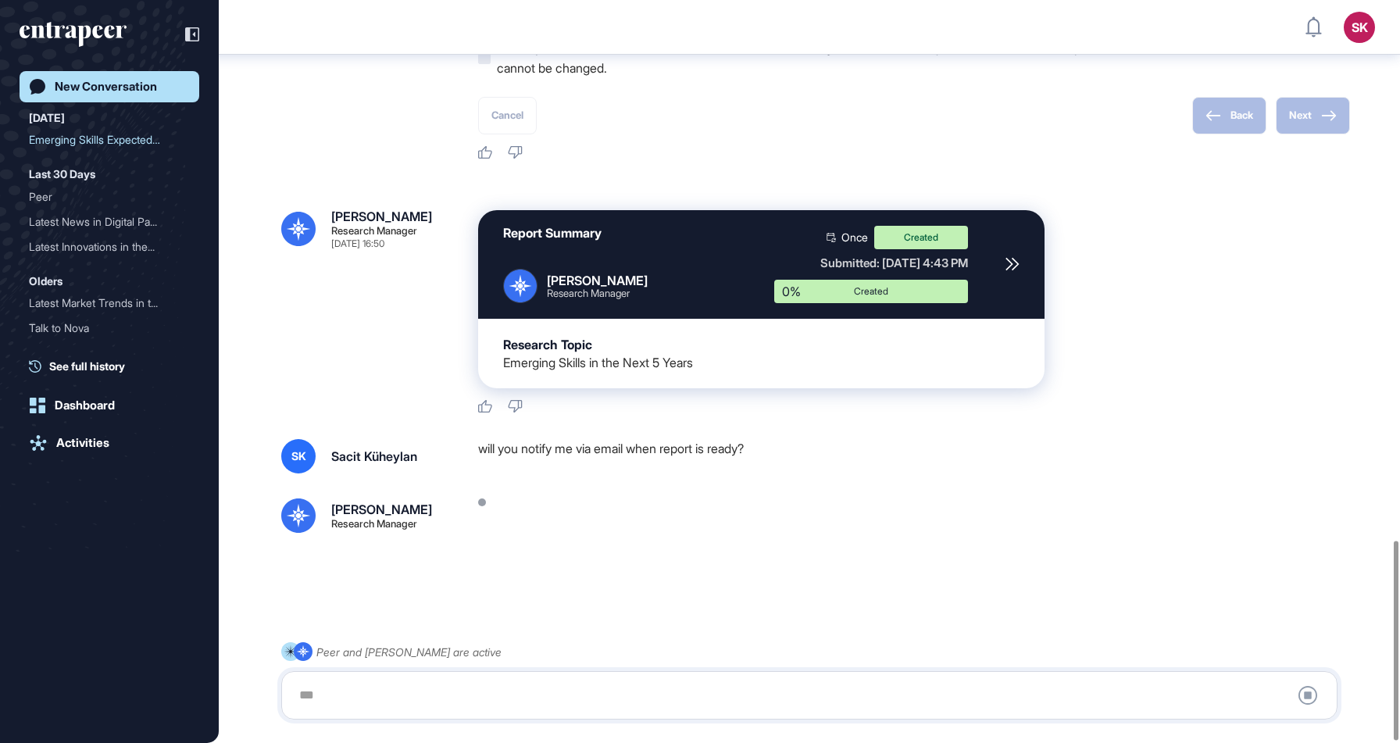
scroll to position [2021, 0]
click at [495, 617] on div at bounding box center [809, 589] width 1056 height 63
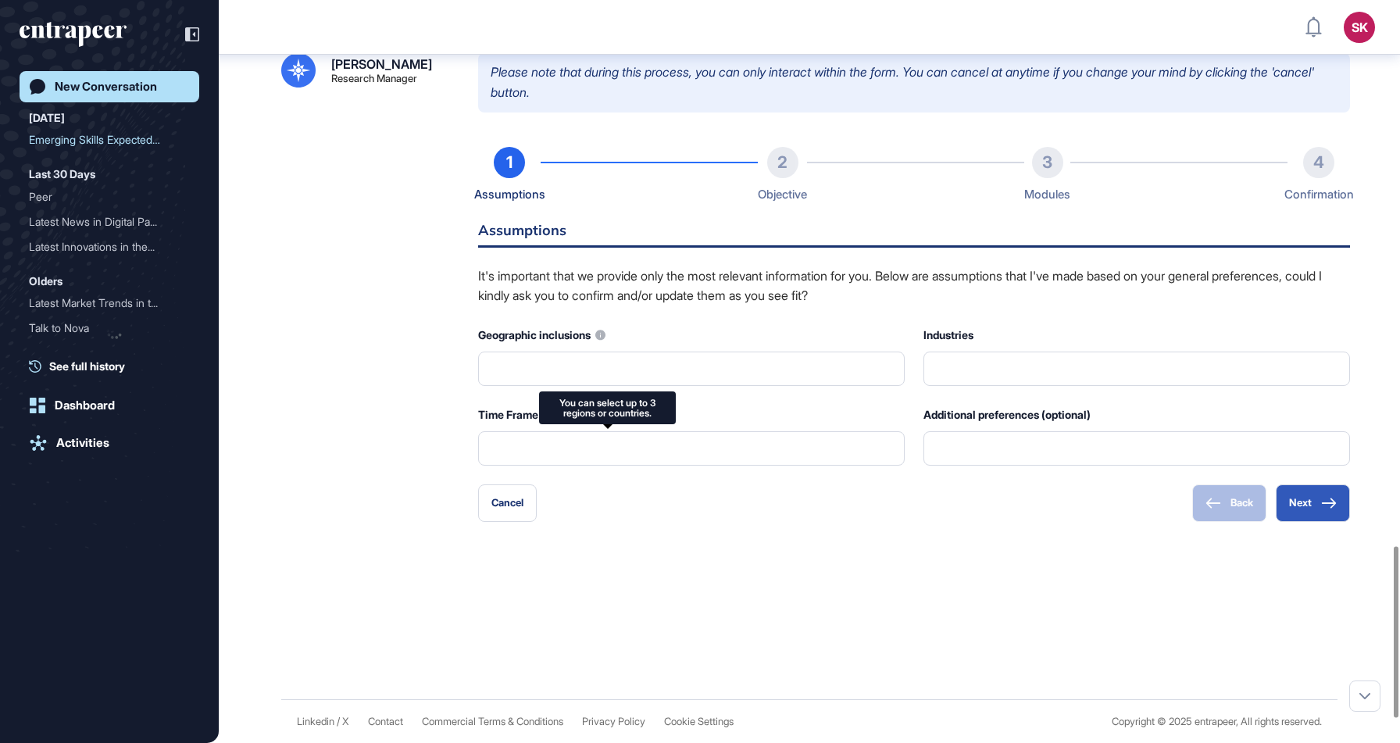
scroll to position [2466, 0]
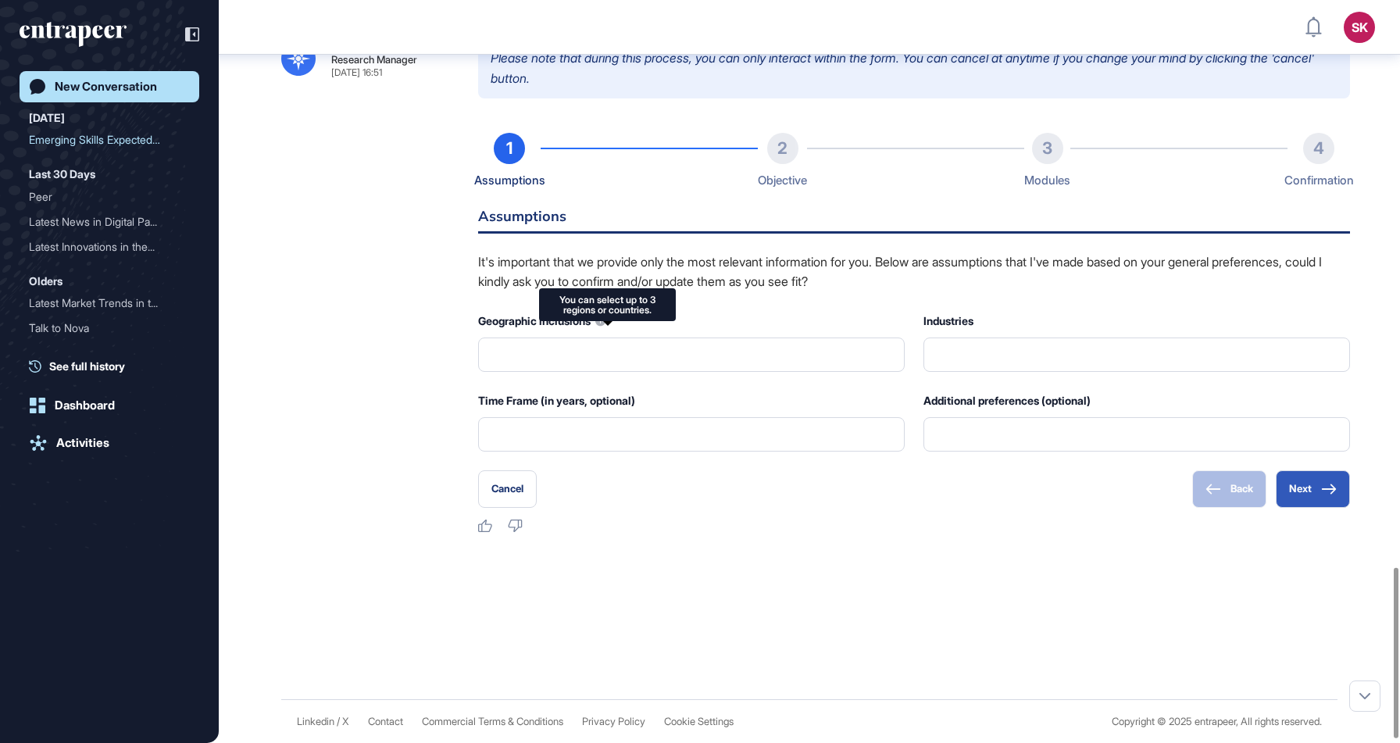
click at [515, 292] on p "It's important that we provide only the most relevant information for you. Belo…" at bounding box center [914, 272] width 872 height 40
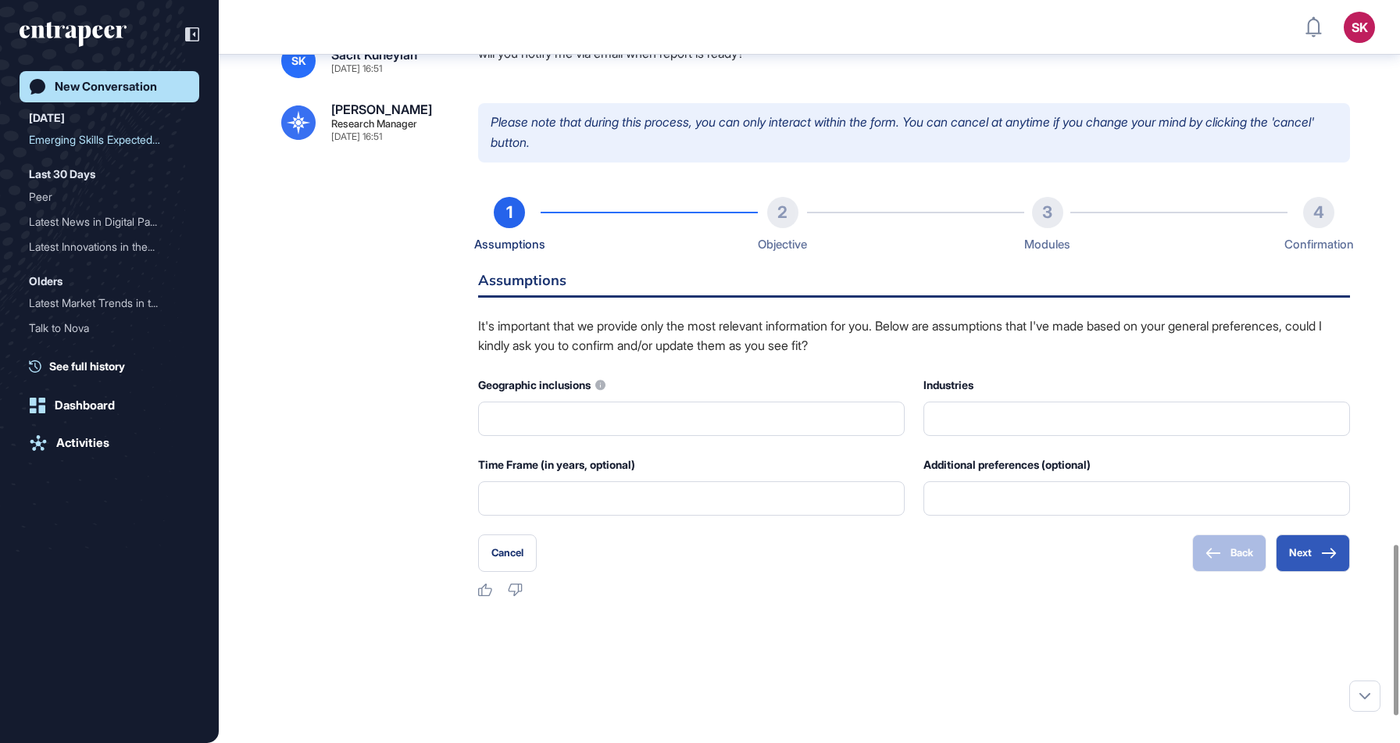
scroll to position [2365, 0]
click at [519, 573] on button "Cancel" at bounding box center [507, 554] width 59 height 38
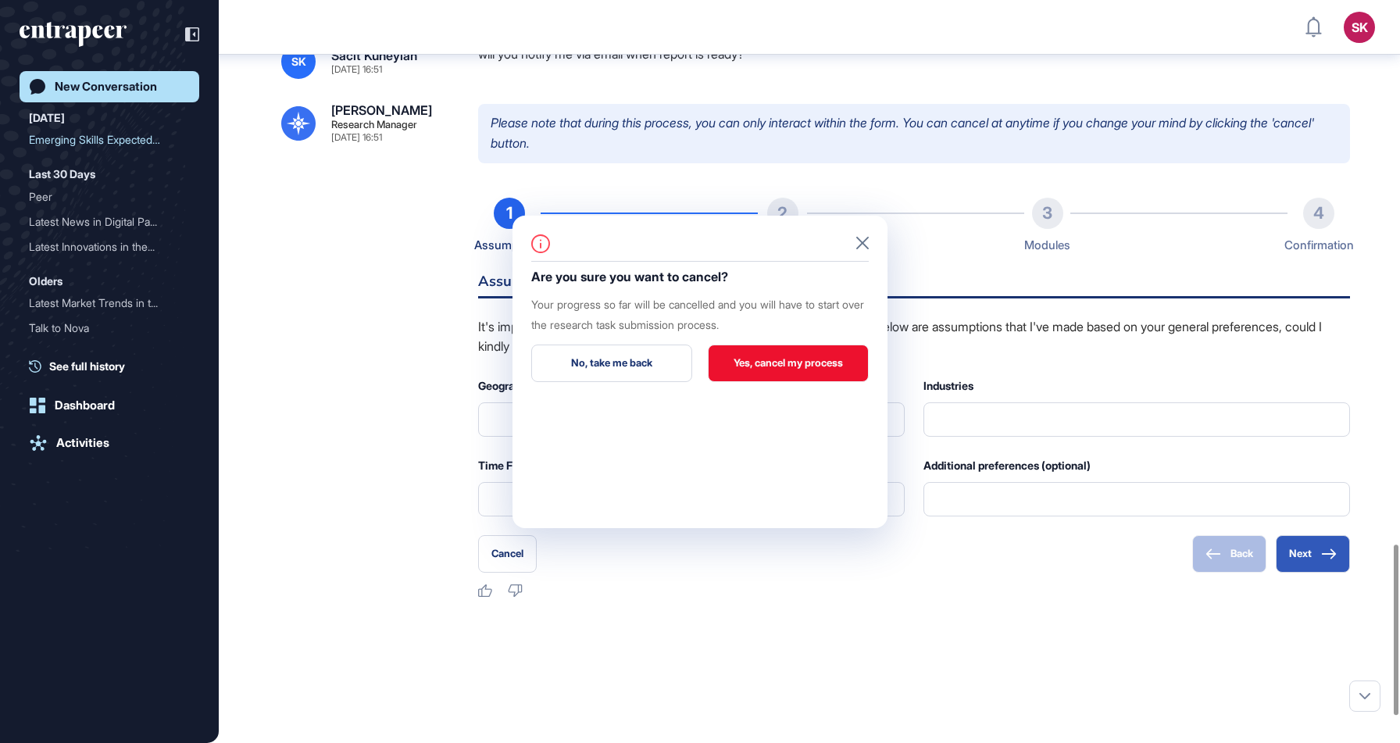
click at [744, 371] on button "Yes, cancel my process" at bounding box center [788, 364] width 161 height 38
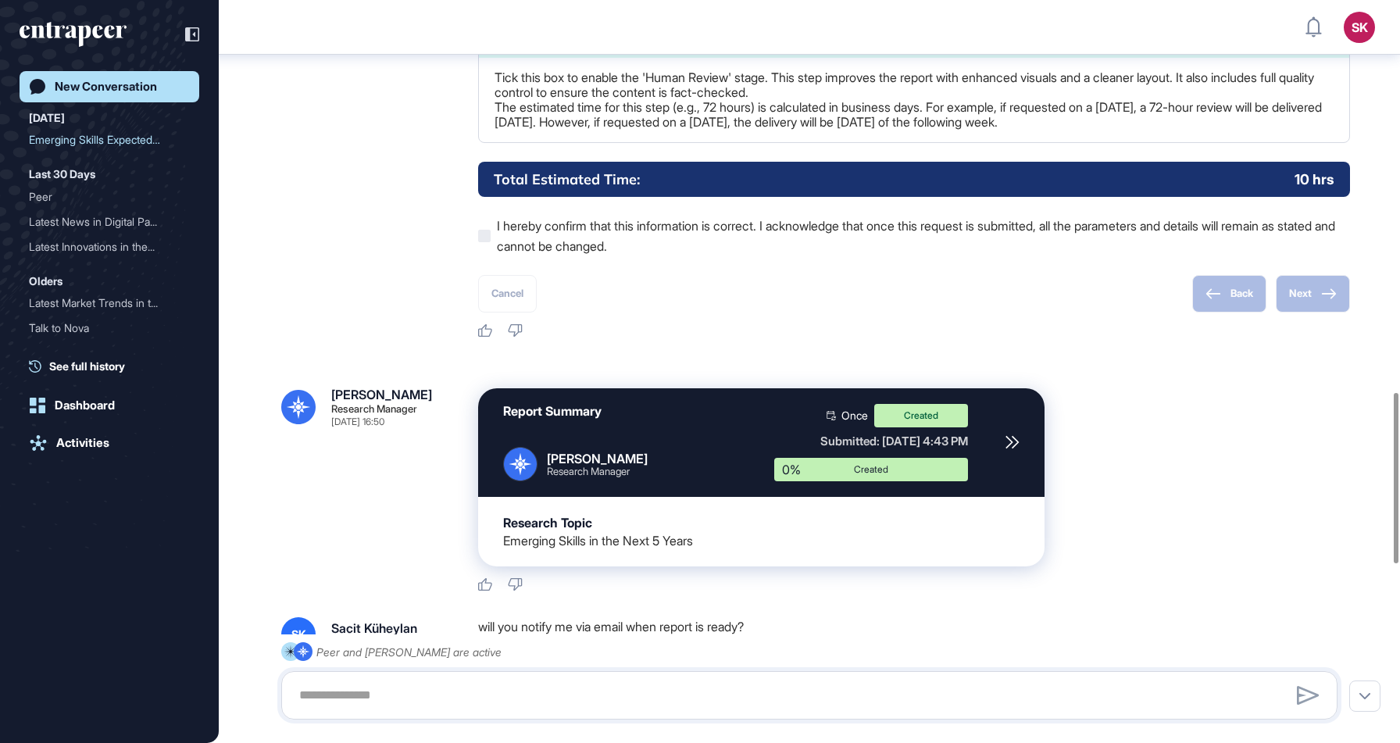
scroll to position [1704, 0]
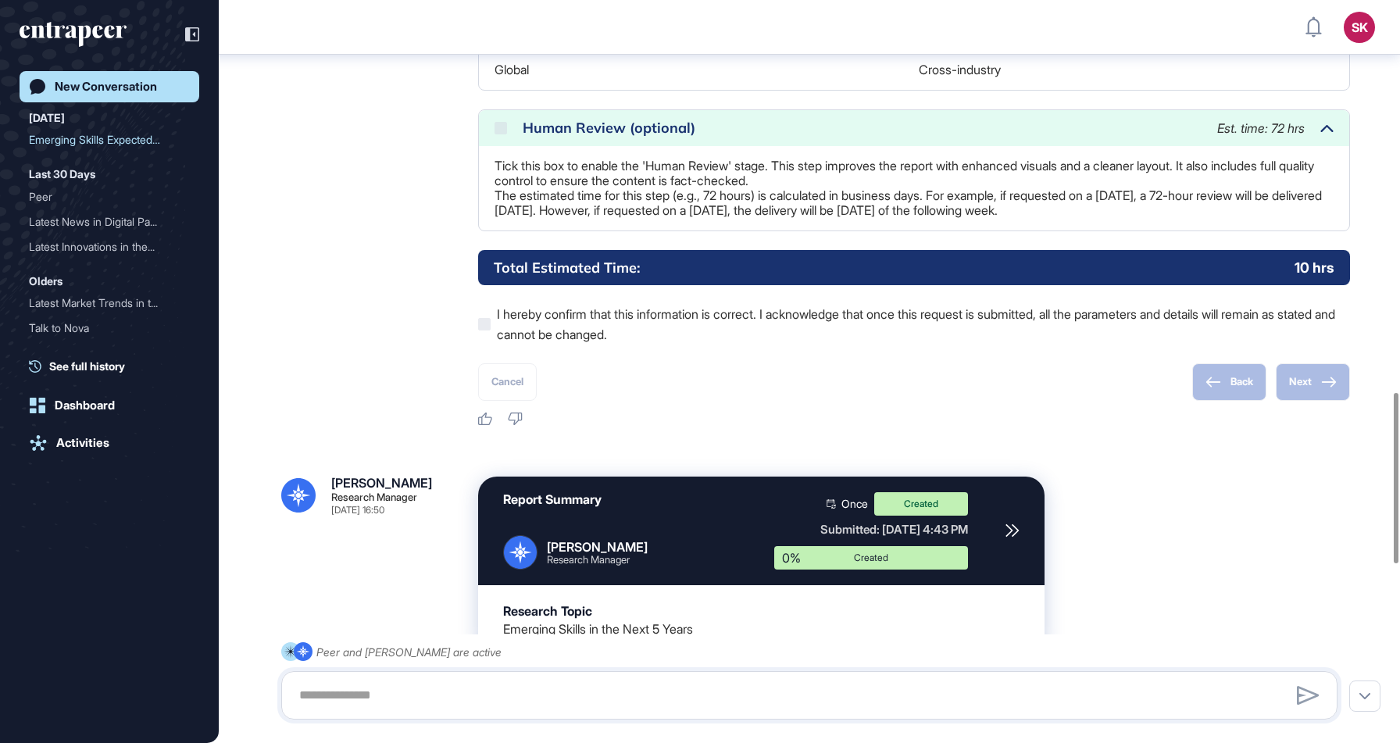
click at [935, 516] on div "Created" at bounding box center [921, 503] width 94 height 23
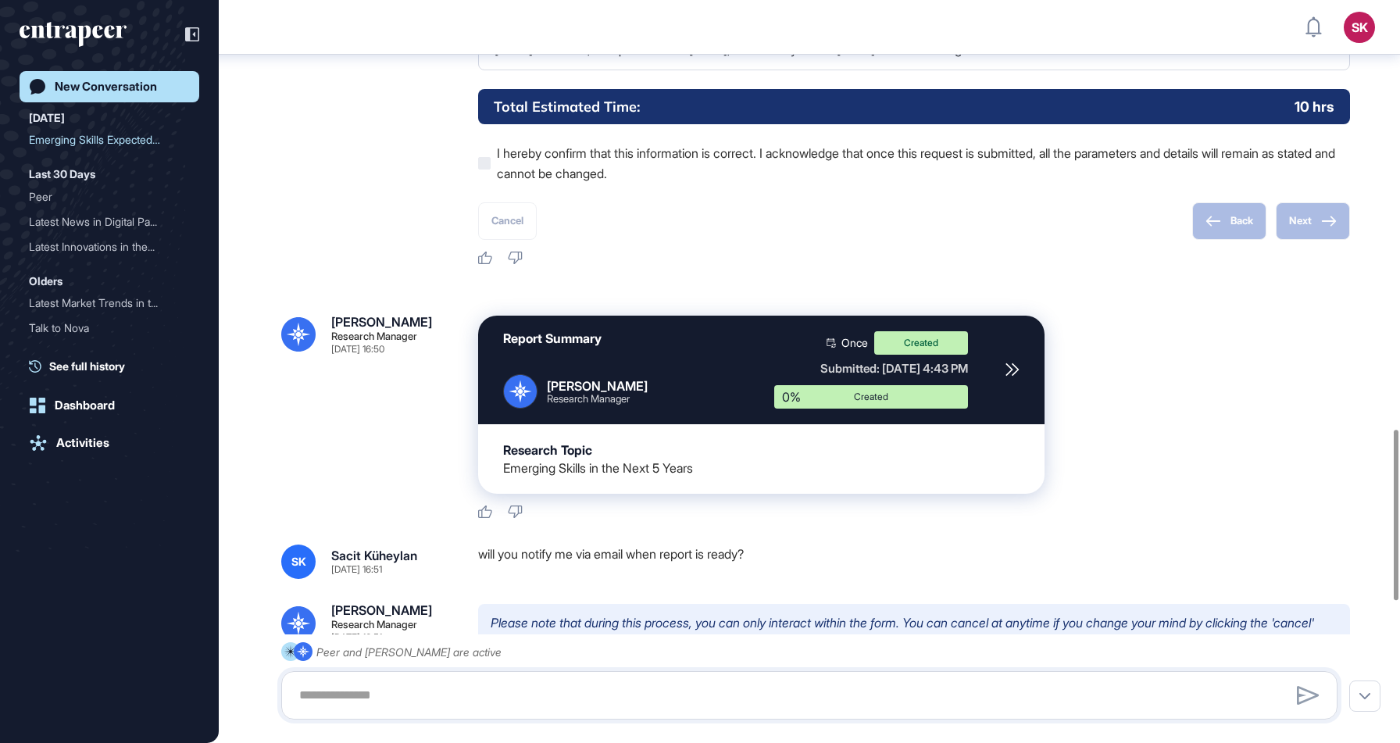
scroll to position [1866, 0]
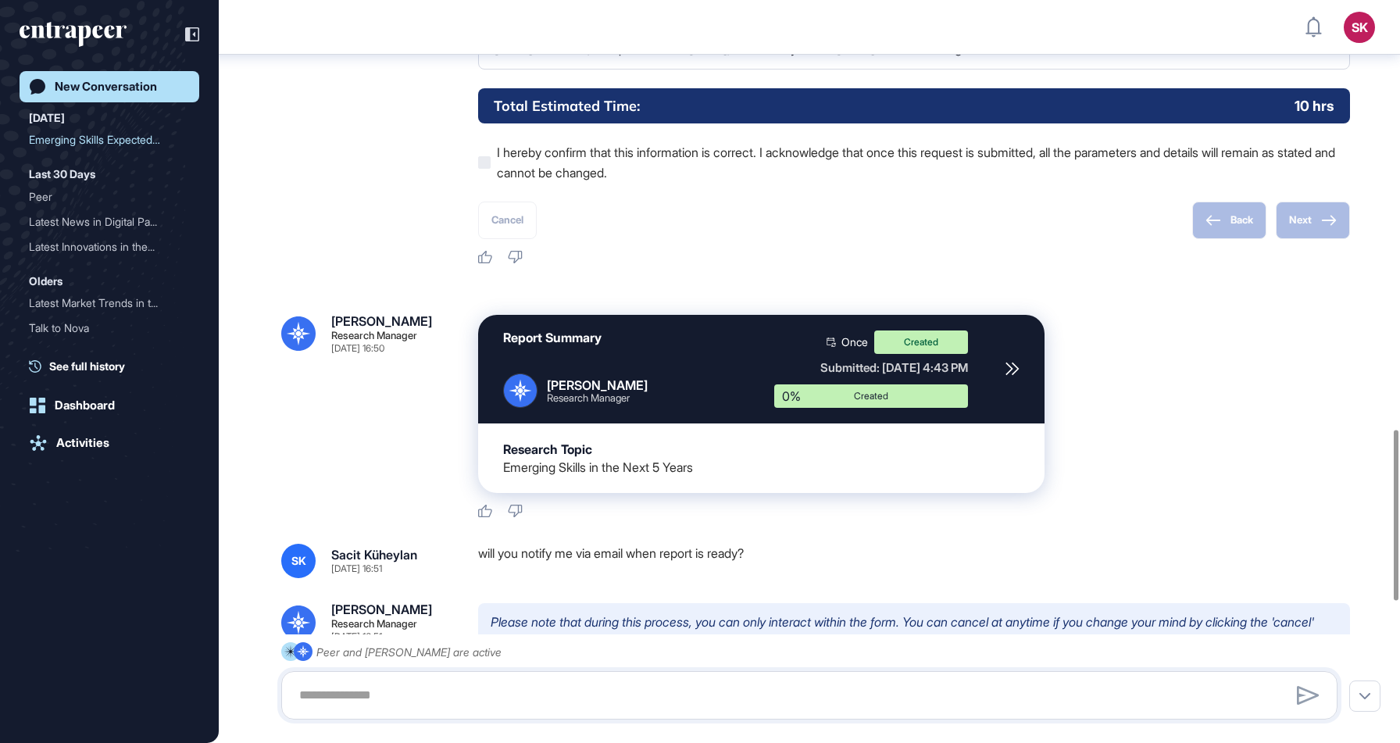
click at [1008, 408] on div at bounding box center [1012, 369] width 15 height 77
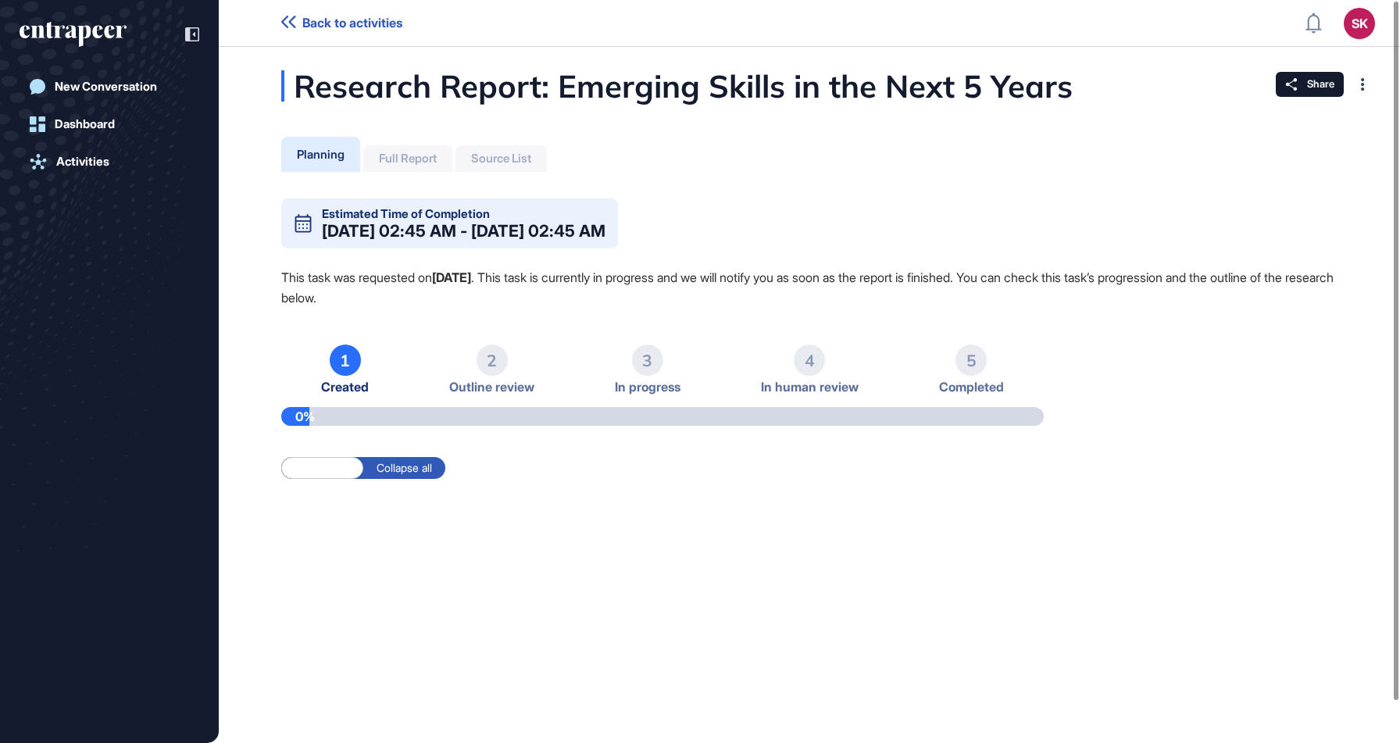
drag, startPoint x: 320, startPoint y: 232, endPoint x: 636, endPoint y: 239, distance: 315.8
click at [618, 239] on div "Estimated Time of Completion Sep 11, 2025 02:45 AM - Sep 12, 2025 02:45 AM" at bounding box center [449, 223] width 337 height 50
click at [402, 150] on div "Full Report" at bounding box center [407, 158] width 89 height 27
click at [522, 143] on div "Planning Full Report Source List" at bounding box center [414, 152] width 266 height 39
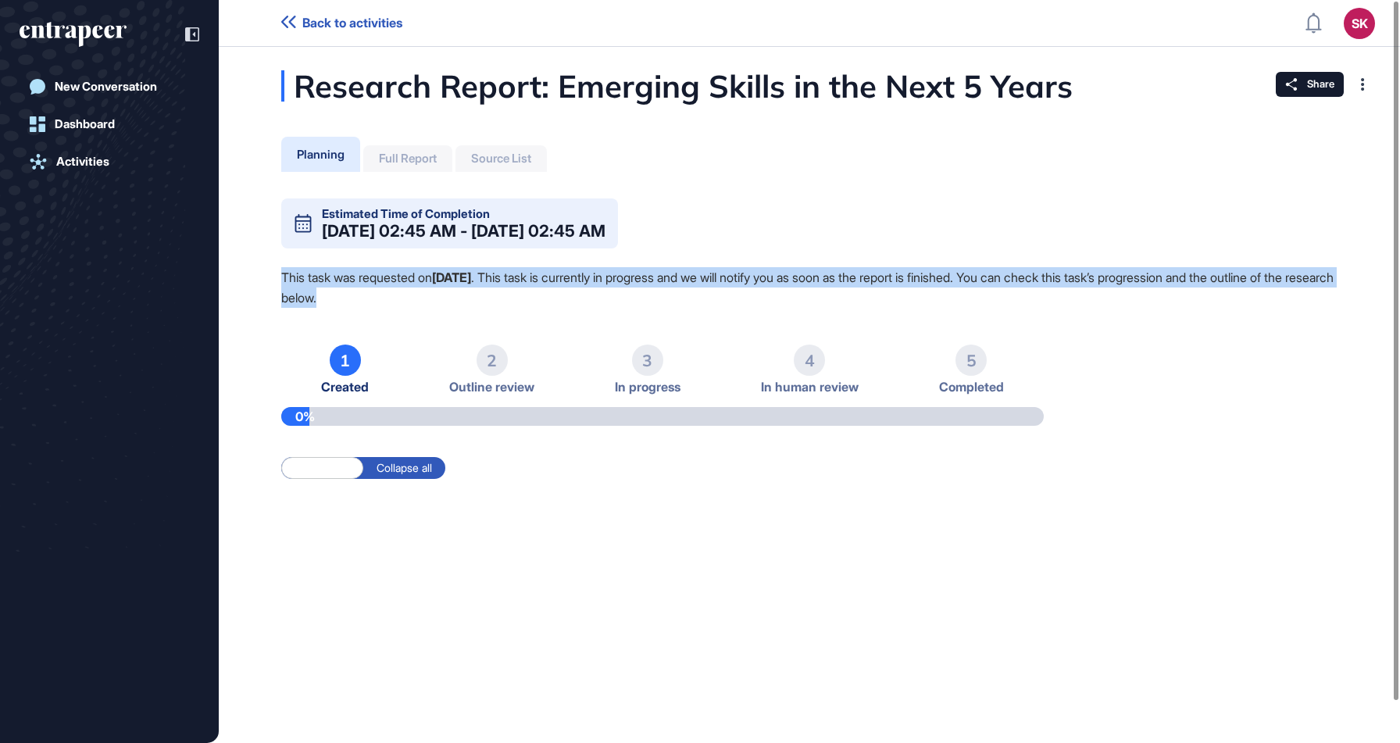
drag, startPoint x: 270, startPoint y: 272, endPoint x: 487, endPoint y: 295, distance: 217.7
click at [487, 295] on div "Research Report: Emerging Skills in the Next 5 Years Planning Full Report Sourc…" at bounding box center [809, 310] width 1181 height 481
click at [487, 295] on p "This task was requested on Sep 10, 2025 . This task is currently in progress an…" at bounding box center [809, 287] width 1056 height 41
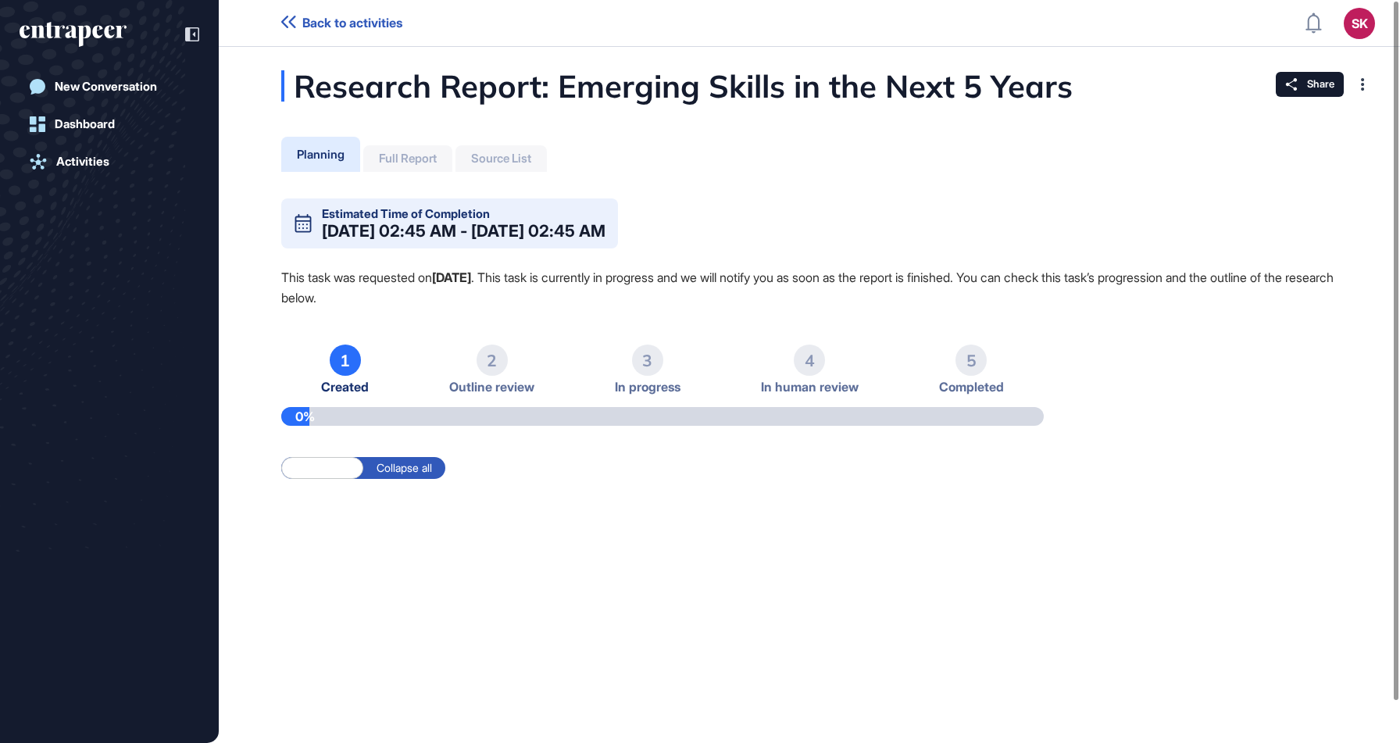
click at [396, 457] on label "Collapse all" at bounding box center [404, 468] width 82 height 22
click at [317, 469] on label "Expand all" at bounding box center [322, 468] width 82 height 22
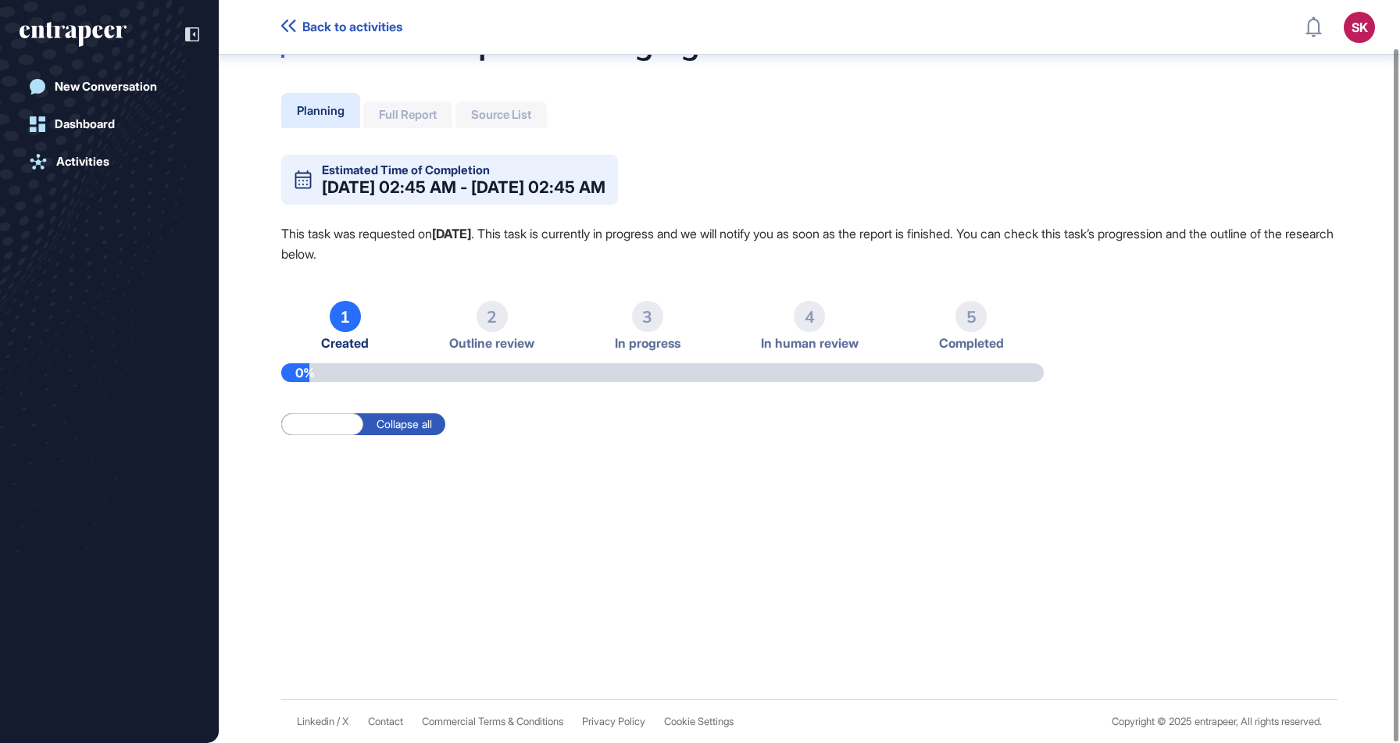
click at [384, 121] on div "Full Report" at bounding box center [407, 115] width 89 height 27
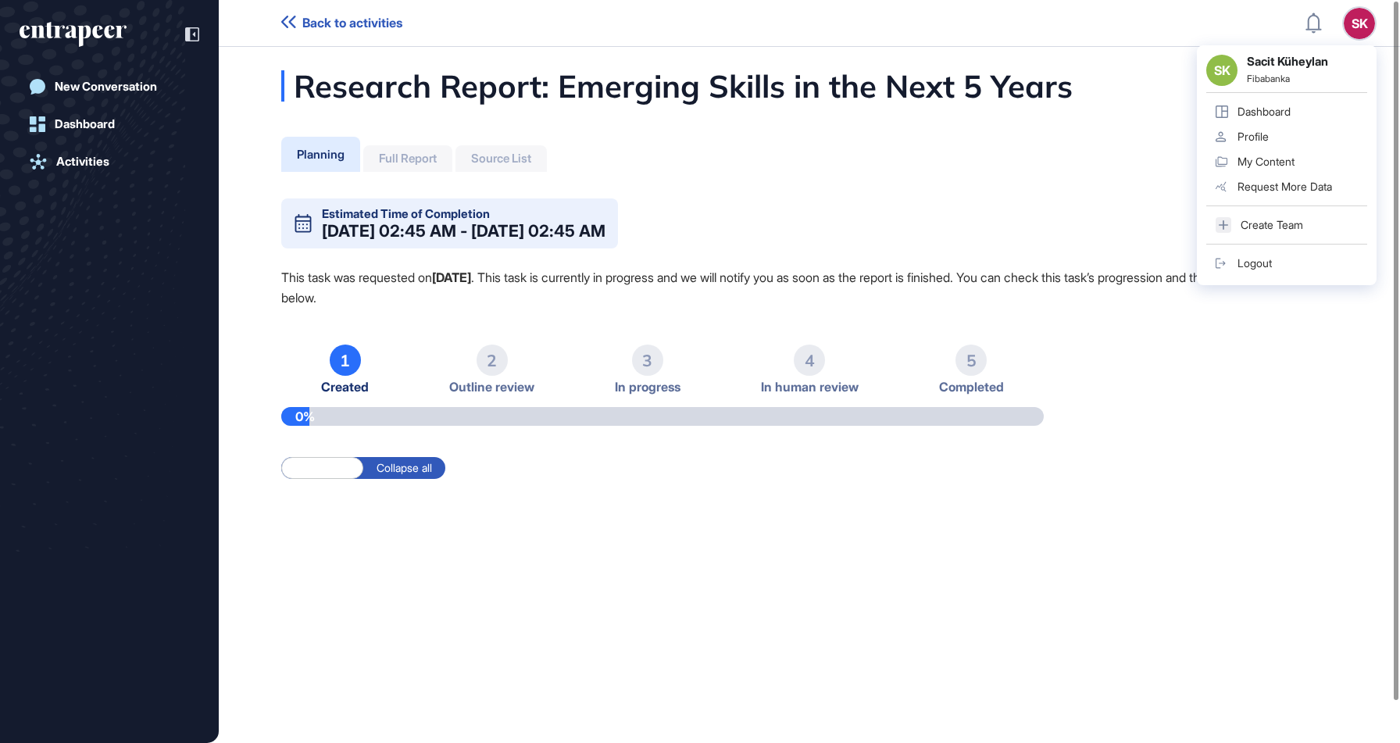
click at [1363, 76] on div "Fibabanka" at bounding box center [1307, 79] width 120 height 13
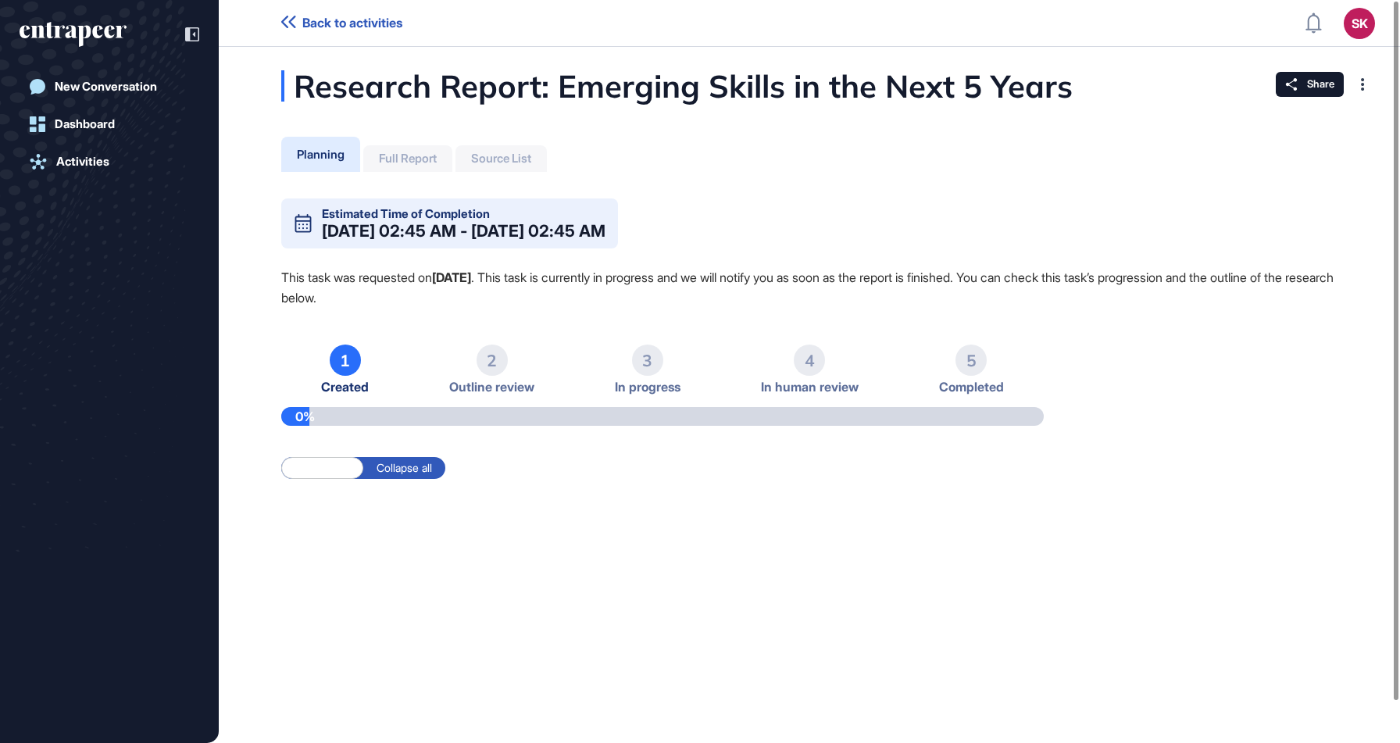
click at [1318, 482] on div "Estimated Time of Completion Sep 11, 2025 02:45 AM - Sep 12, 2025 02:45 AM This…" at bounding box center [809, 374] width 1056 height 352
click at [1369, 75] on div at bounding box center [1362, 84] width 25 height 25
click at [1328, 141] on span "Tag for Gameboard" at bounding box center [1314, 137] width 102 height 10
click at [1325, 120] on div "Pin" at bounding box center [1303, 114] width 133 height 19
click at [64, 133] on link "Dashboard" at bounding box center [110, 124] width 180 height 31
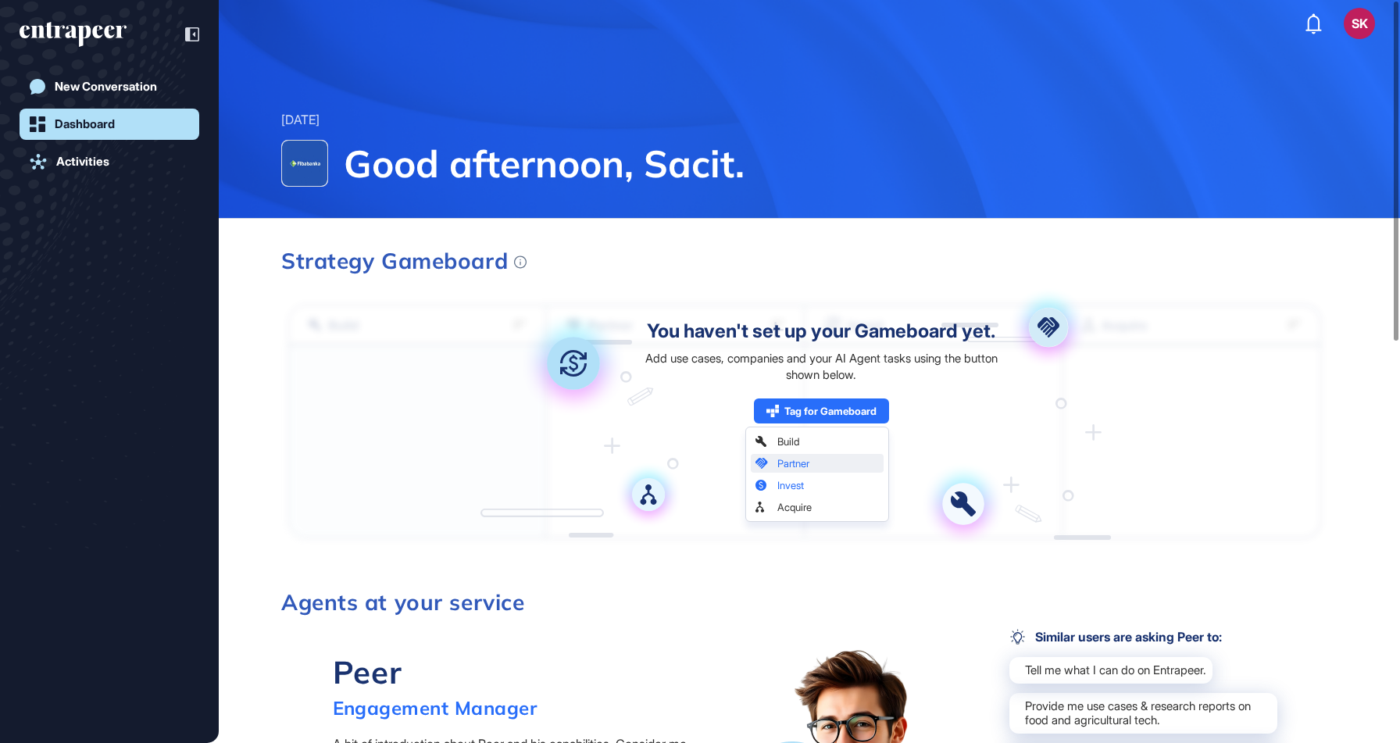
click at [319, 154] on img at bounding box center [304, 163] width 45 height 45
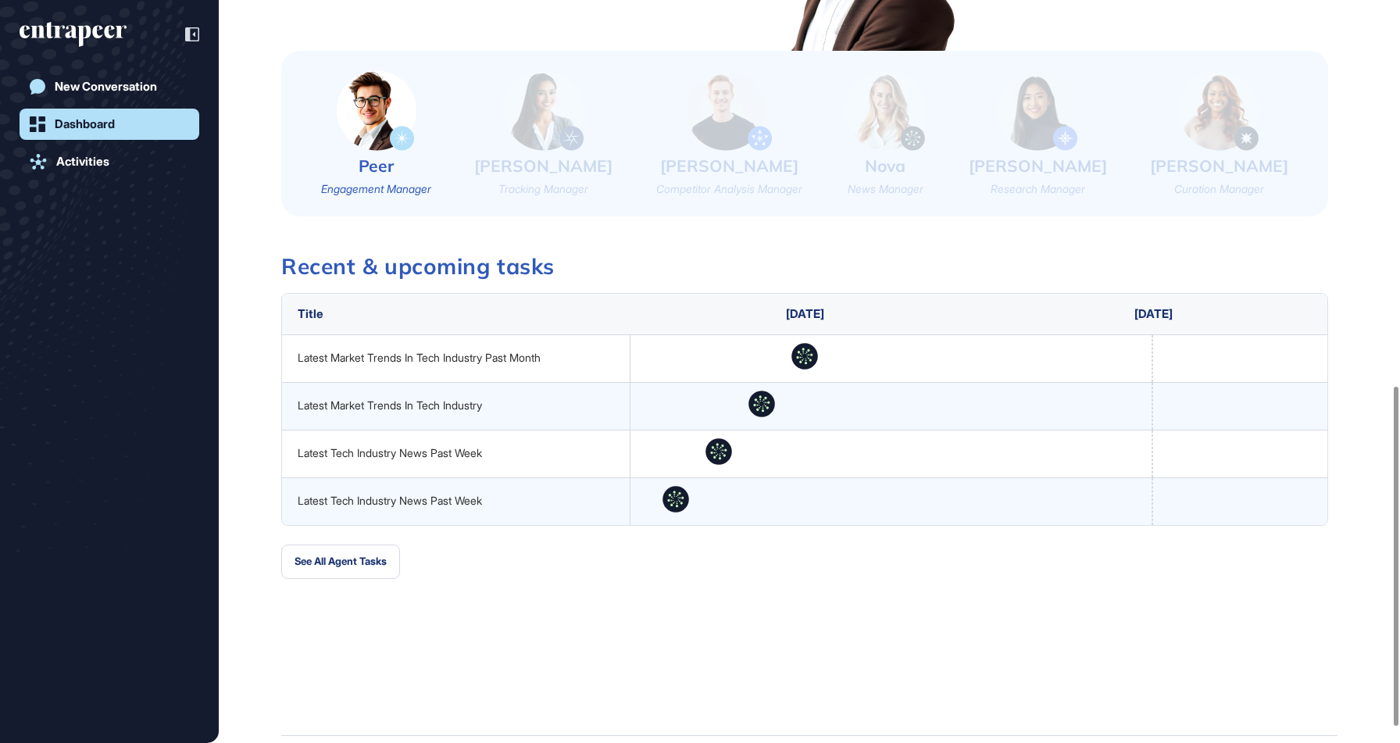
scroll to position [843, 0]
click at [362, 553] on button "See All Agent Tasks" at bounding box center [340, 562] width 119 height 34
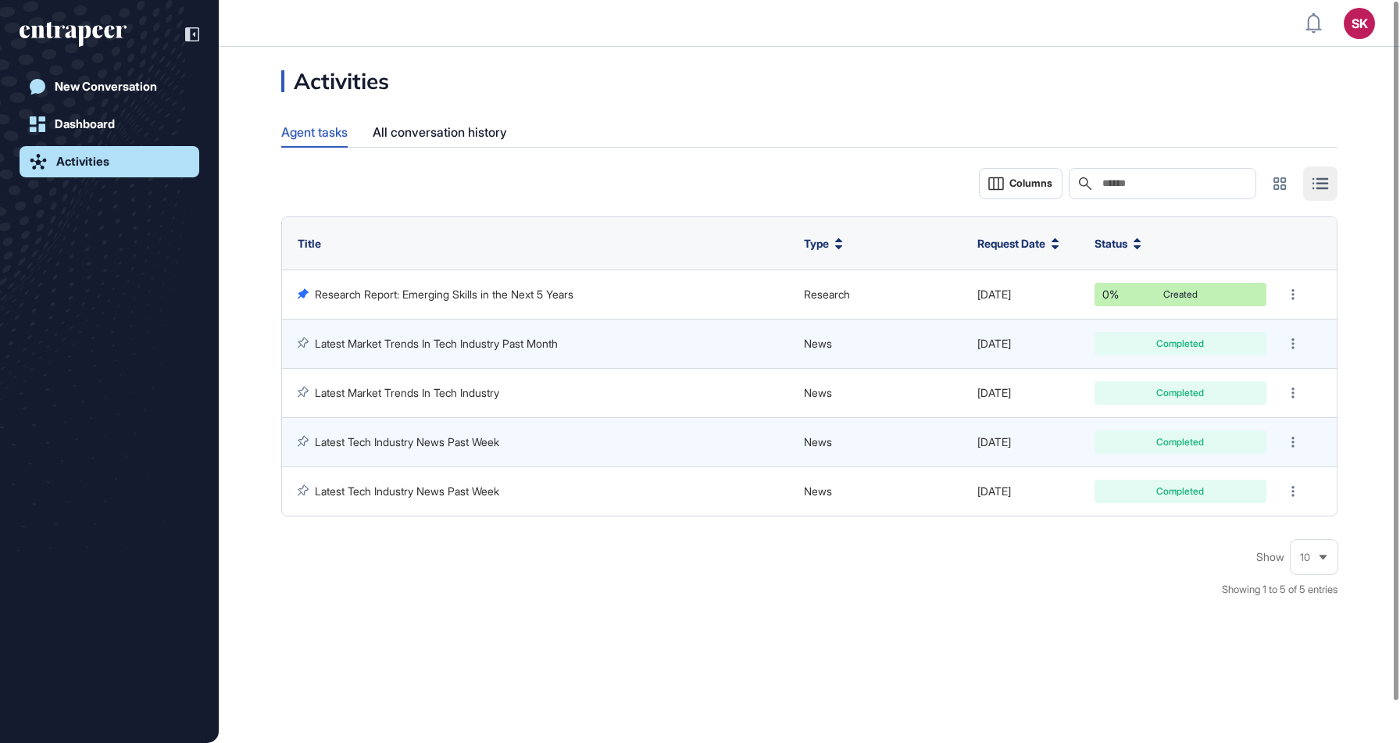
click at [63, 39] on icon "entrapeer-logo" at bounding box center [73, 34] width 107 height 25
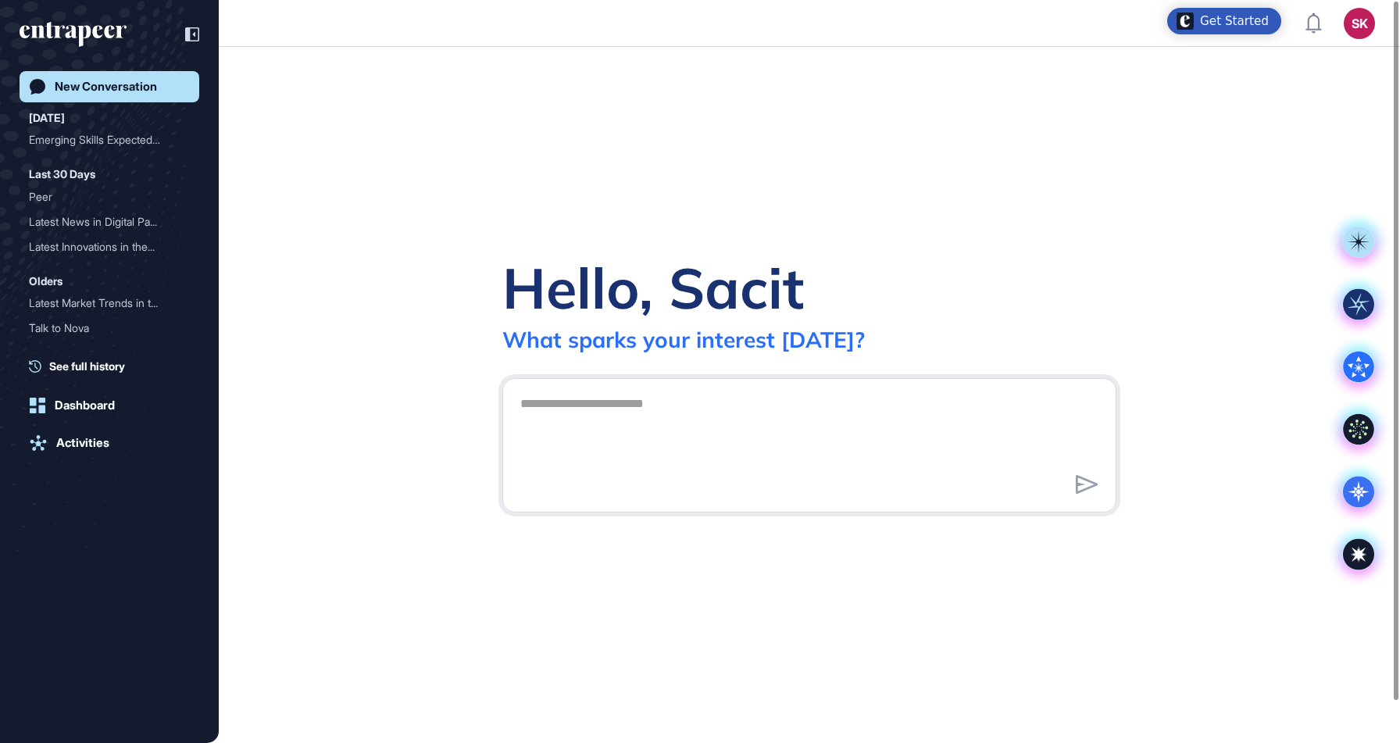
click at [70, 426] on div "New Conversation Today Emerging Skills Expected ... Last 30 Days Peer Latest Ne…" at bounding box center [110, 387] width 180 height 633
click at [71, 431] on link "Activities" at bounding box center [110, 442] width 180 height 31
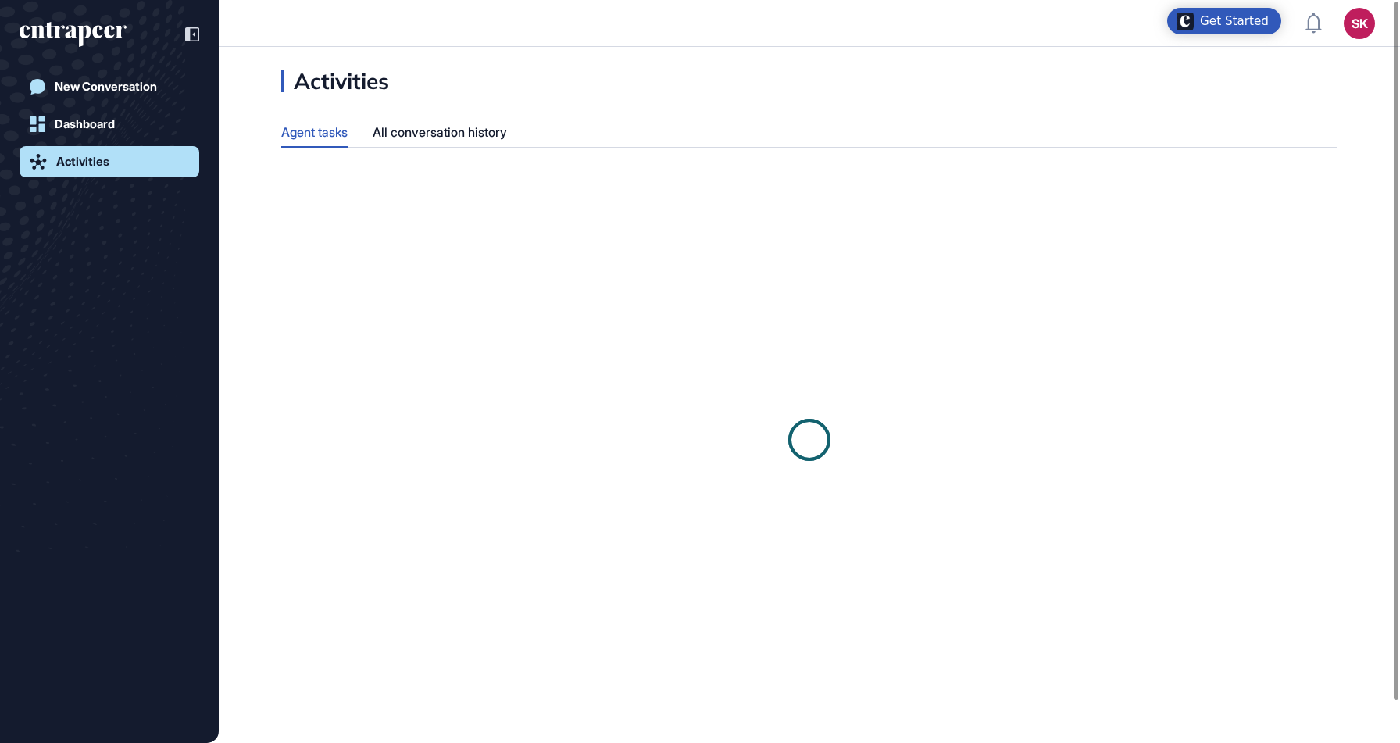
click at [75, 434] on div "New Conversation Dashboard Activities" at bounding box center [110, 387] width 180 height 633
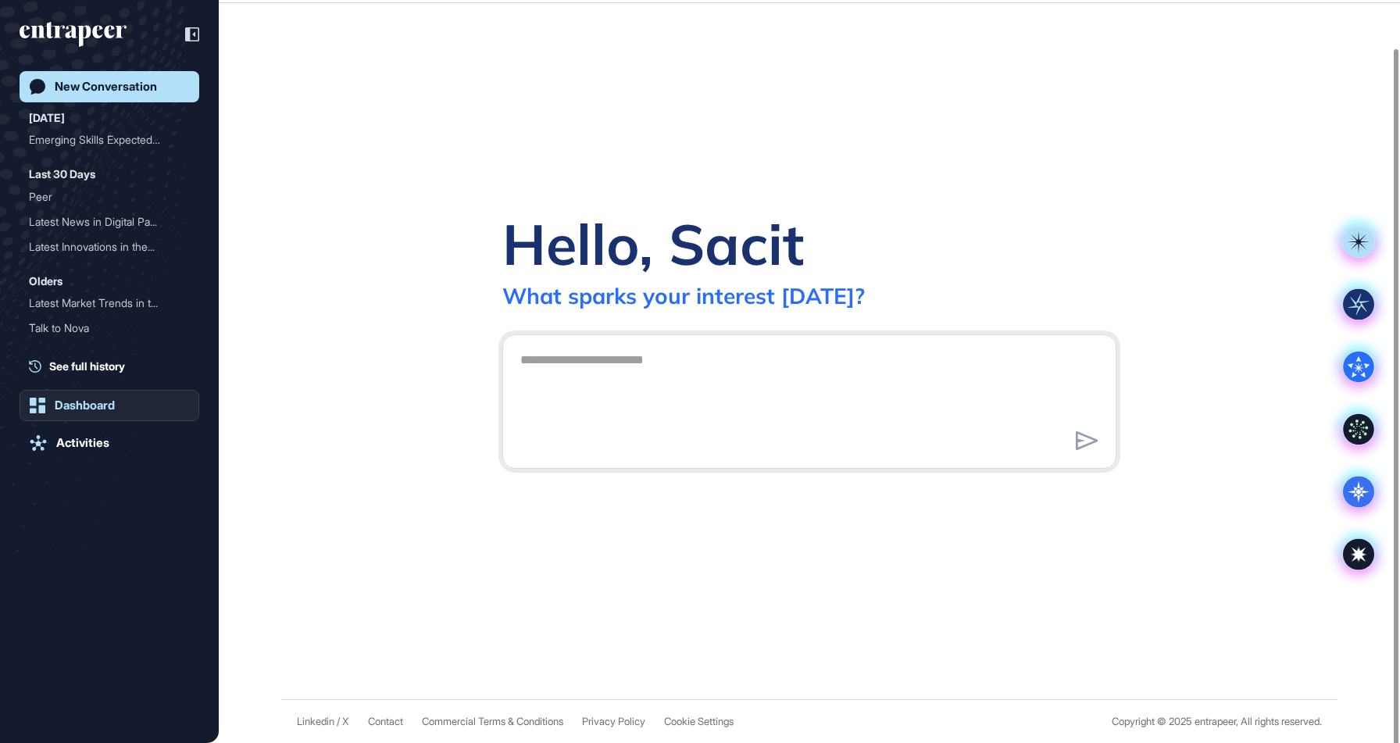
click at [84, 402] on div "Dashboard" at bounding box center [85, 405] width 60 height 14
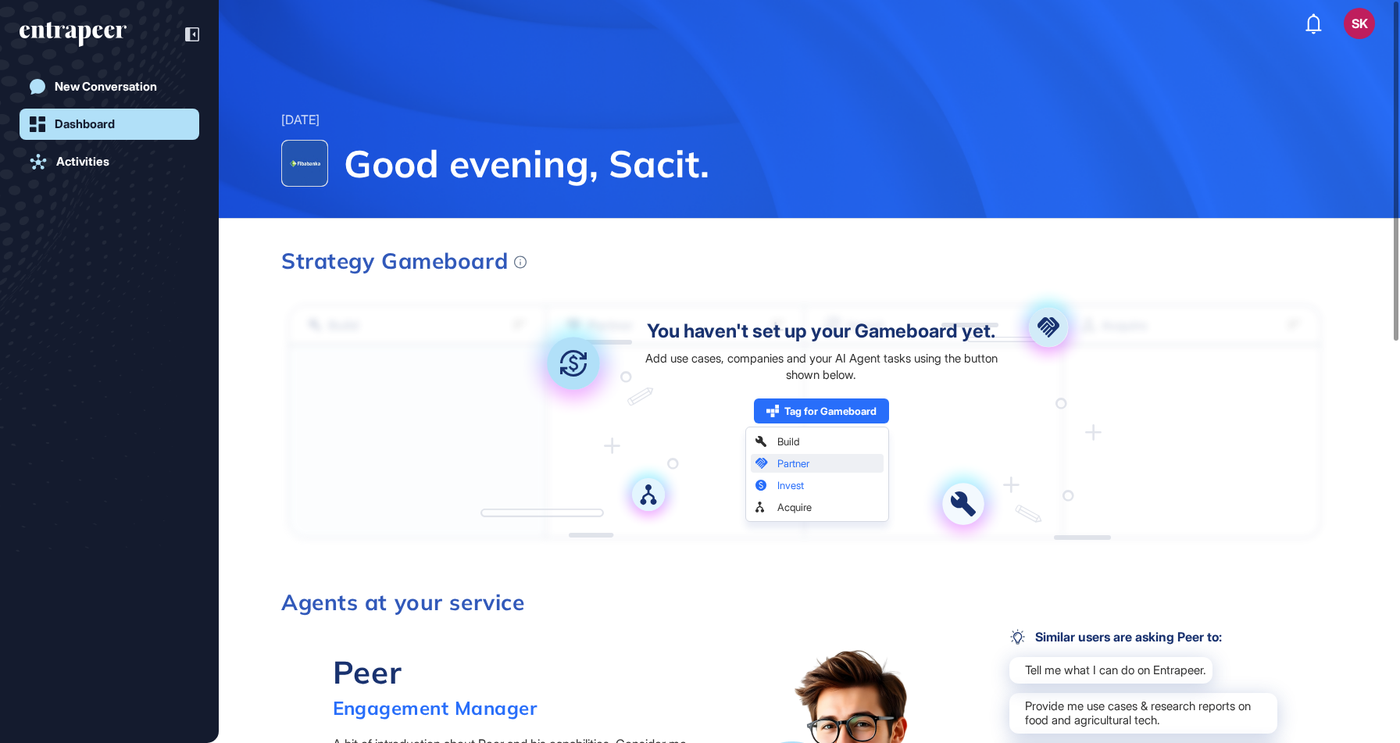
click at [120, 180] on div "New Conversation Dashboard Activities" at bounding box center [110, 387] width 180 height 633
click at [111, 165] on link "Activities" at bounding box center [110, 161] width 180 height 31
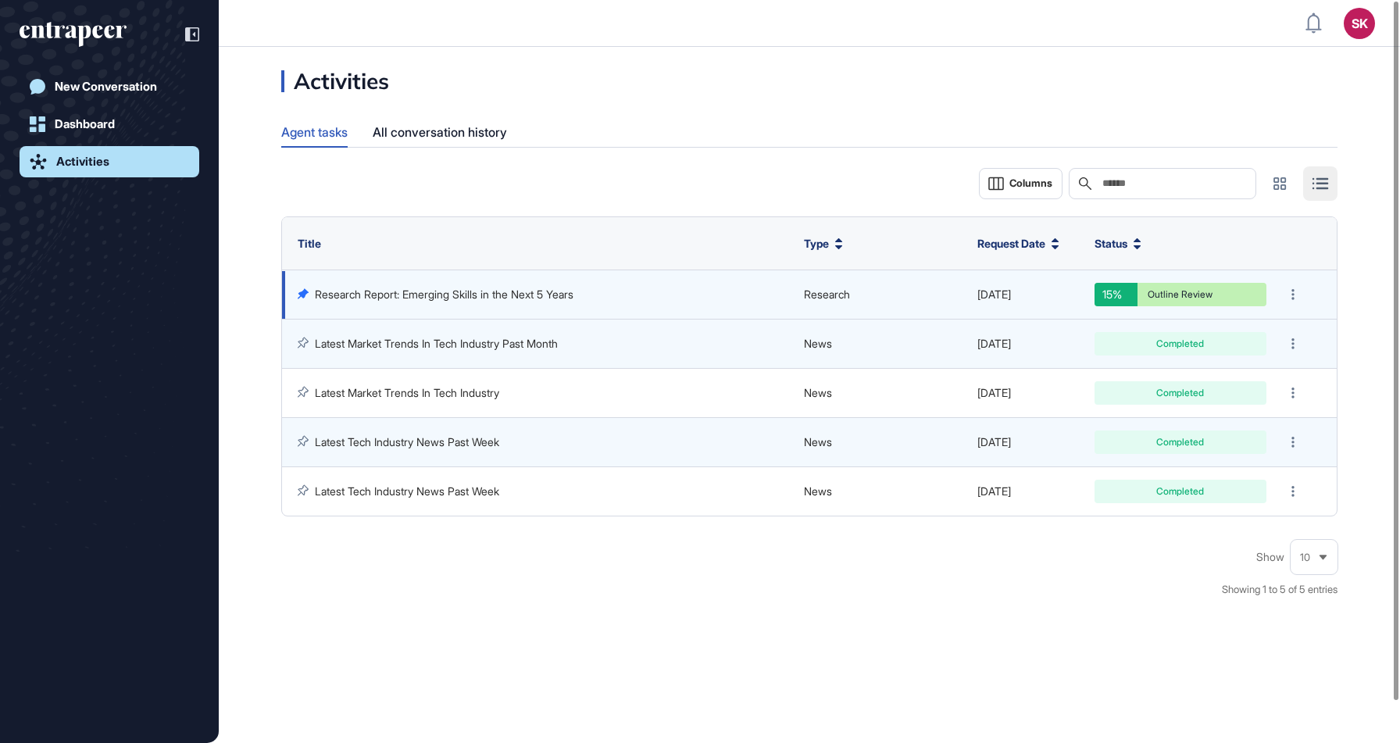
click at [973, 297] on td "[DATE]" at bounding box center [1028, 294] width 117 height 49
click at [508, 288] on link "Research Report: Emerging Skills in the Next 5 Years" at bounding box center [444, 294] width 259 height 13
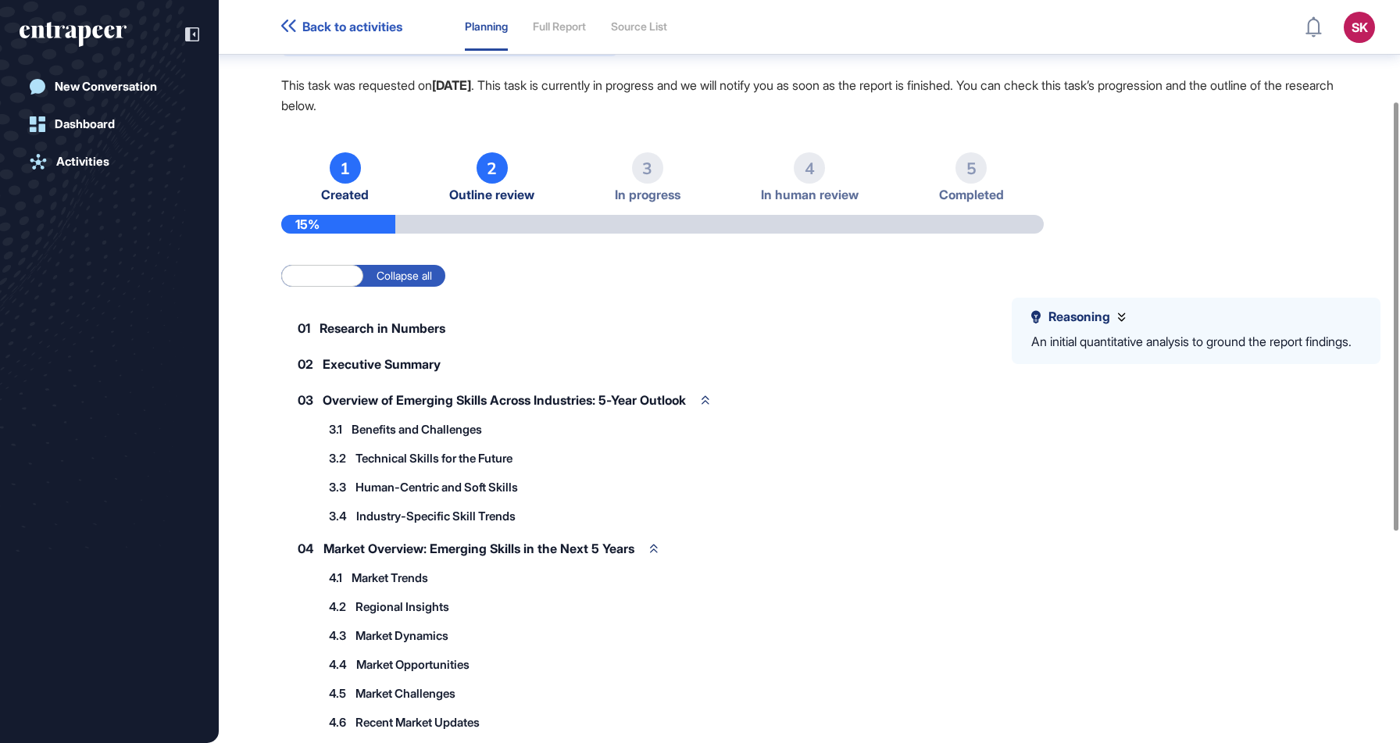
scroll to position [152, 0]
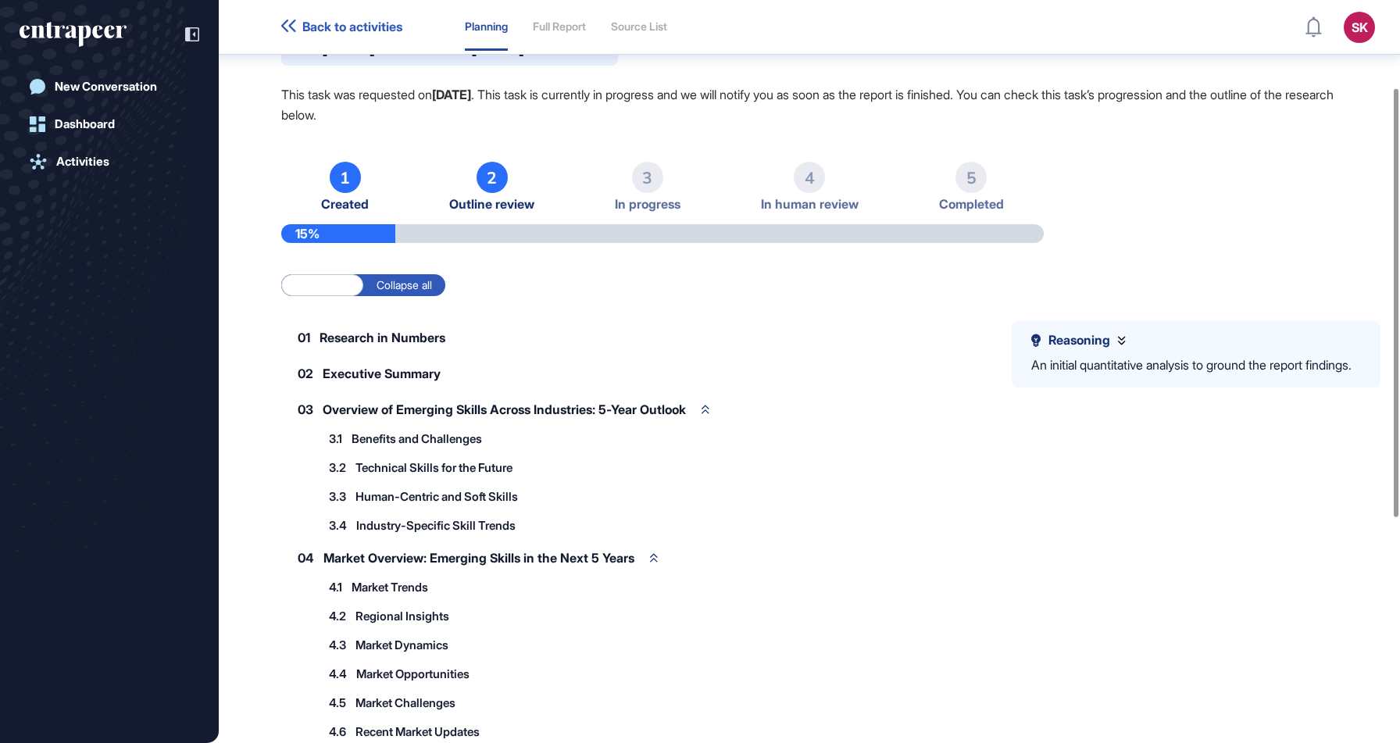
click at [1054, 327] on div "Reasoning An initial quantitative analysis to ground the report findings." at bounding box center [1196, 354] width 369 height 66
click at [1099, 342] on span "Reasoning" at bounding box center [1080, 340] width 62 height 15
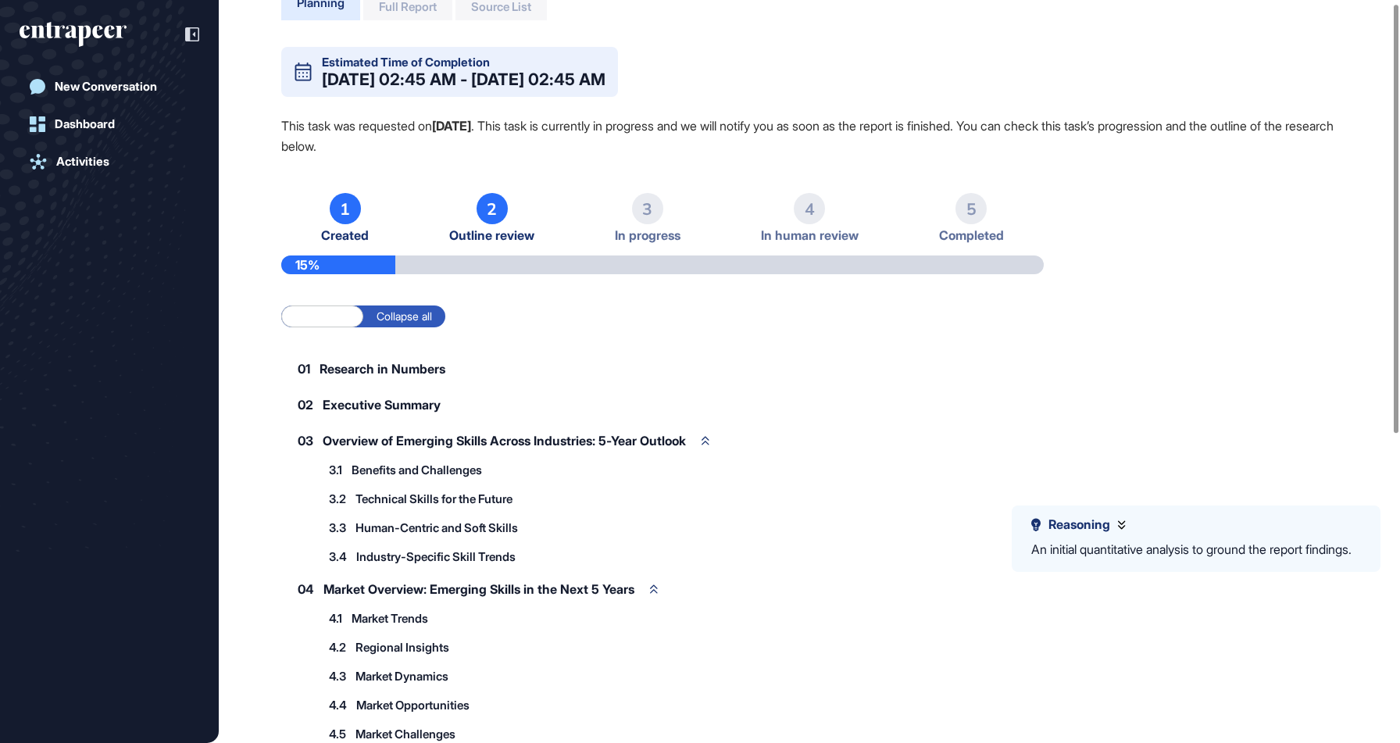
scroll to position [0, 0]
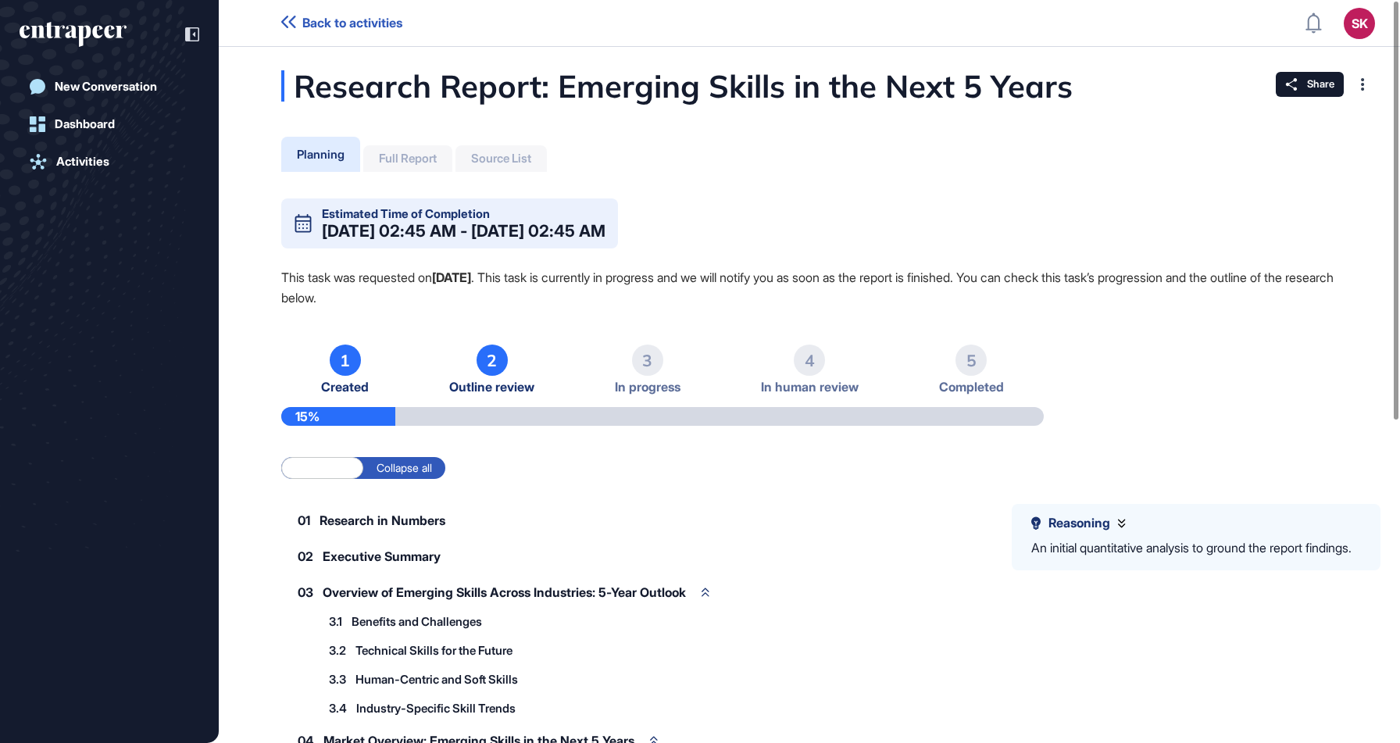
click at [471, 160] on div "Source List" at bounding box center [501, 158] width 91 height 27
click at [429, 160] on div "Full Report" at bounding box center [408, 159] width 58 height 14
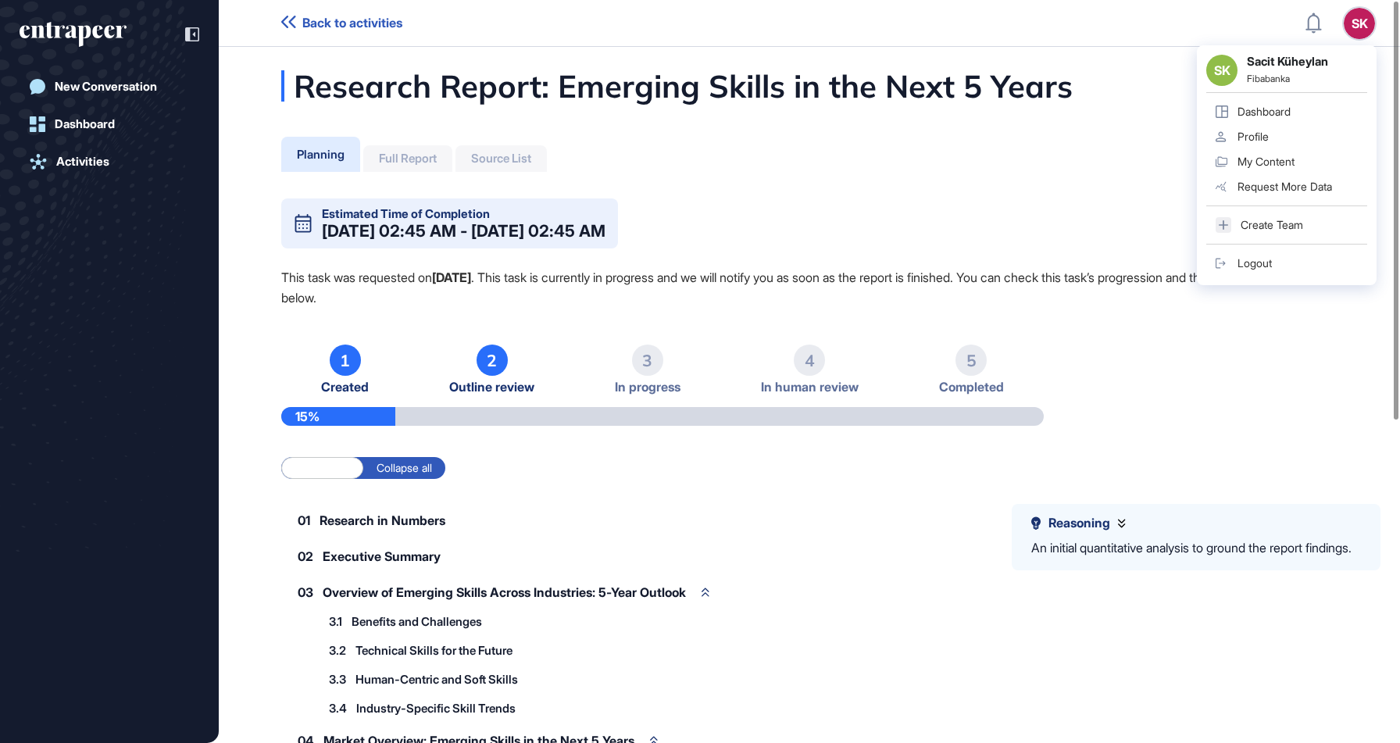
click at [1349, 36] on button "SK SK Sacit Küheylan Fibabanka Dashboard Profile My Content Request More Data C…" at bounding box center [1359, 23] width 31 height 31
click at [1269, 138] on div "Profile" at bounding box center [1253, 136] width 31 height 13
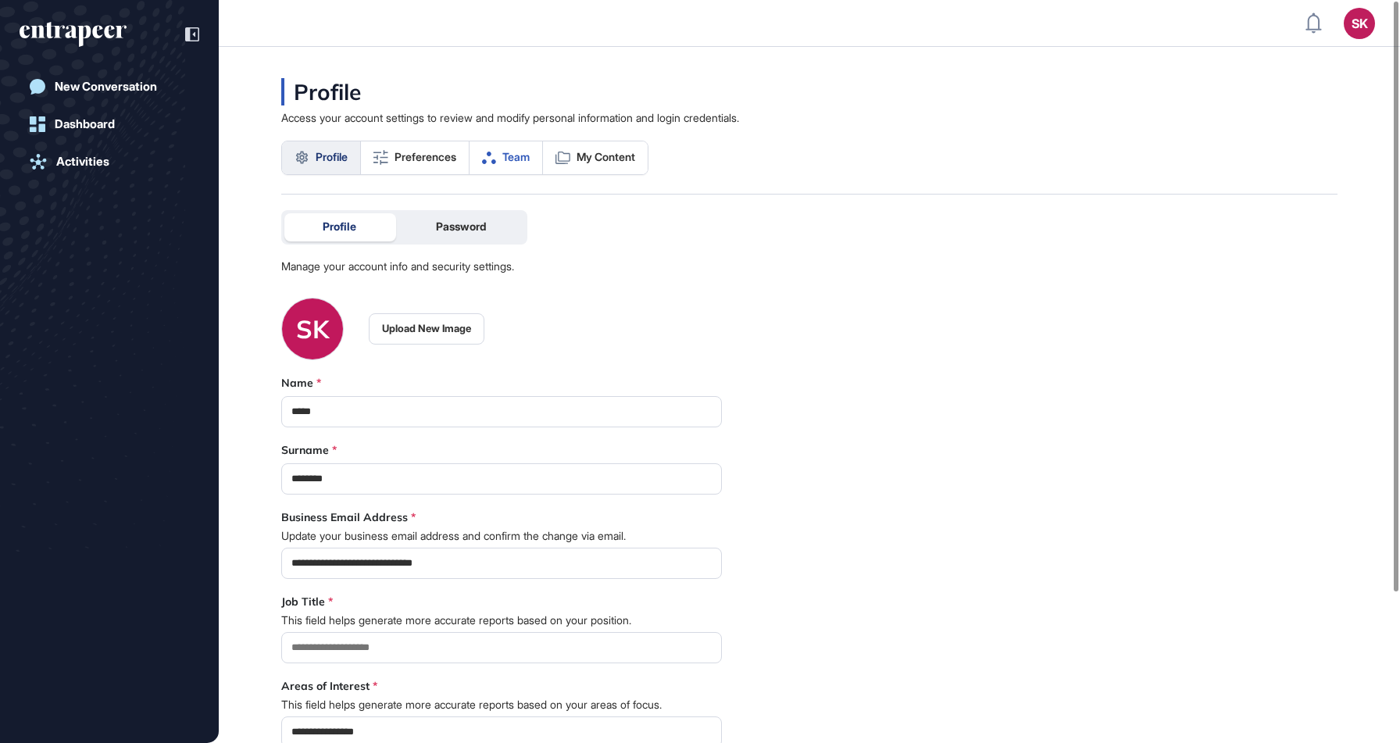
click at [526, 151] on span "Team" at bounding box center [515, 157] width 27 height 13
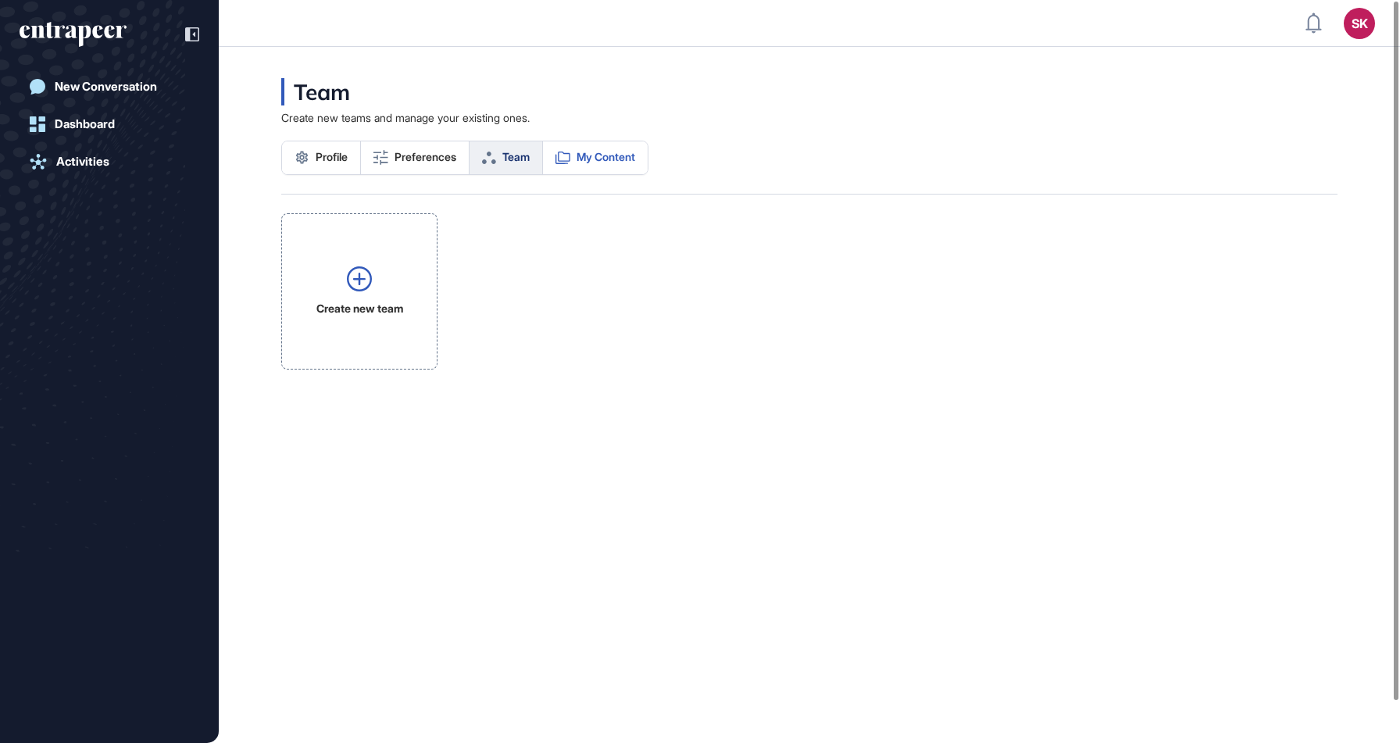
click at [579, 163] on link "My Content" at bounding box center [595, 157] width 105 height 33
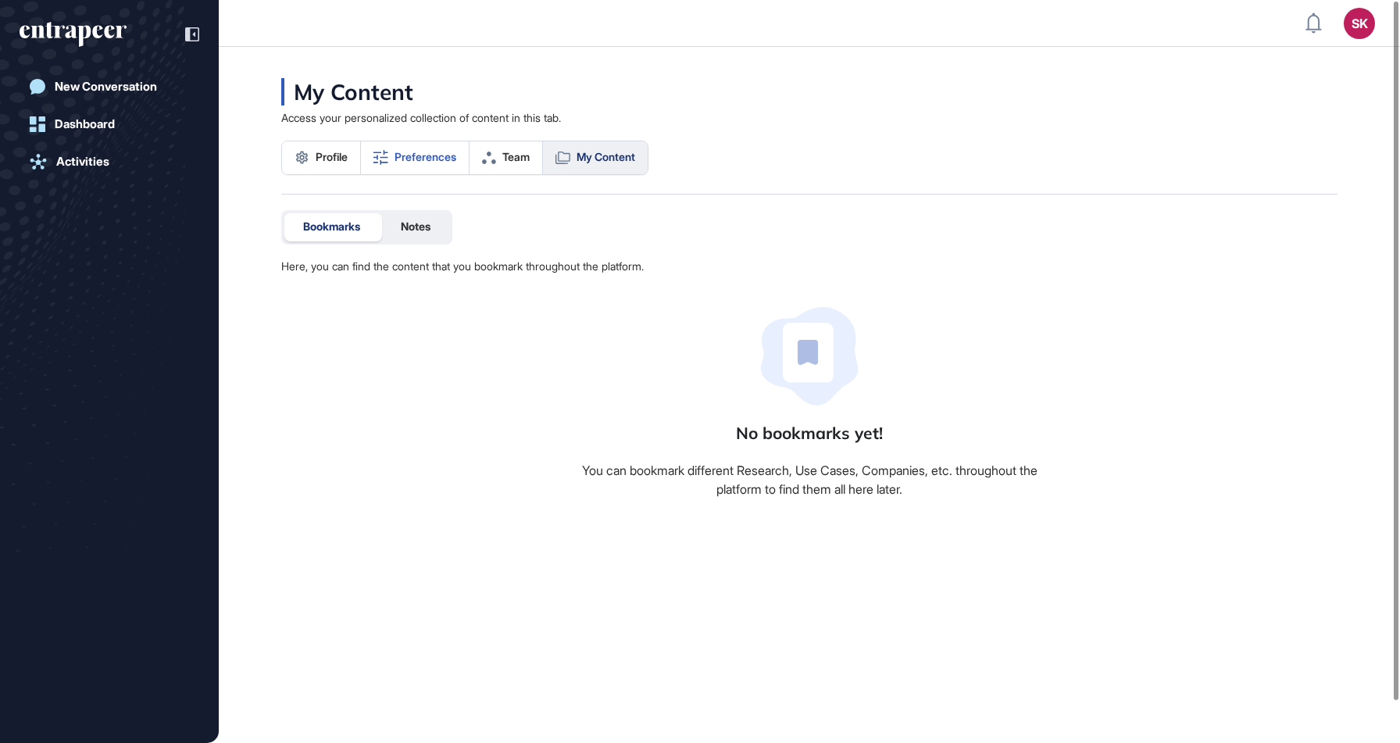
click at [430, 153] on span "Preferences" at bounding box center [426, 157] width 62 height 13
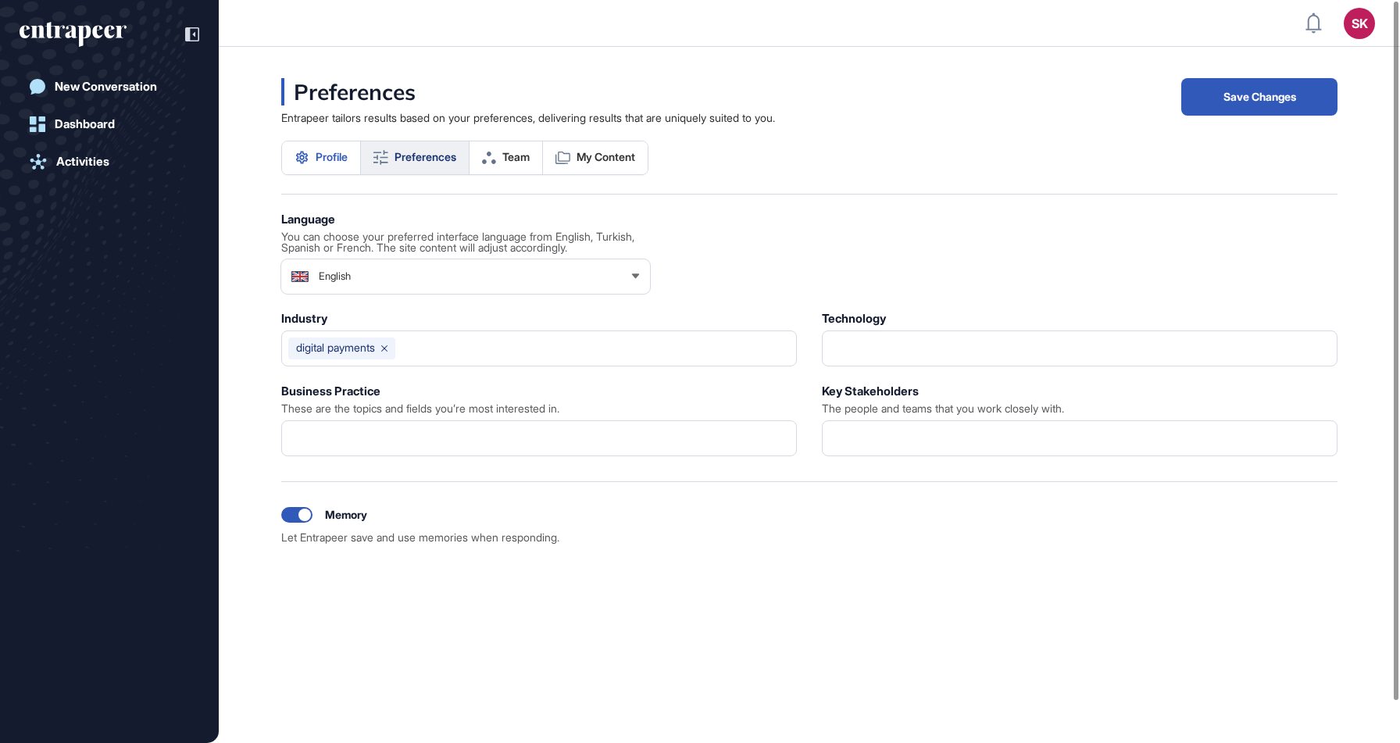
click at [309, 161] on icon at bounding box center [302, 157] width 15 height 15
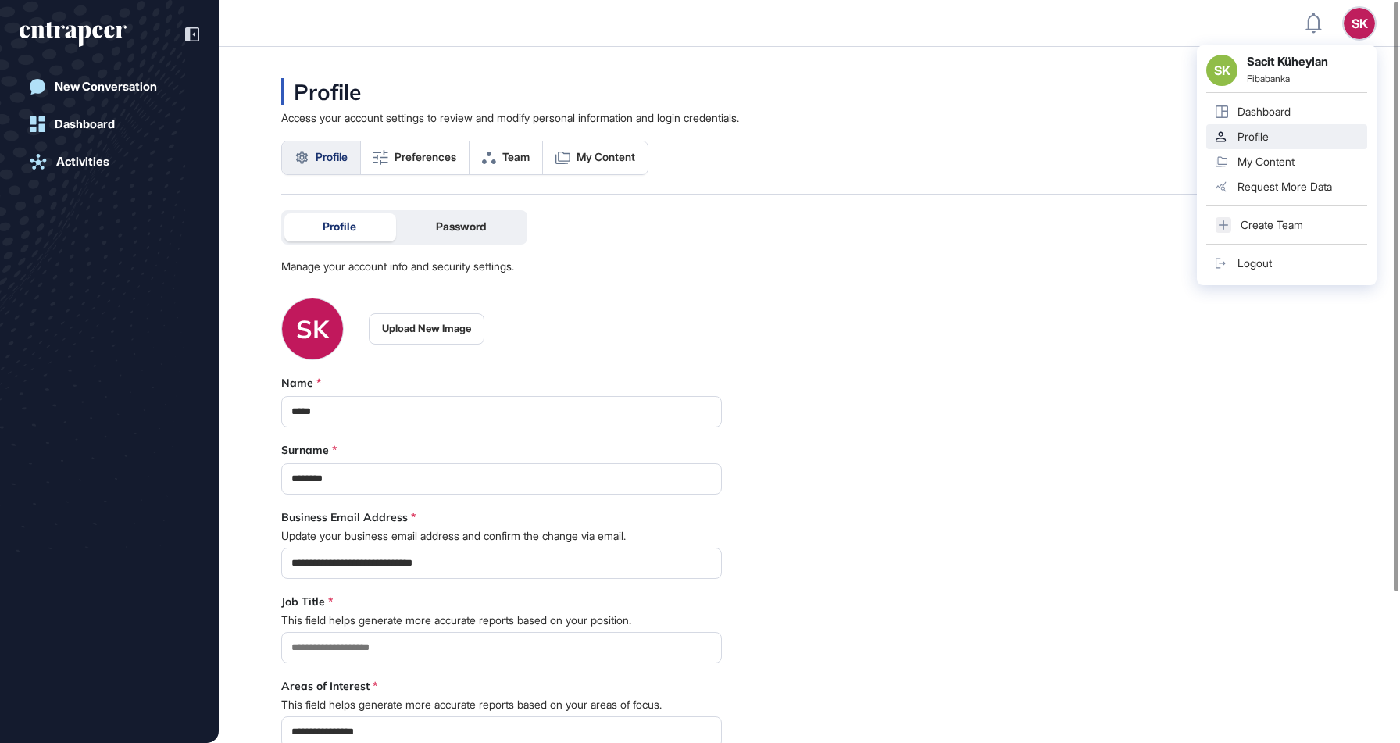
click at [1358, 45] on div "SK Sacit Küheylan Fibabanka Dashboard Profile My Content Request More Data Crea…" at bounding box center [1287, 165] width 180 height 240
click at [1282, 166] on div "My Content" at bounding box center [1266, 161] width 57 height 13
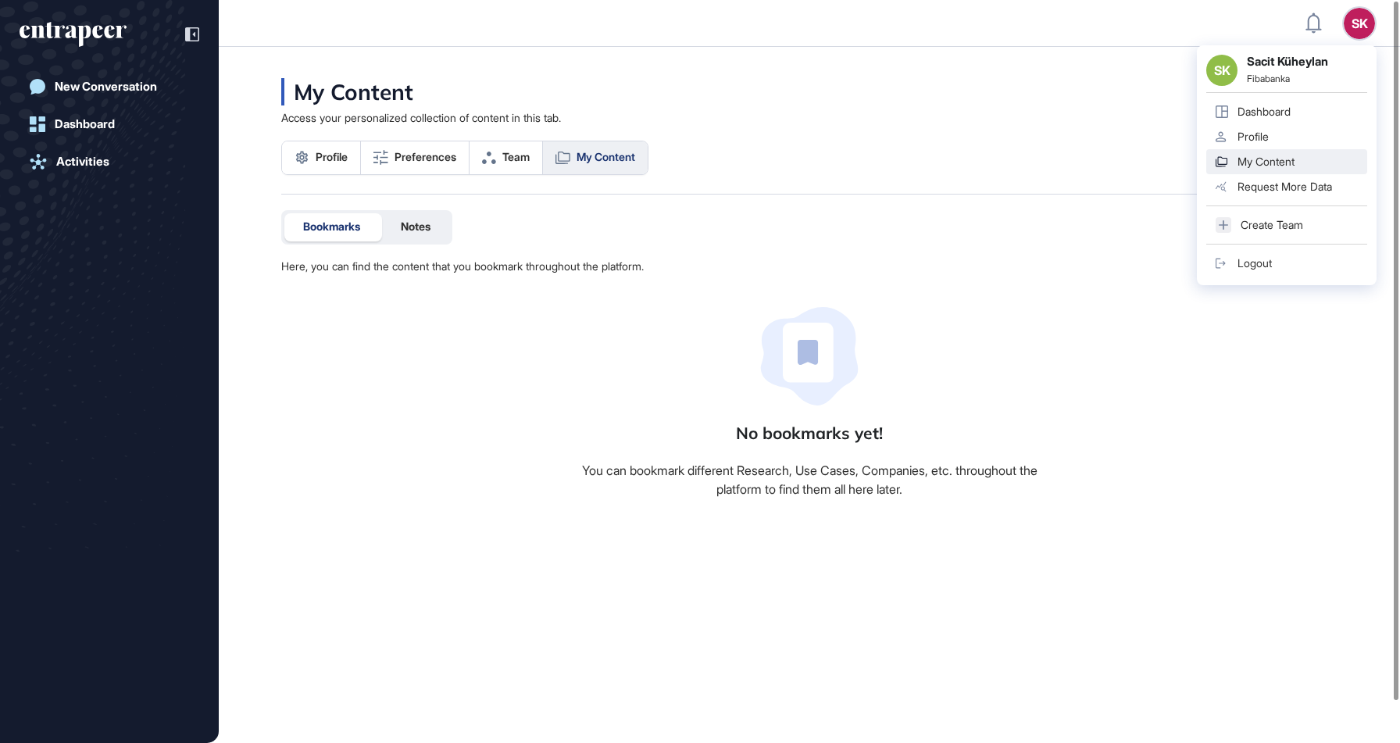
click at [1295, 190] on div "Request More Data" at bounding box center [1285, 186] width 95 height 13
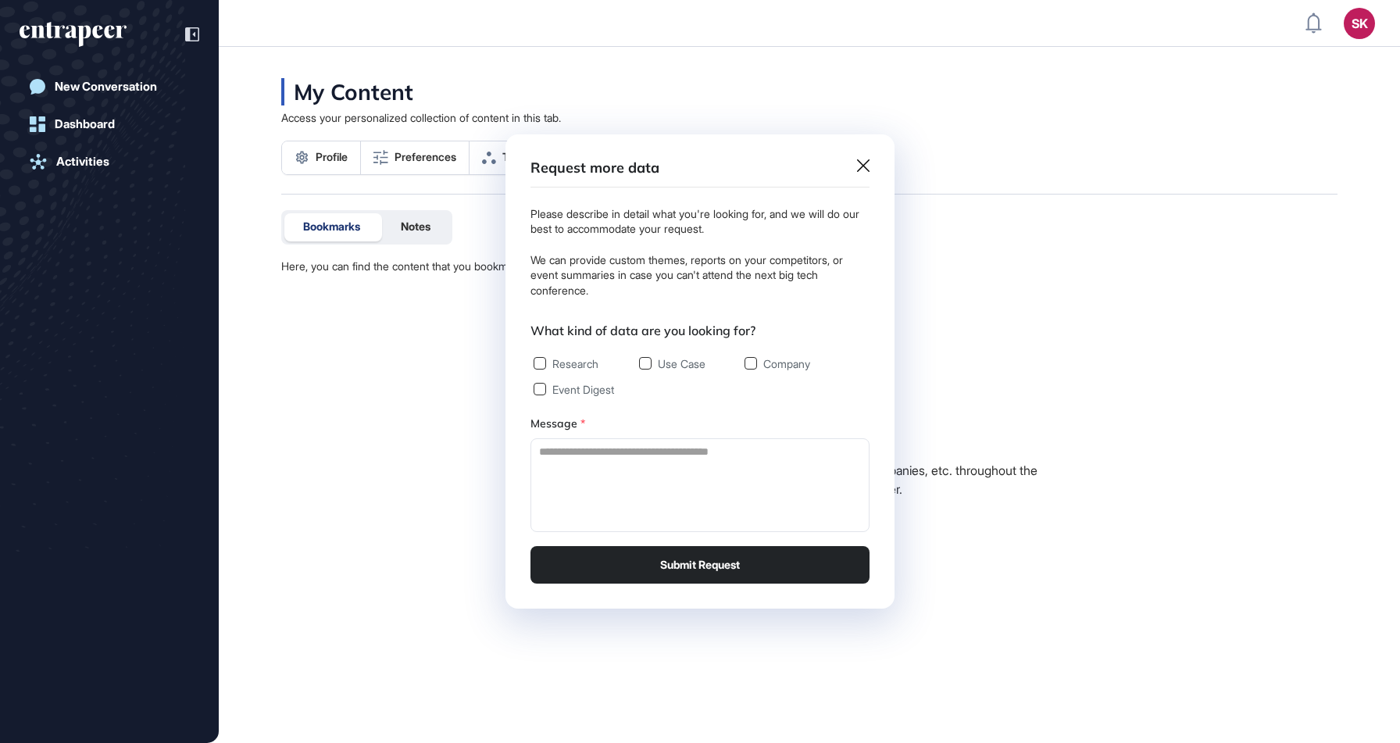
click at [858, 157] on div "Request more data Please describe in detail what you're looking for, and we wil…" at bounding box center [700, 371] width 389 height 474
click at [866, 168] on icon at bounding box center [863, 165] width 13 height 13
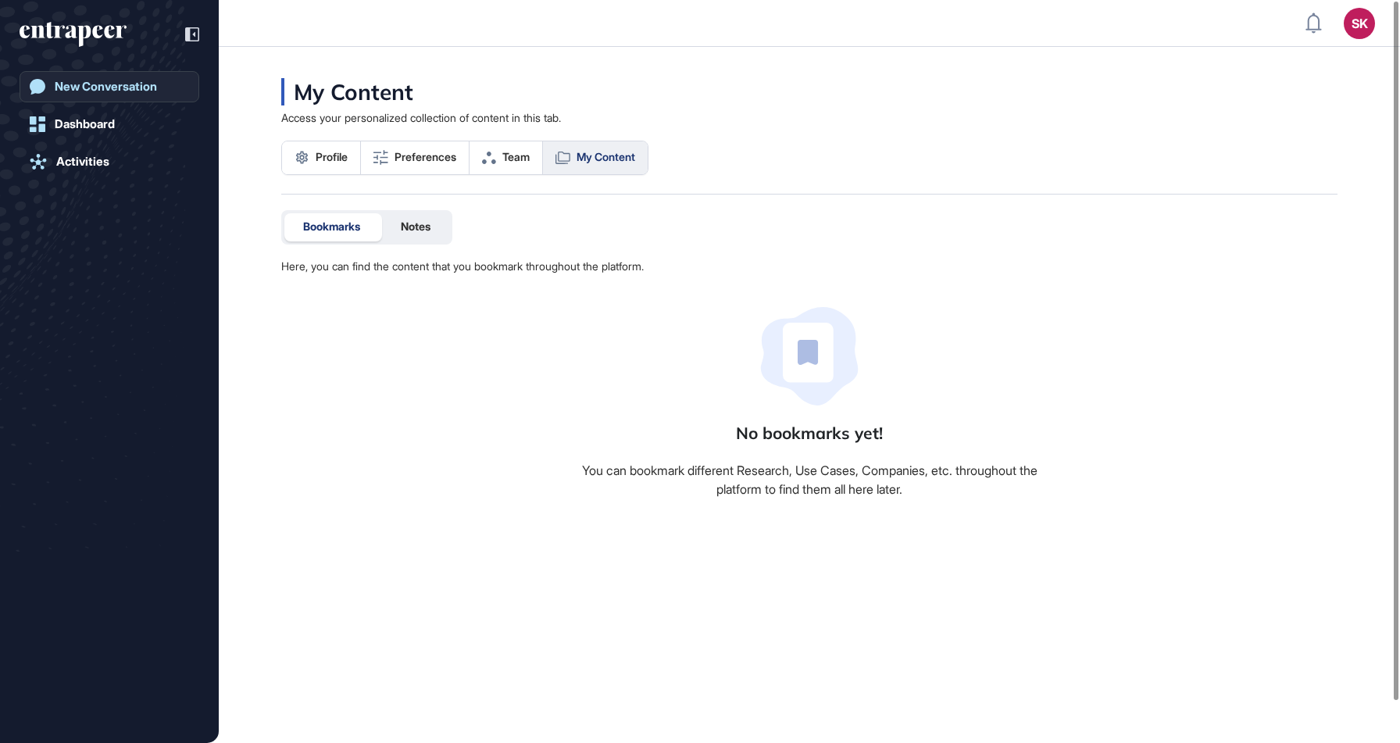
click at [121, 74] on link "New Conversation" at bounding box center [110, 86] width 180 height 31
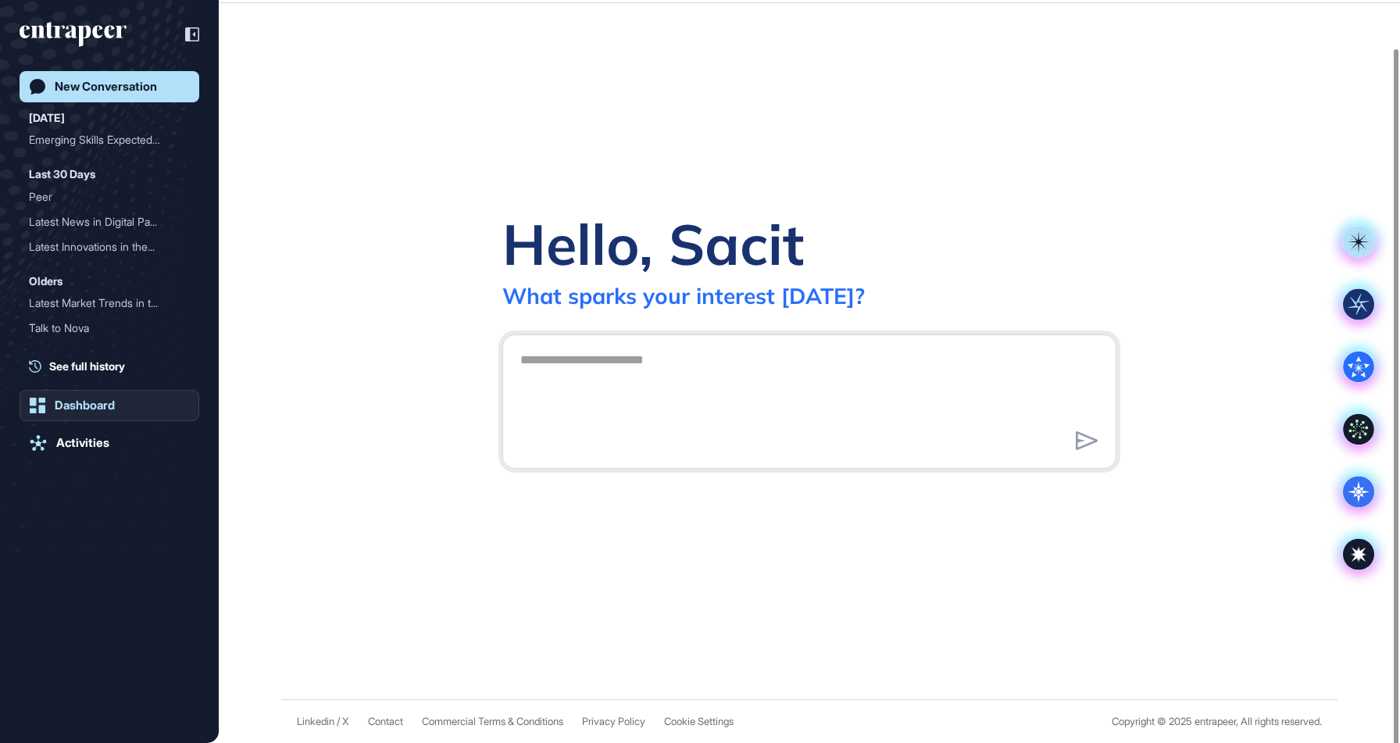
click at [89, 409] on div "Dashboard" at bounding box center [85, 405] width 60 height 14
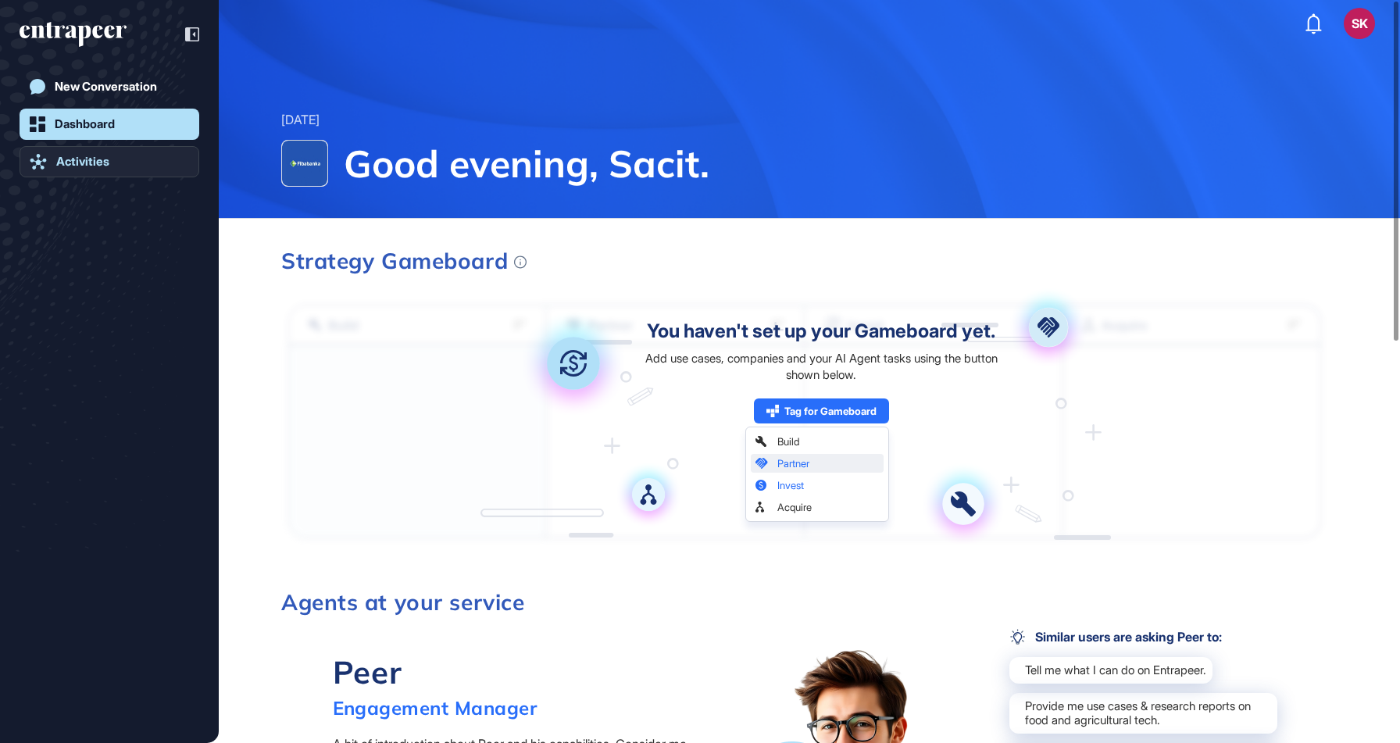
click at [77, 164] on div "Activities" at bounding box center [82, 162] width 53 height 14
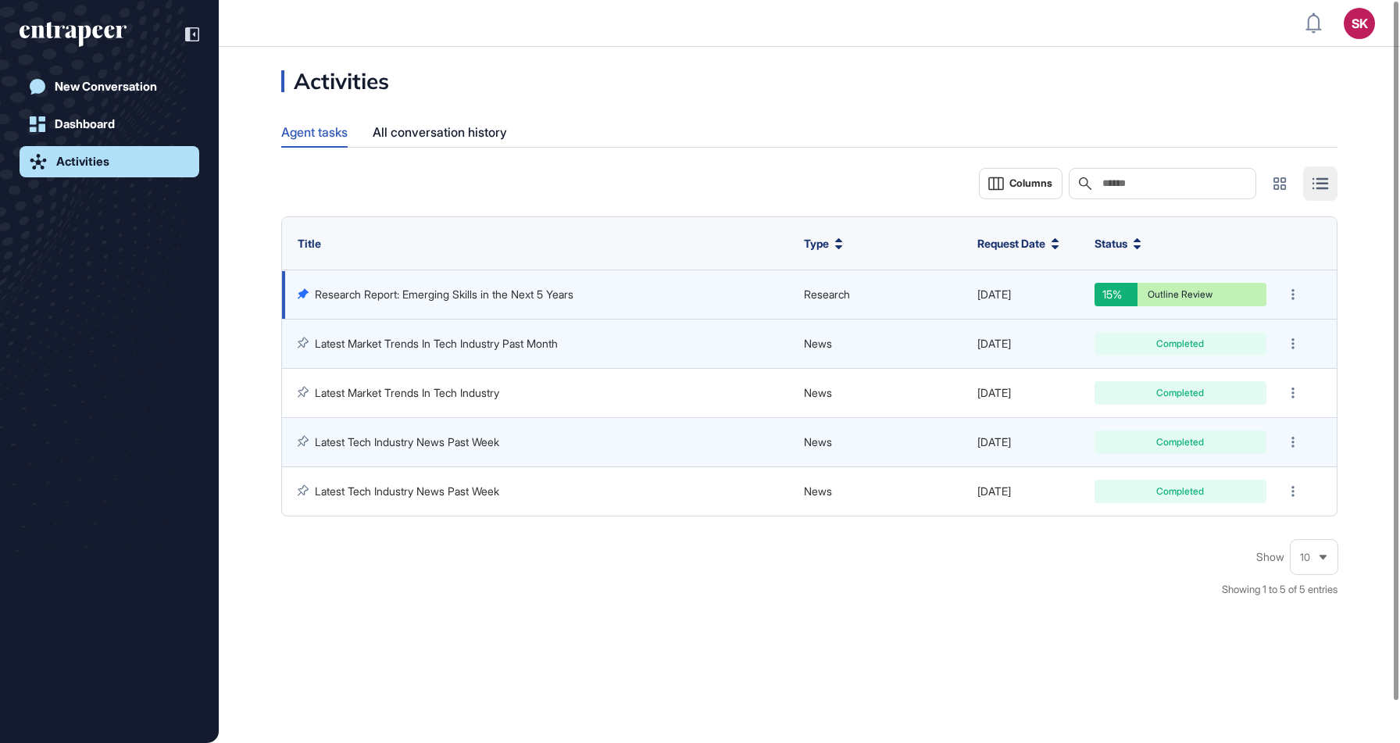
click at [1218, 291] on div "Outline Review" at bounding box center [1180, 294] width 148 height 9
click at [1301, 284] on div at bounding box center [1293, 295] width 22 height 22
click at [480, 298] on link "Research Report: Emerging Skills in the Next 5 Years" at bounding box center [444, 294] width 259 height 13
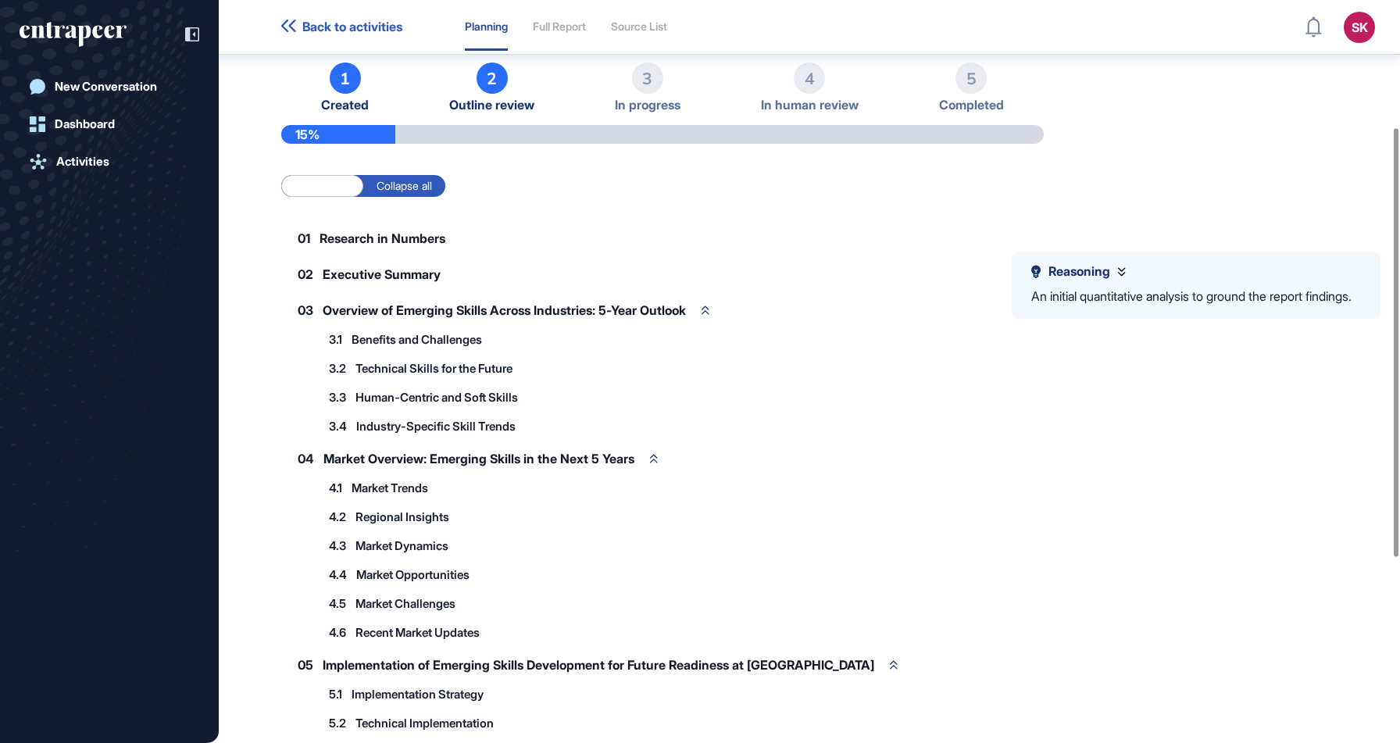
scroll to position [252, 0]
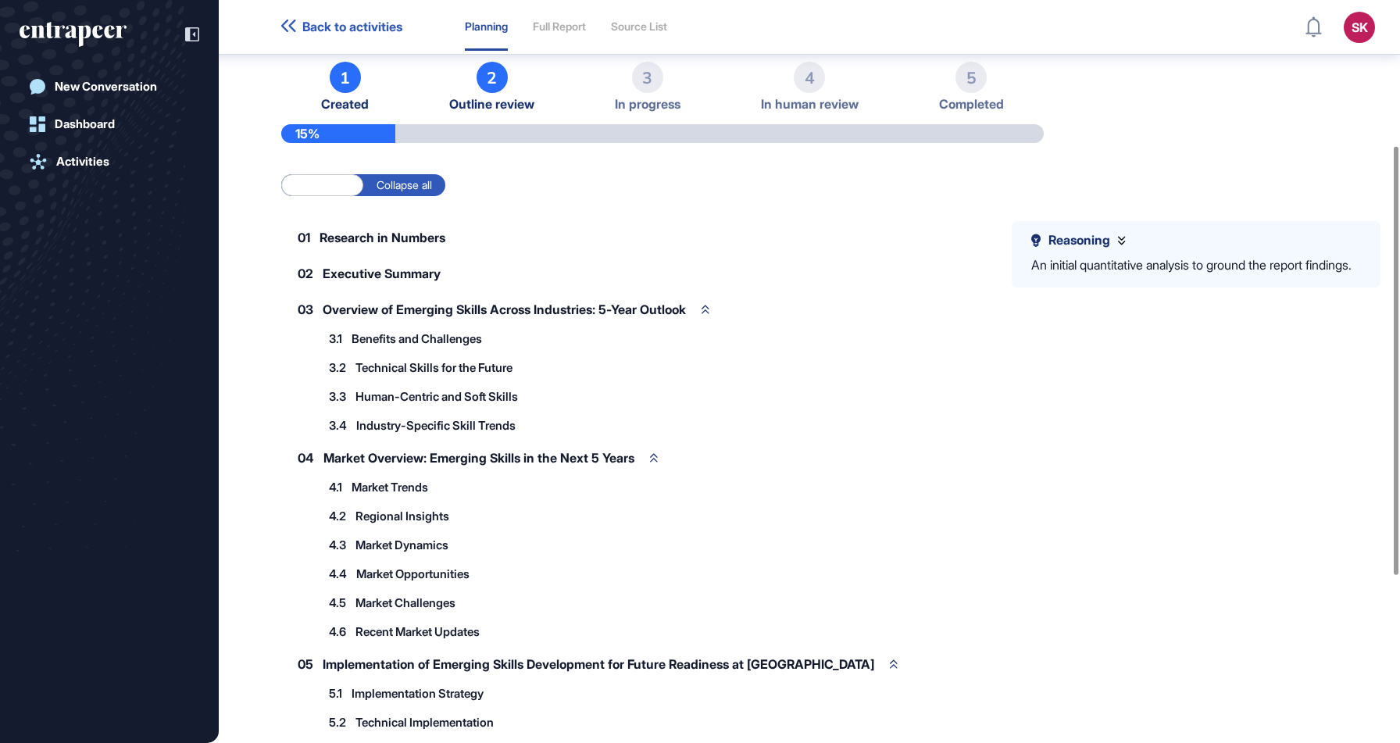
click at [429, 336] on span "Benefits and Challenges" at bounding box center [417, 339] width 130 height 12
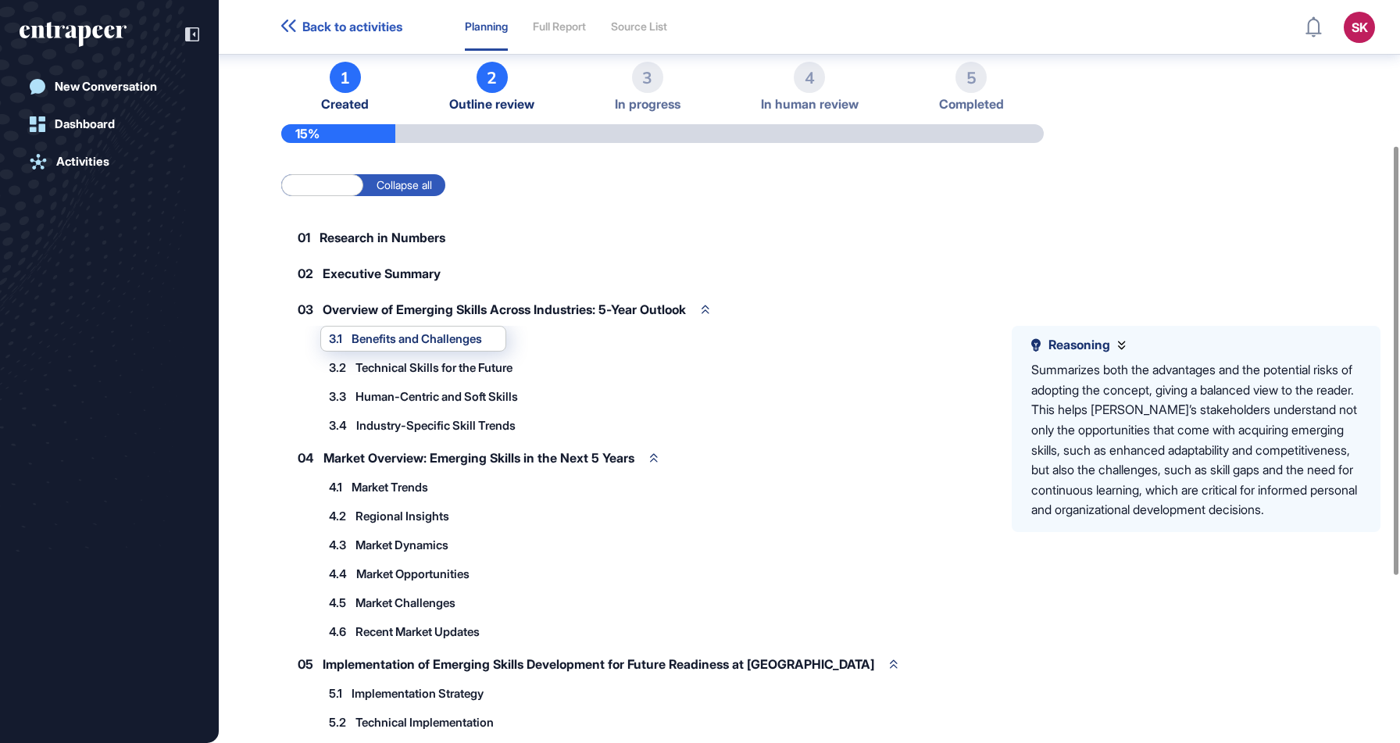
click at [618, 291] on div "01 Research in Numbers 02 Executive Summary 03 Overview of Emerging Skills Acro…" at bounding box center [662, 584] width 763 height 727
click at [359, 244] on span "Research in Numbers" at bounding box center [383, 237] width 126 height 13
click at [365, 232] on span "Research in Numbers" at bounding box center [383, 237] width 126 height 13
click at [399, 267] on span "Executive Summary" at bounding box center [382, 273] width 118 height 13
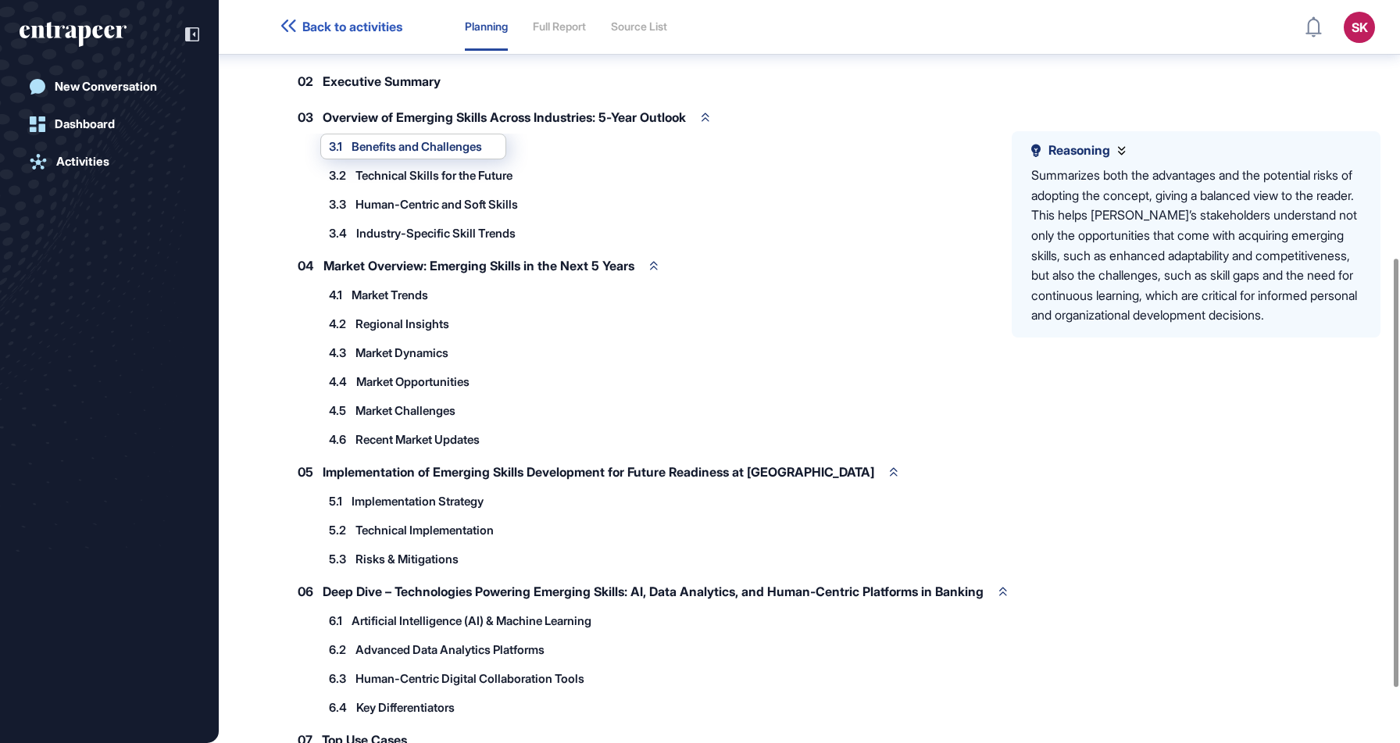
scroll to position [446, 0]
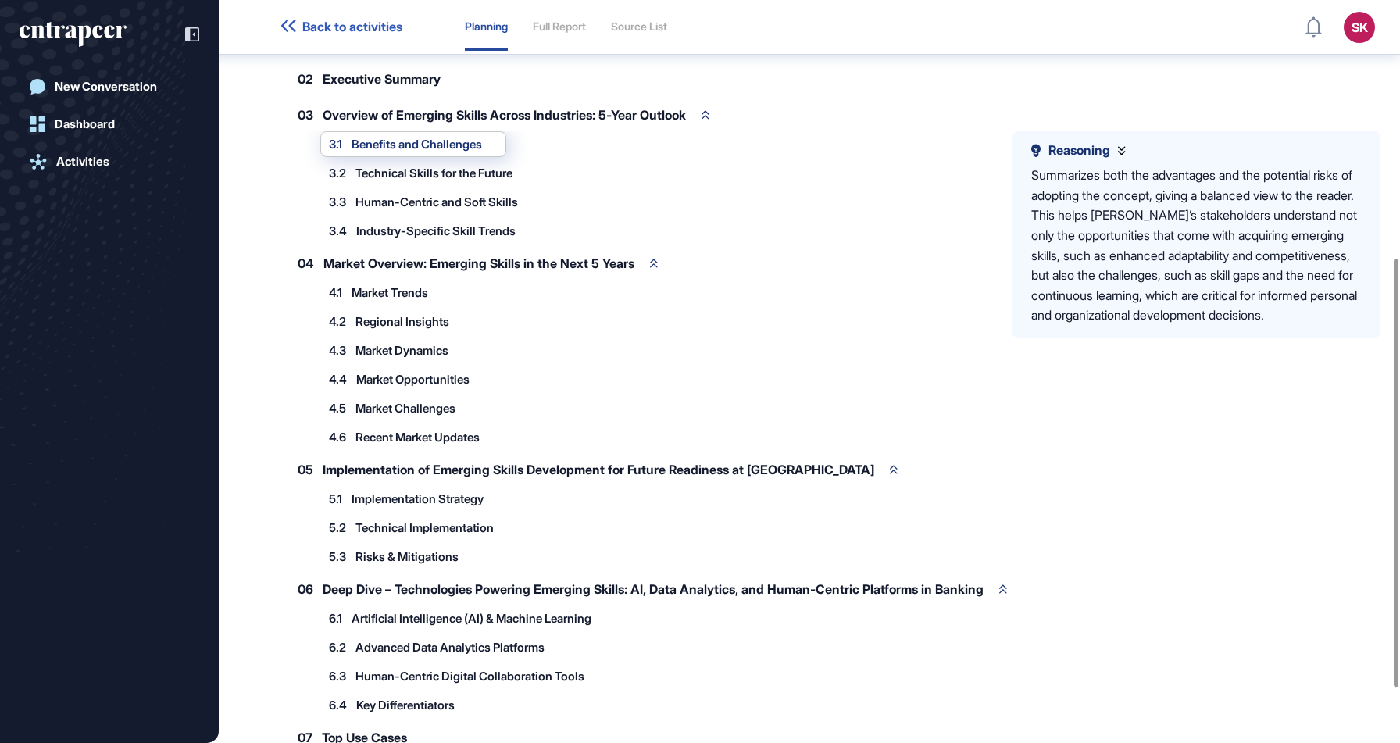
click at [398, 384] on span "Market Opportunities" at bounding box center [412, 379] width 113 height 12
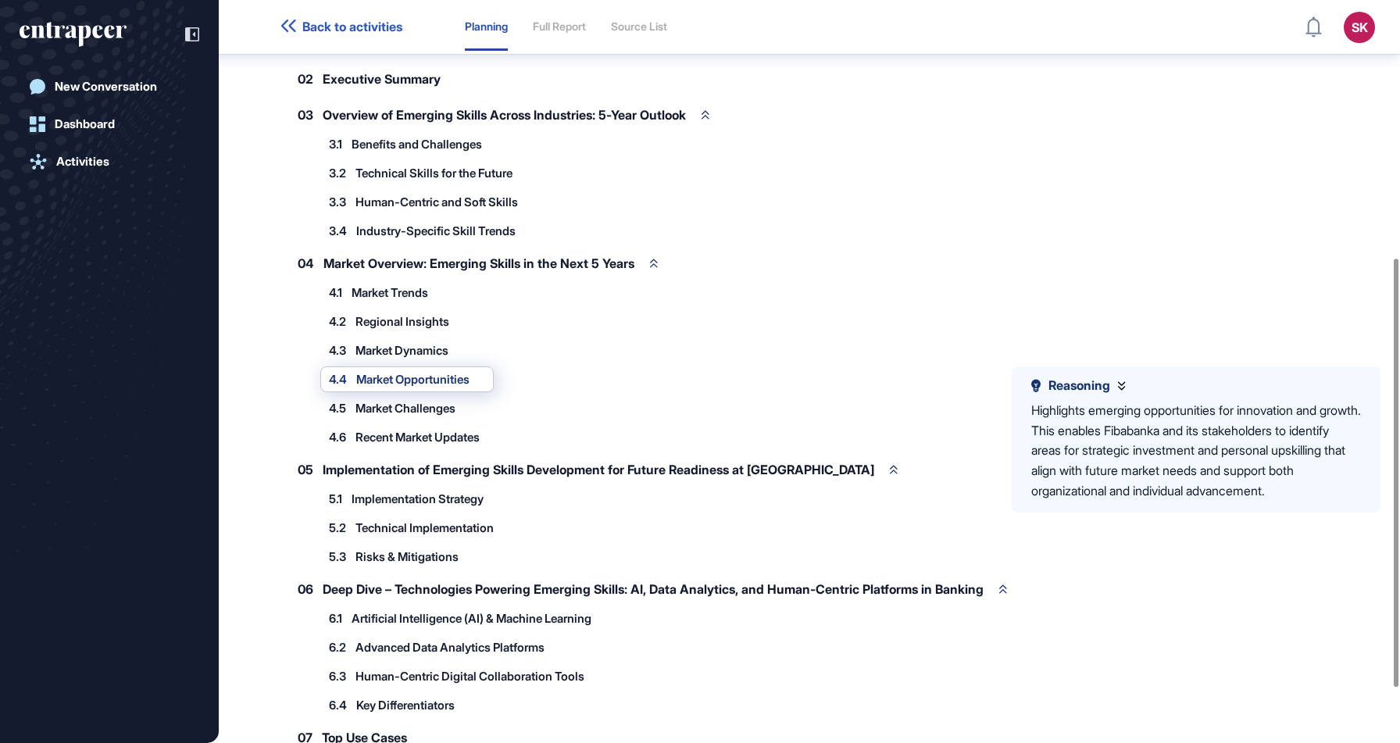
click at [439, 416] on div "4.5 Market Challenges" at bounding box center [399, 408] width 159 height 26
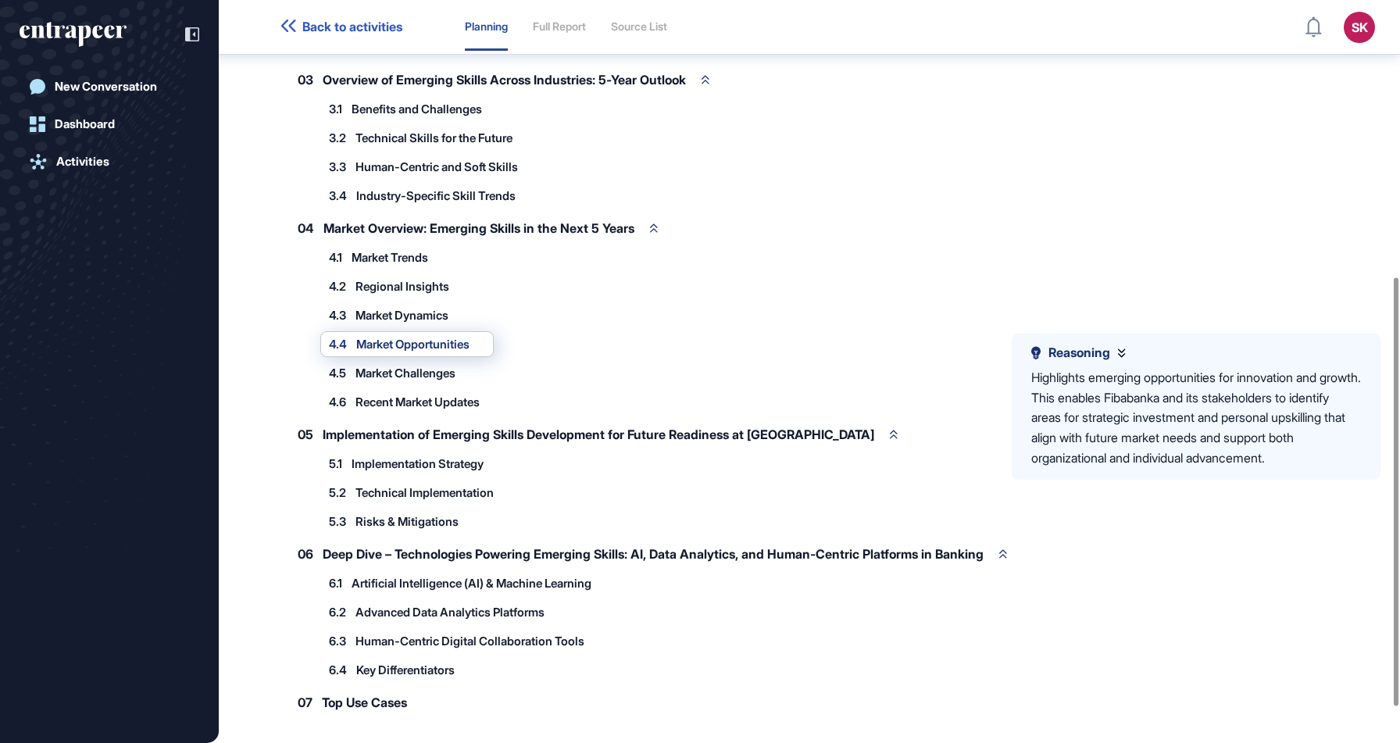
scroll to position [479, 0]
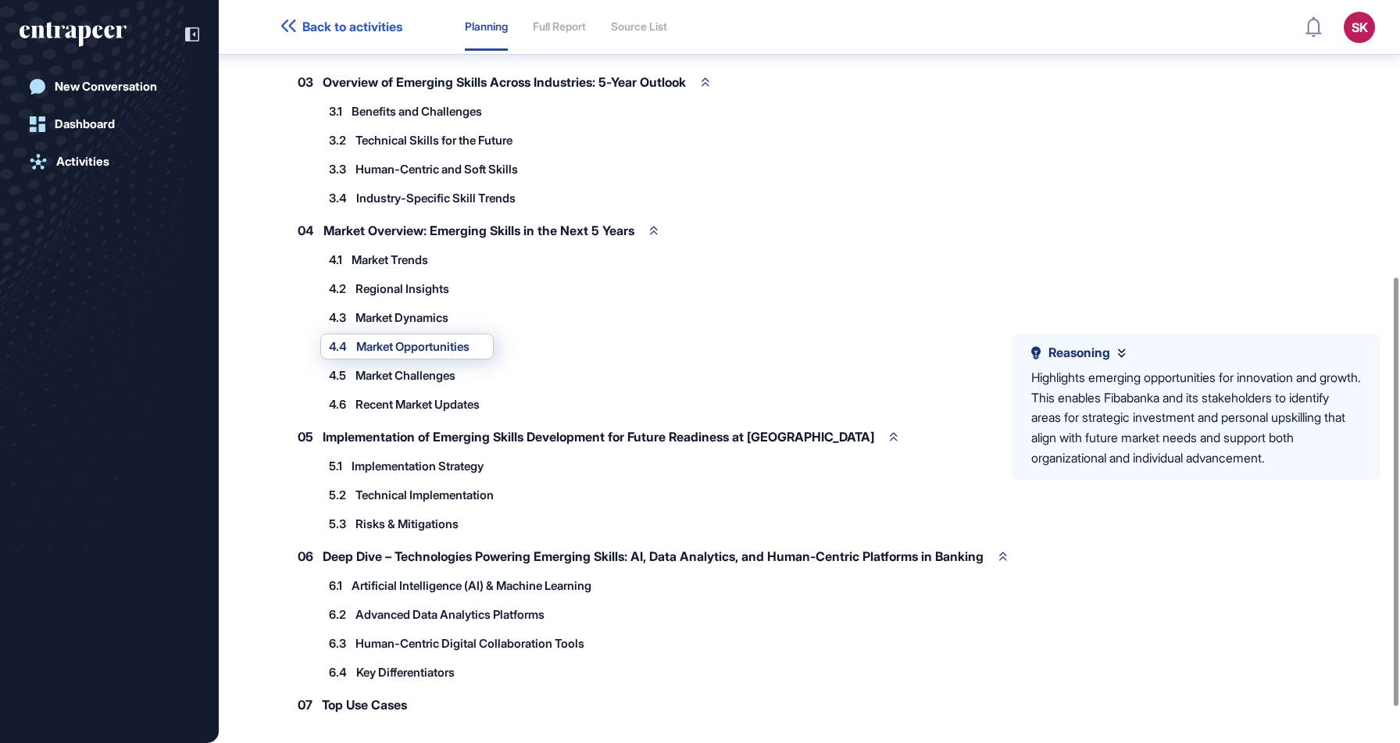
click at [419, 371] on span "Market Challenges" at bounding box center [406, 376] width 100 height 12
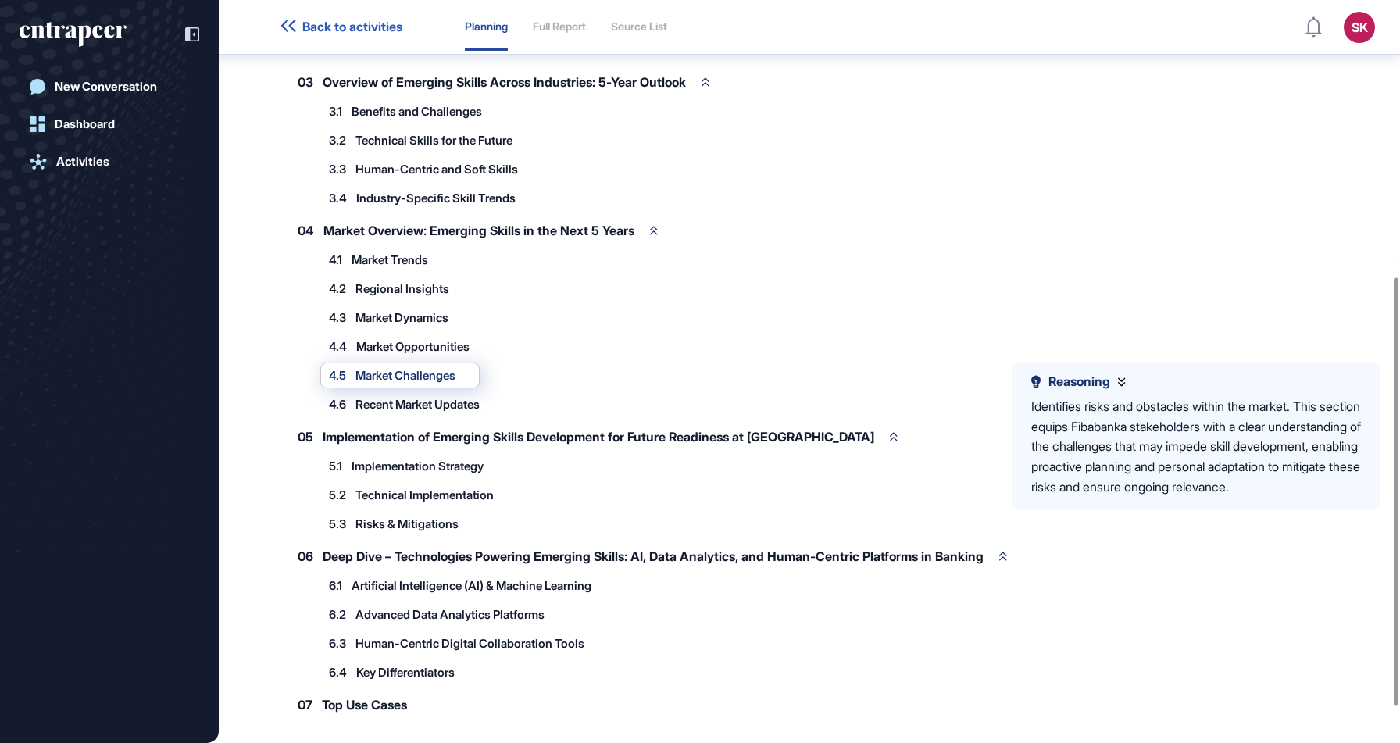
click at [419, 401] on span "Recent Market Updates" at bounding box center [418, 404] width 124 height 12
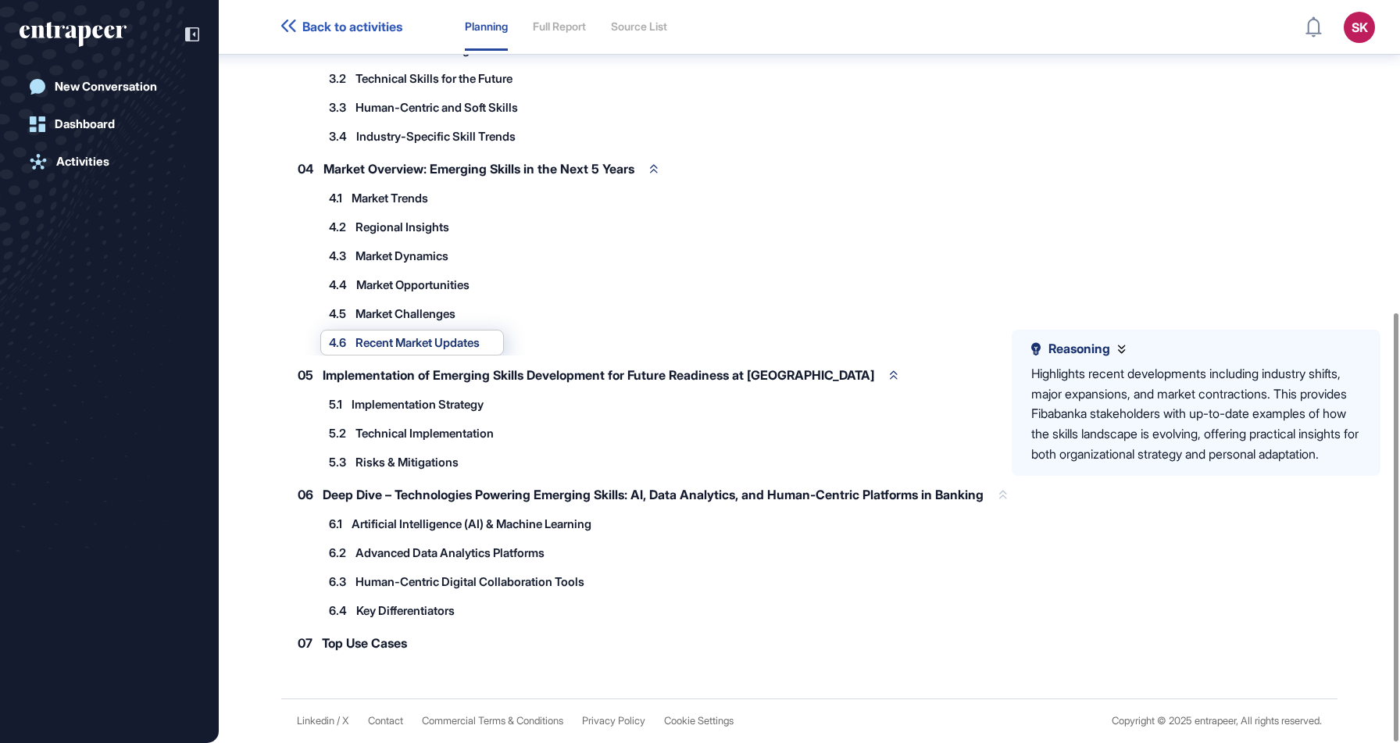
click at [528, 494] on span "Deep Dive – Technologies Powering Emerging Skills: AI, Data Analytics, and Huma…" at bounding box center [653, 494] width 661 height 13
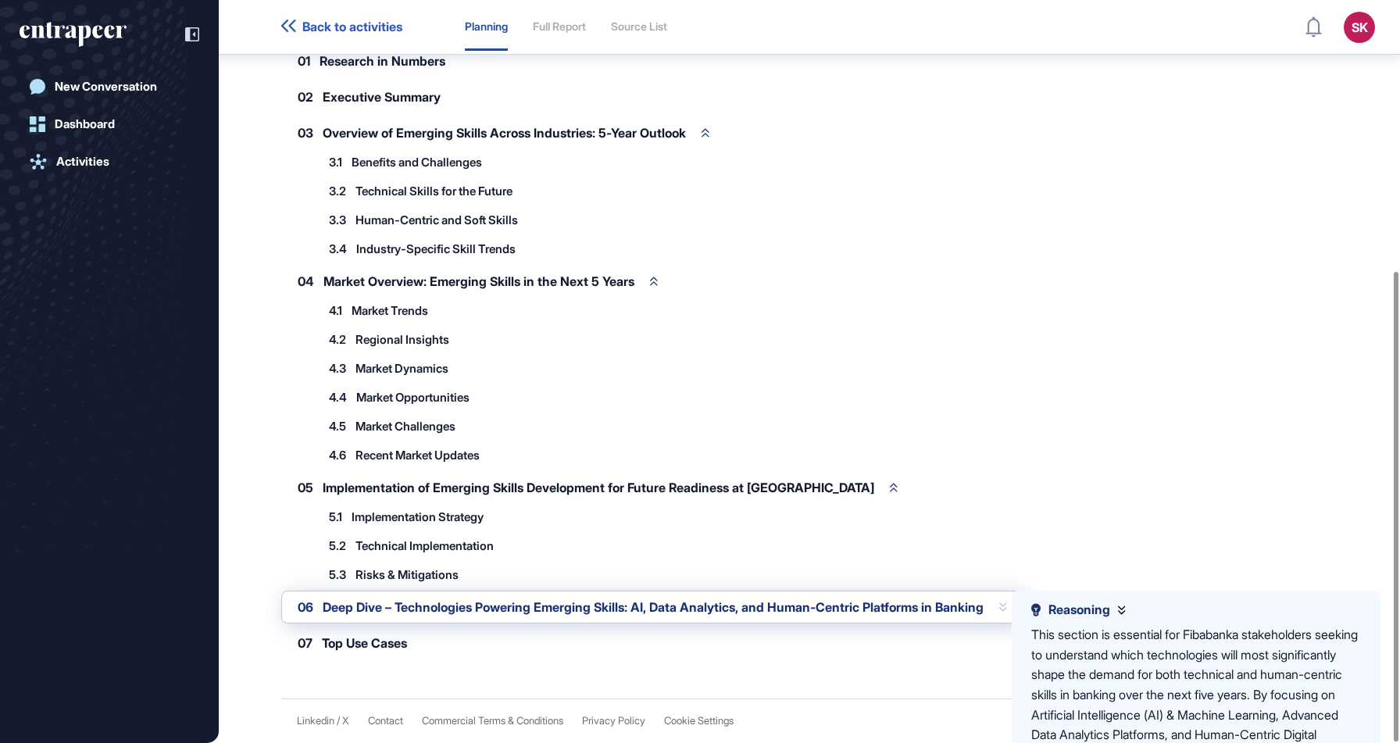
click at [487, 593] on div "06 Deep Dive – Technologies Powering Emerging Skills: AI, Data Analytics, and H…" at bounding box center [652, 607] width 742 height 33
click at [481, 608] on span "Deep Dive – Technologies Powering Emerging Skills: AI, Data Analytics, and Huma…" at bounding box center [653, 607] width 661 height 13
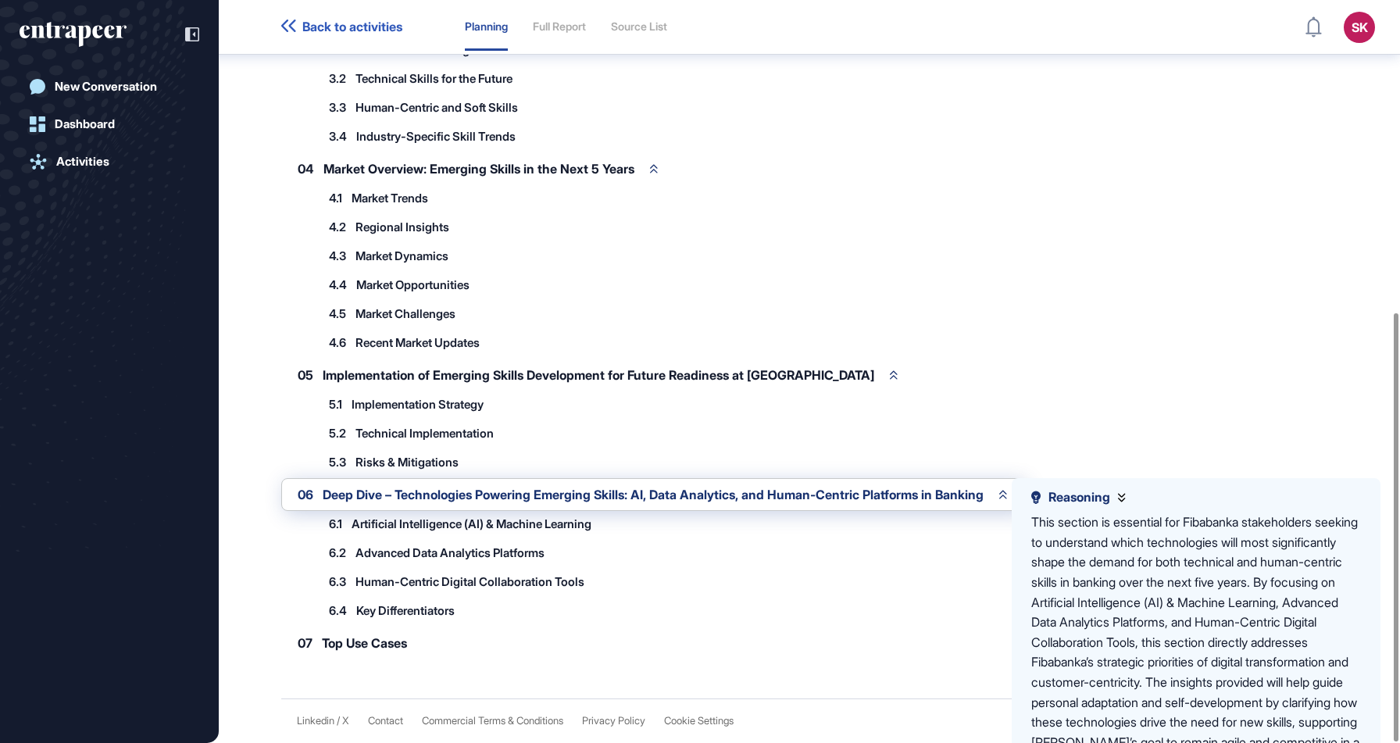
click at [388, 641] on span "Top Use Cases" at bounding box center [364, 643] width 85 height 13
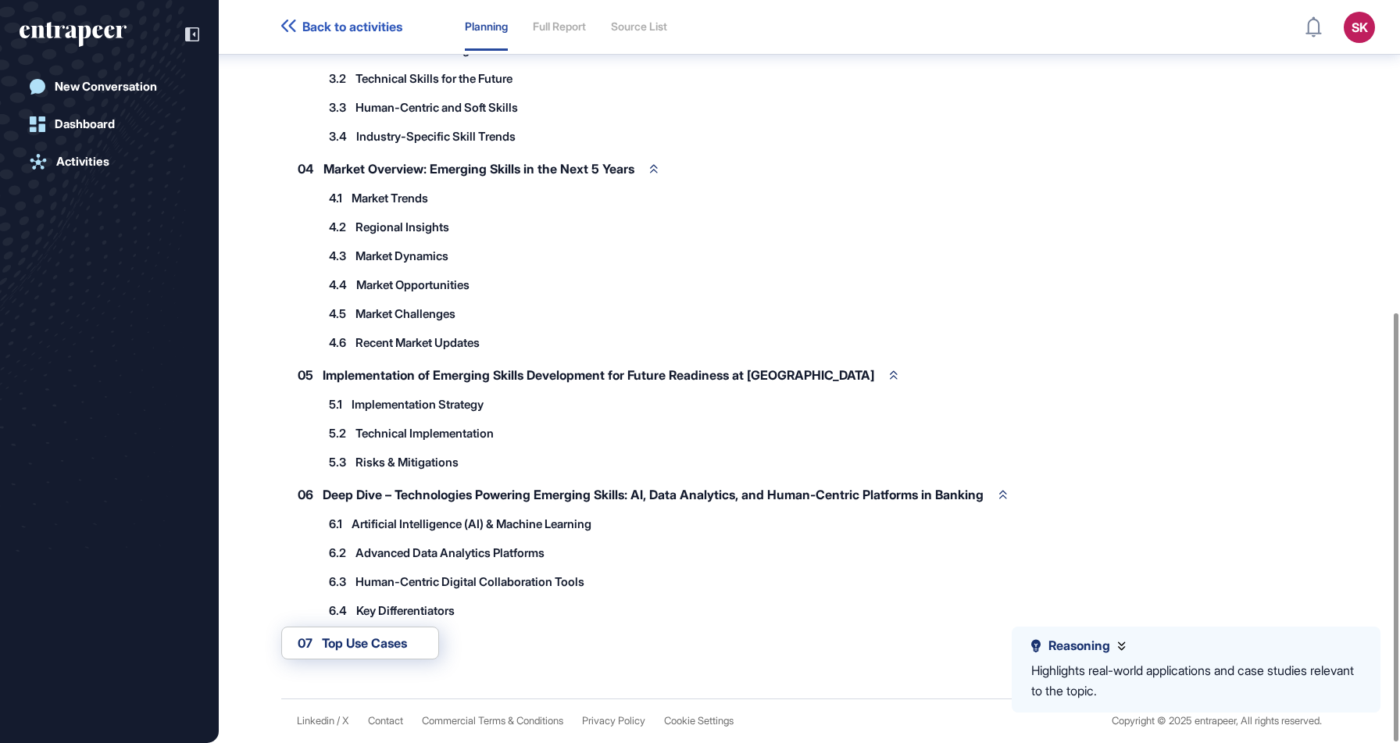
click at [464, 555] on span "Advanced Data Analytics Platforms" at bounding box center [450, 553] width 189 height 12
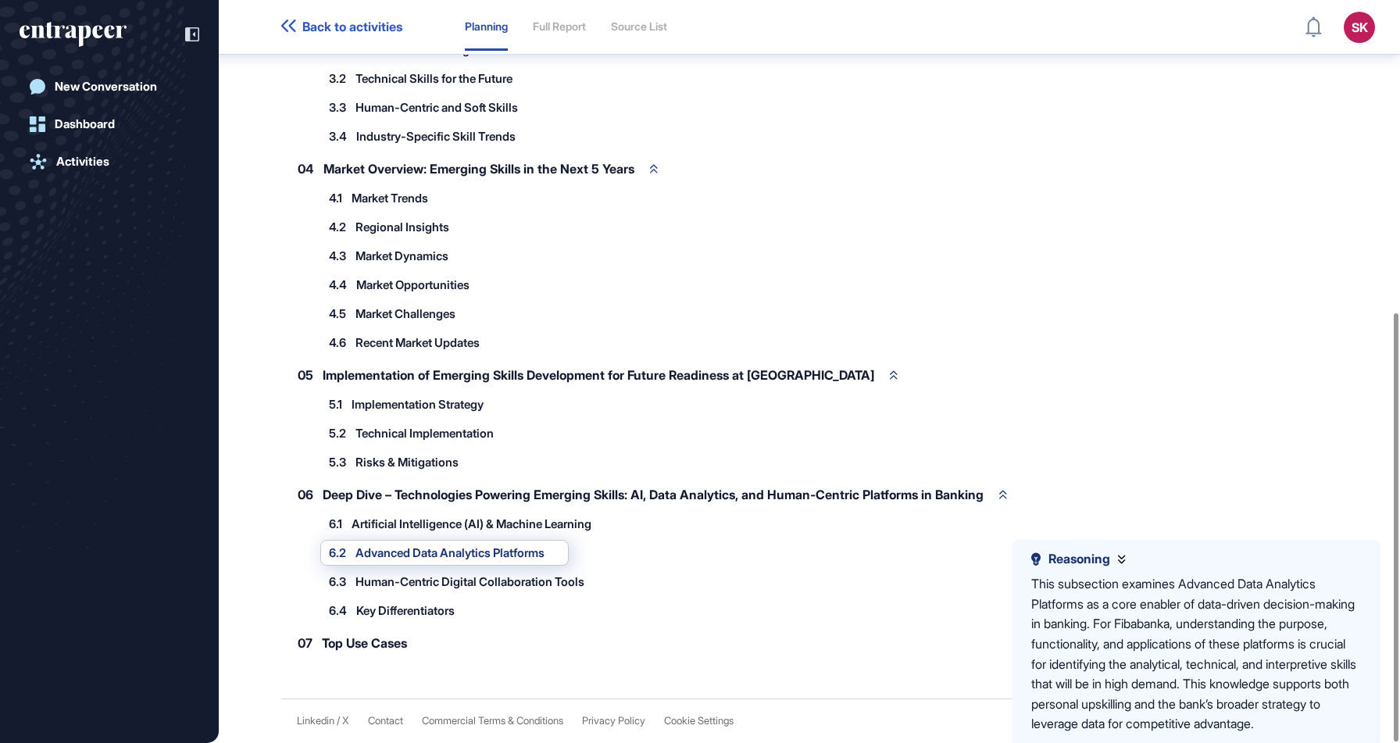
click at [461, 520] on span "Artificial Intelligence (AI) & Machine Learning" at bounding box center [472, 524] width 240 height 12
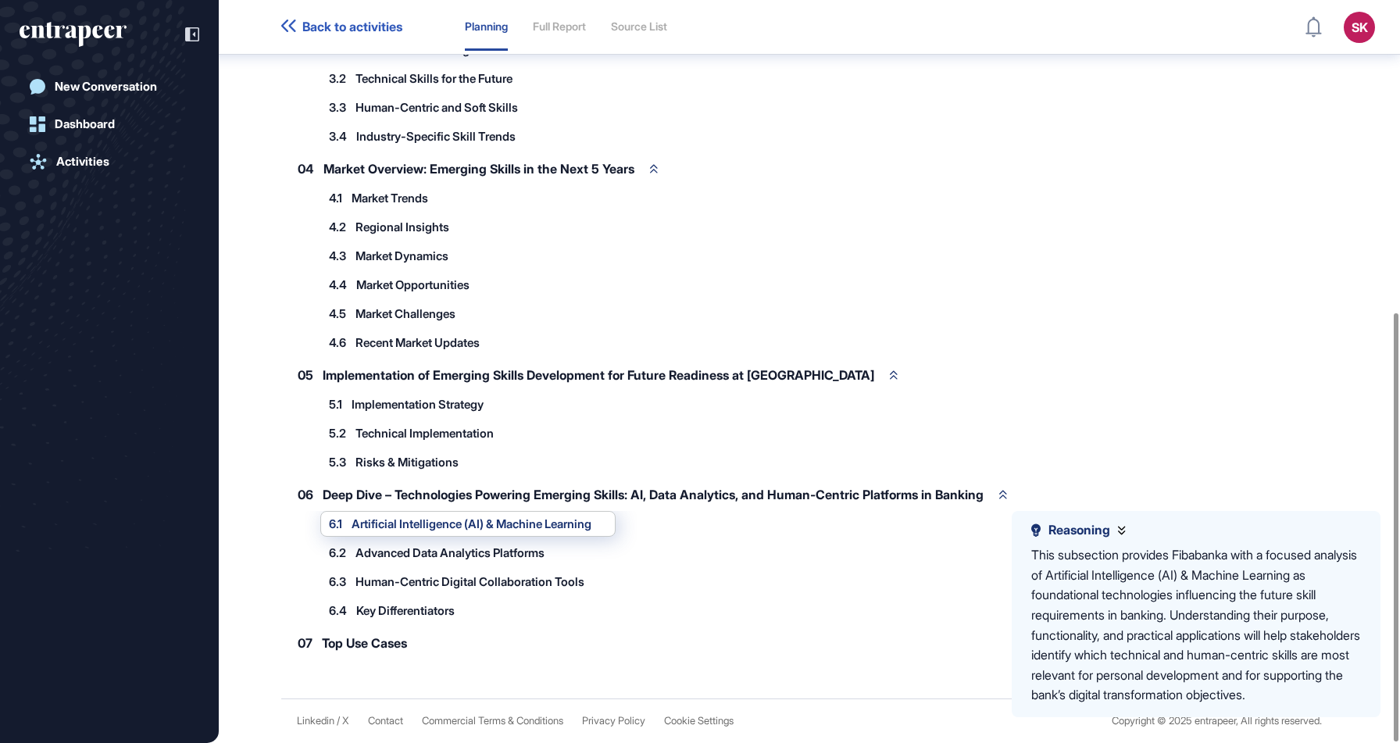
click at [402, 427] on span "Technical Implementation" at bounding box center [425, 433] width 138 height 12
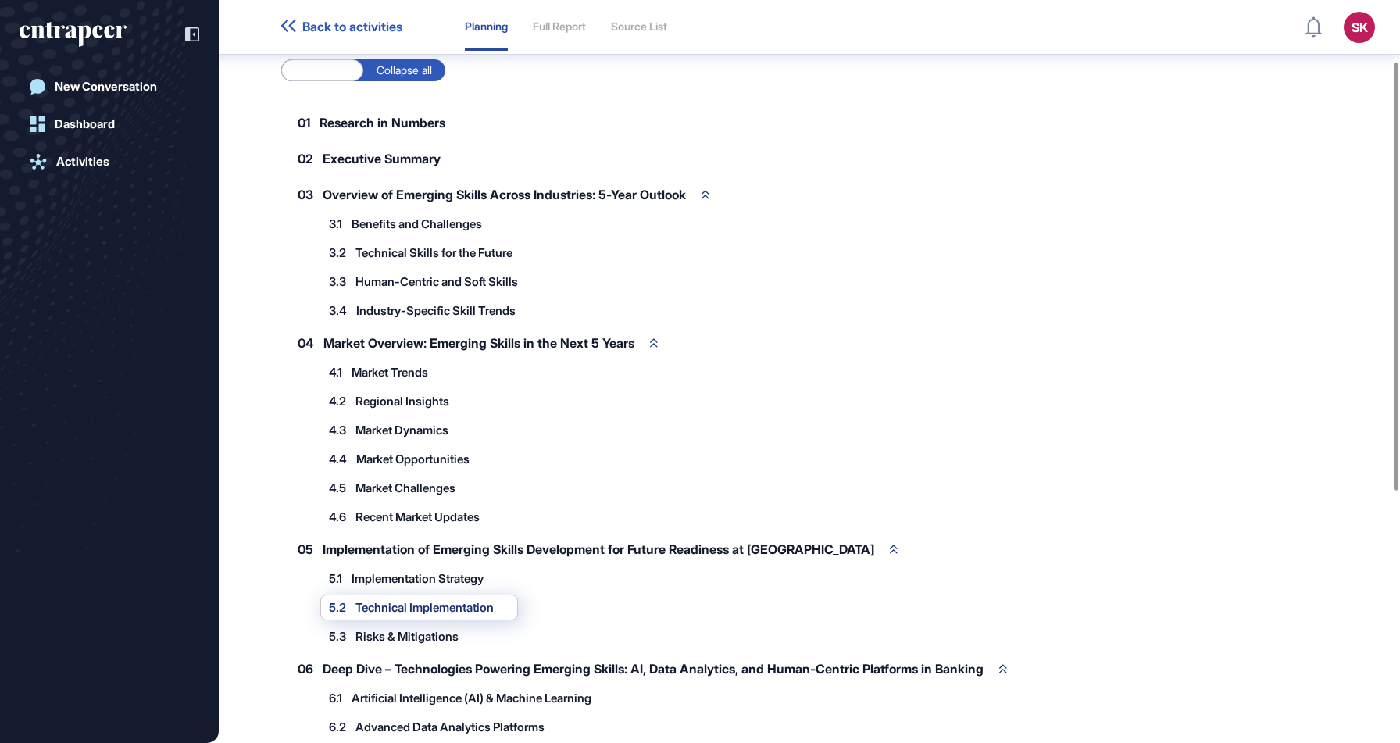
scroll to position [105, 0]
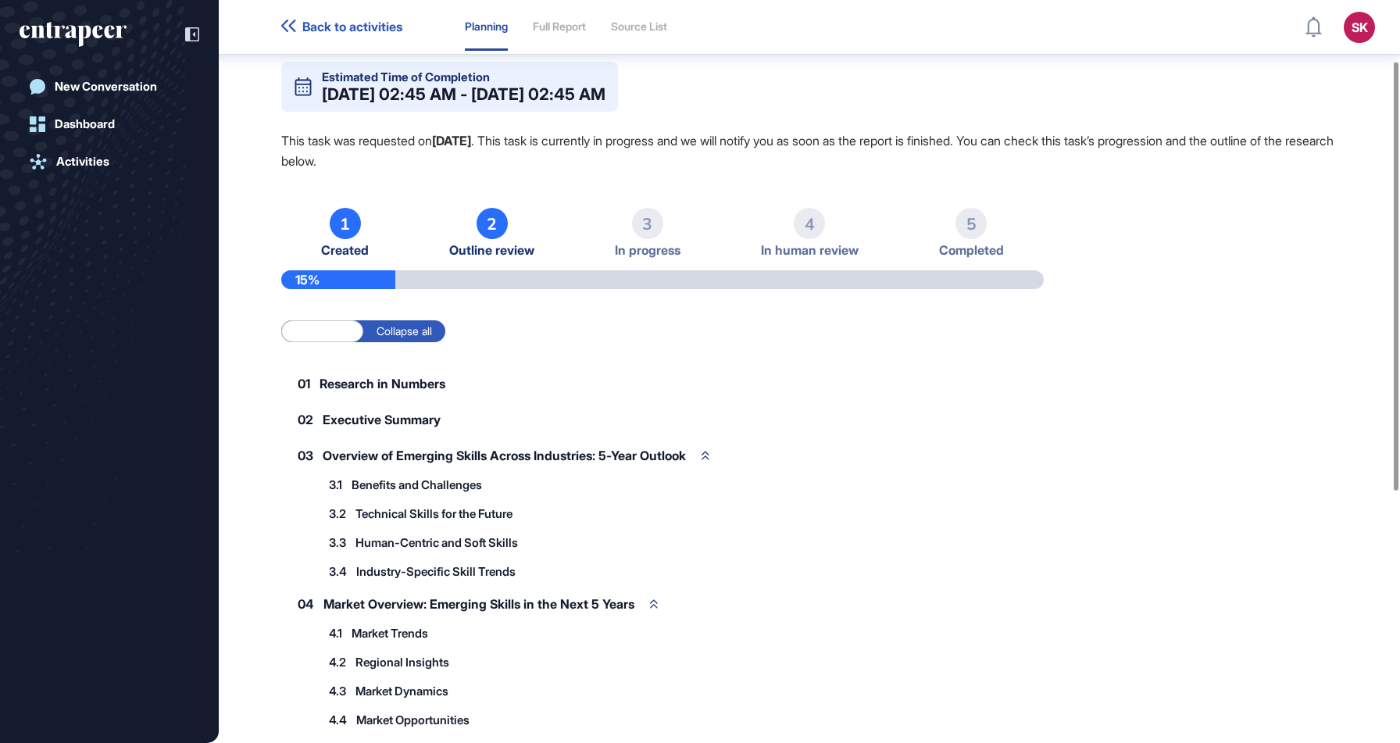
click at [402, 413] on span "Executive Summary" at bounding box center [382, 419] width 118 height 13
click at [416, 439] on div "03 Overview of Emerging Skills Across Industries: 5-Year Outlook" at bounding box center [503, 455] width 445 height 33
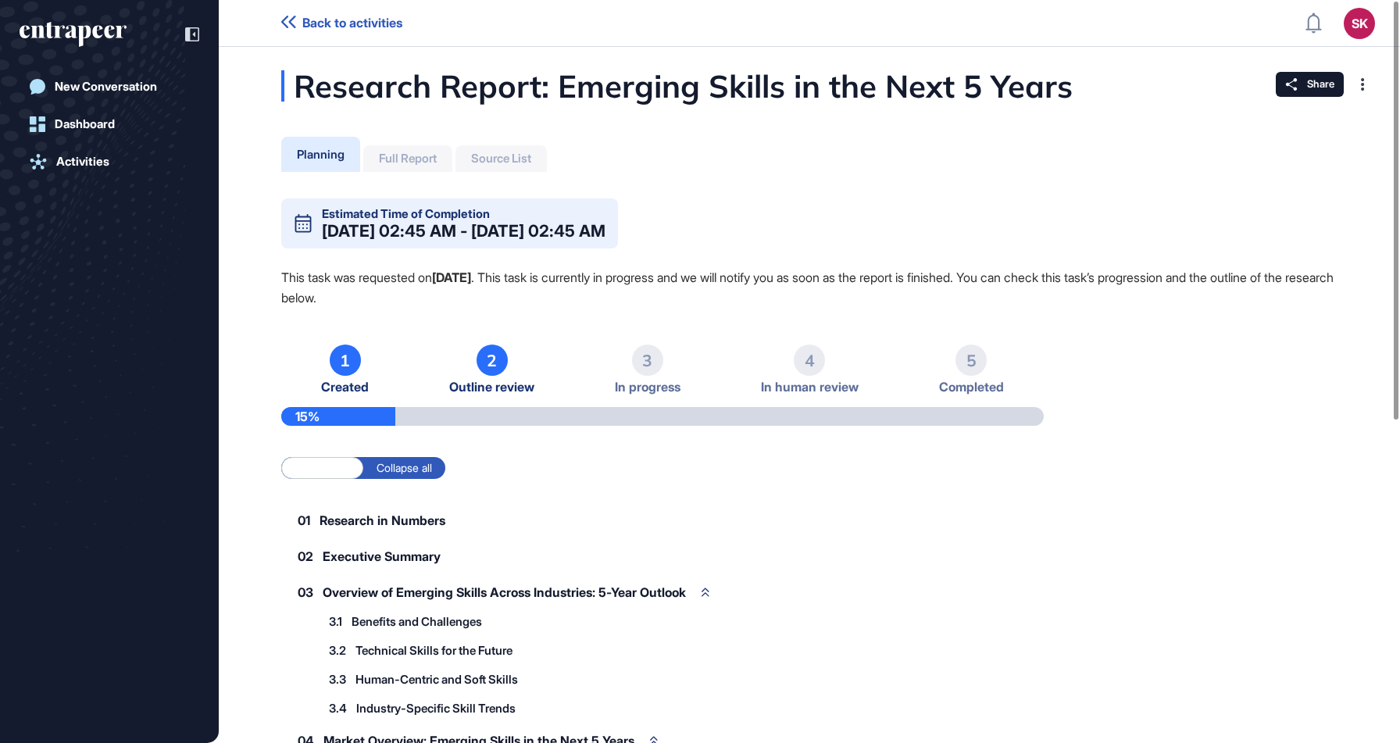
click at [511, 153] on div "Source List" at bounding box center [501, 159] width 60 height 14
